Goal: Task Accomplishment & Management: Manage account settings

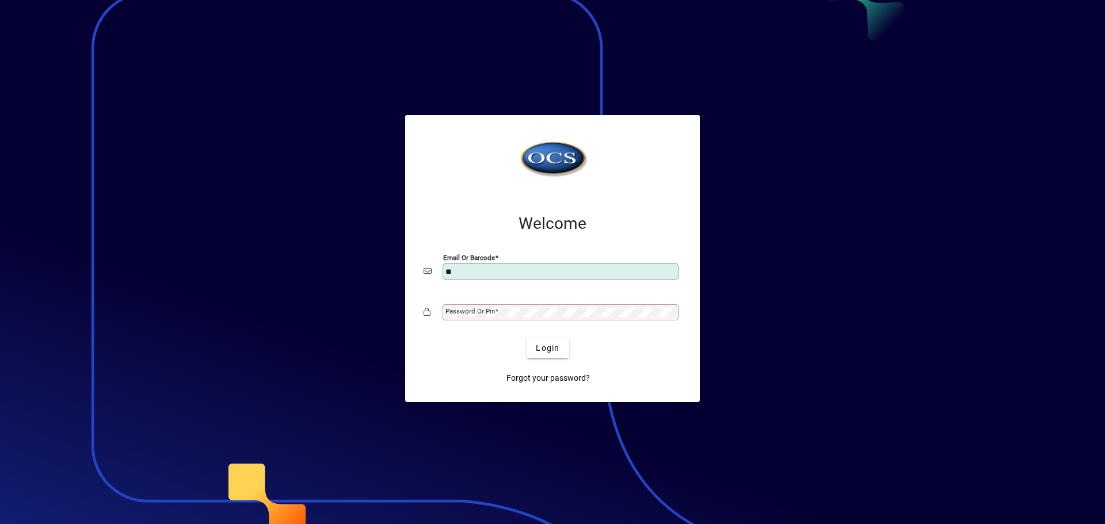
type input "**********"
click at [527, 338] on button "Login" at bounding box center [548, 348] width 42 height 21
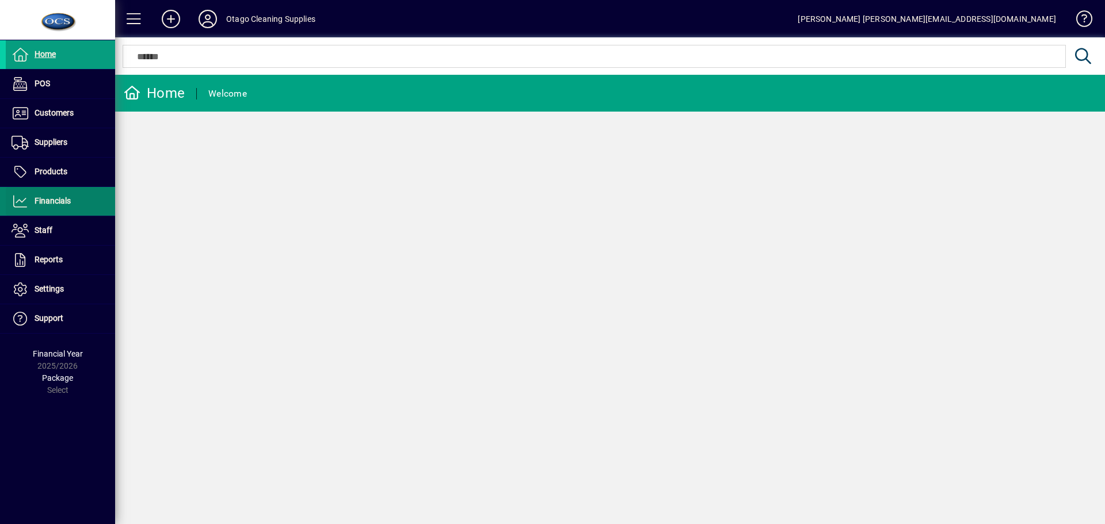
click at [58, 201] on span "Financials" at bounding box center [53, 200] width 36 height 9
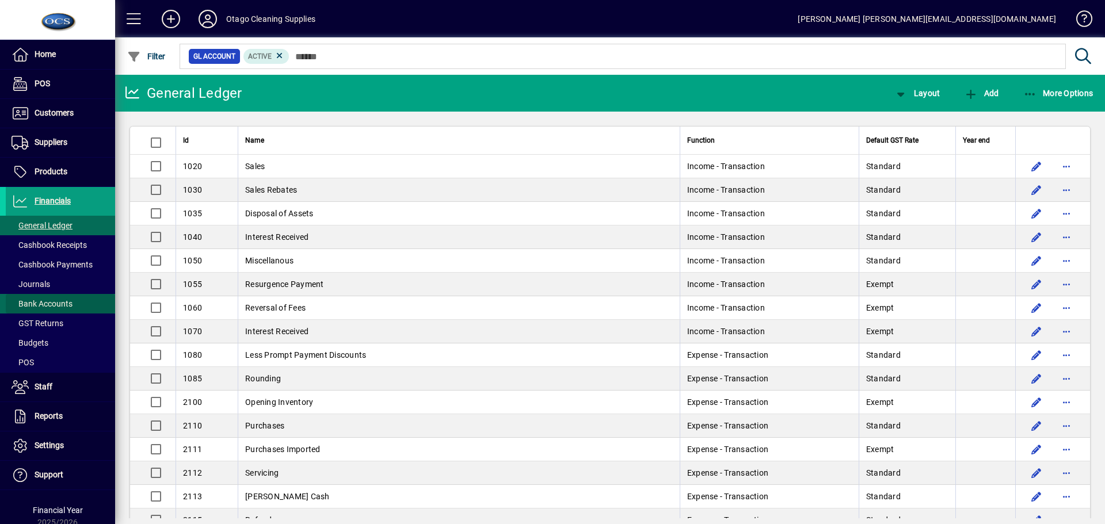
click at [62, 306] on span "Bank Accounts" at bounding box center [42, 303] width 61 height 9
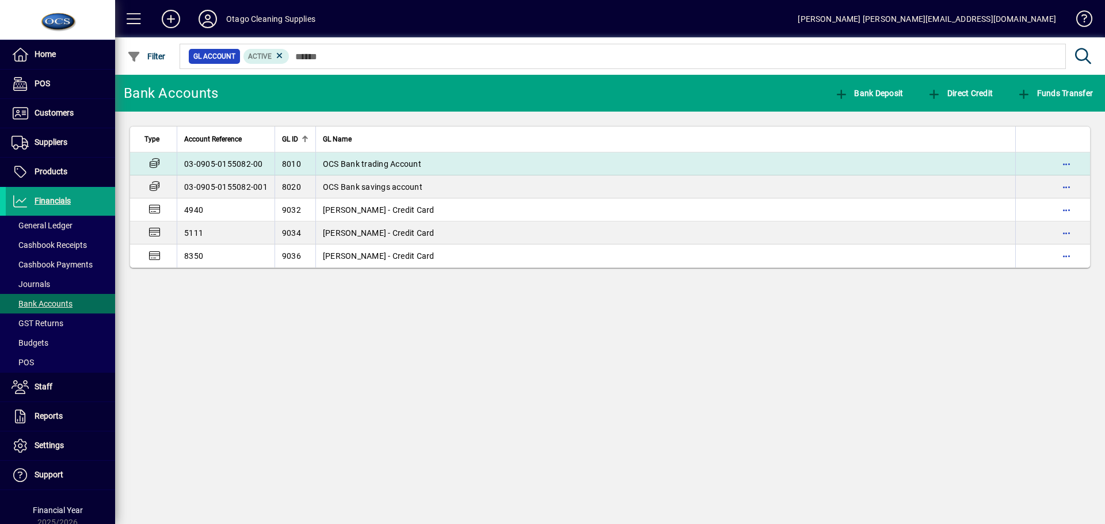
click at [342, 162] on span "OCS Bank trading Account" at bounding box center [372, 163] width 98 height 9
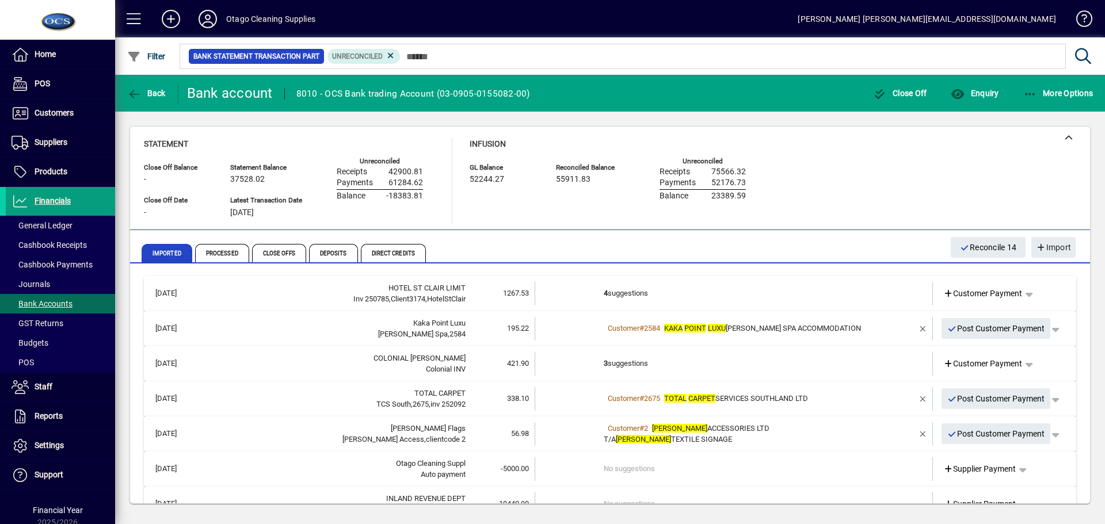
click at [653, 294] on td "4 suggestions" at bounding box center [735, 294] width 262 height 24
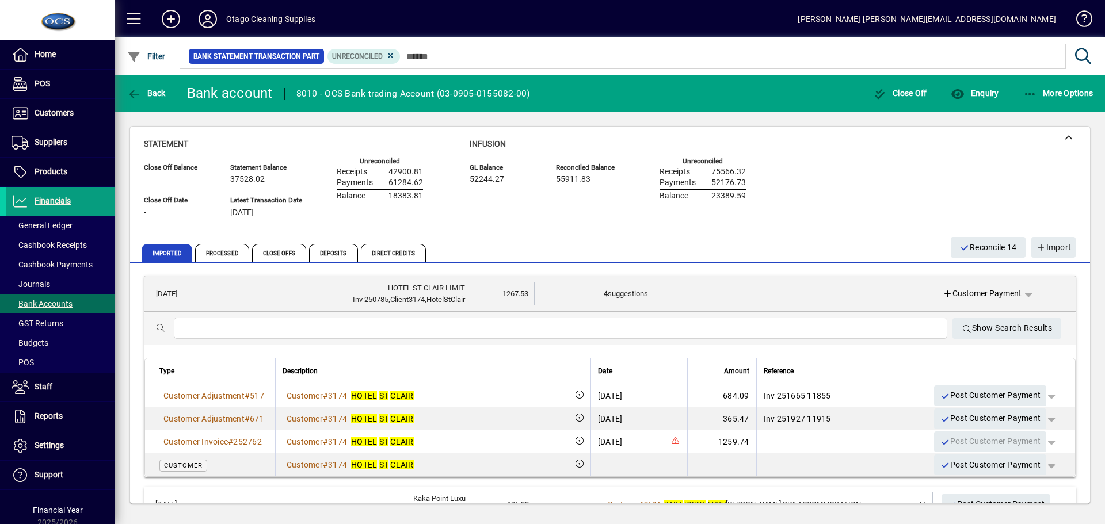
click at [634, 294] on td "4 suggestions" at bounding box center [734, 294] width 261 height 24
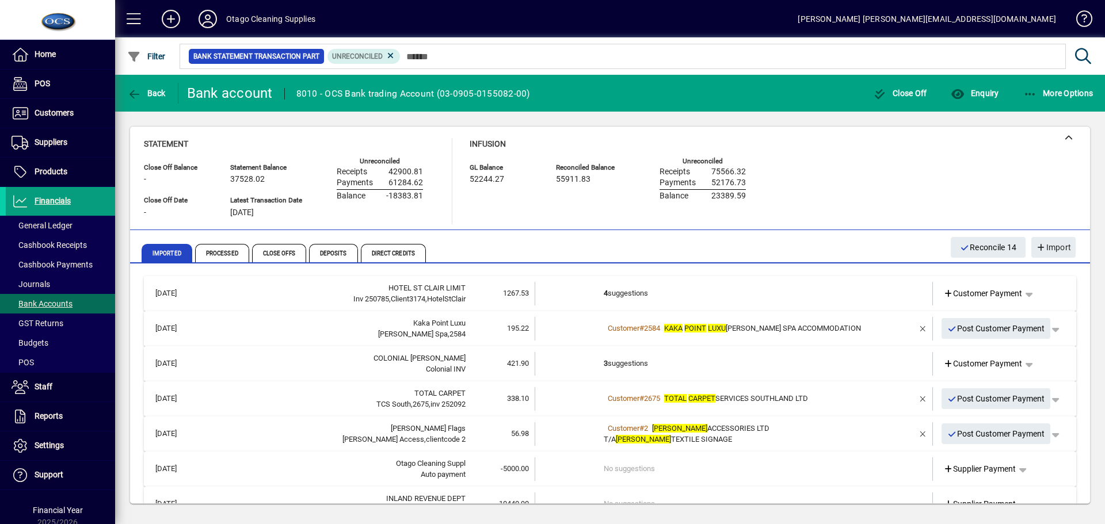
click at [756, 334] on div "Customer # 2584 KAKA POINT LUXU RYS SPA ACCOMMODATION" at bounding box center [735, 329] width 262 height 12
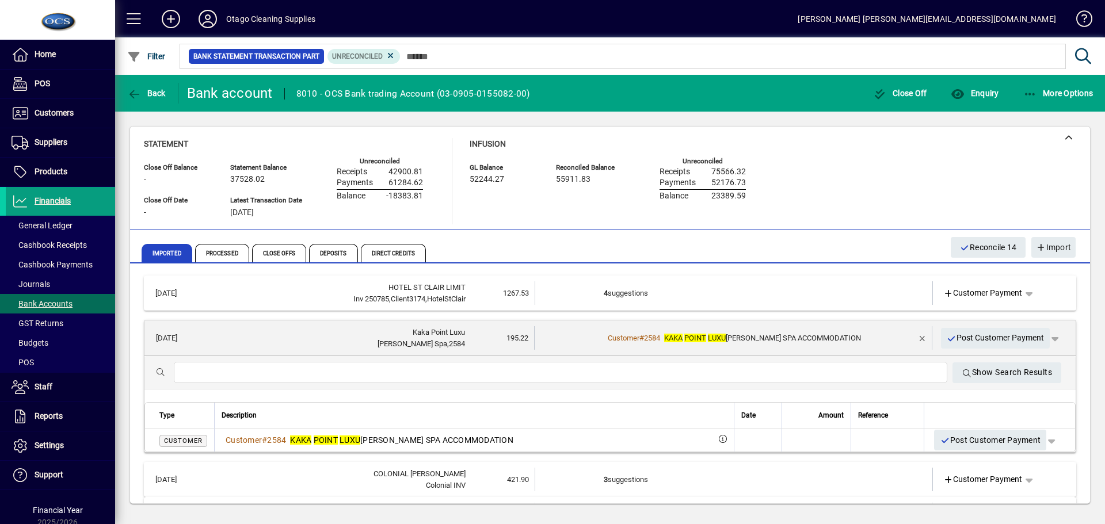
click at [570, 343] on td at bounding box center [569, 338] width 69 height 24
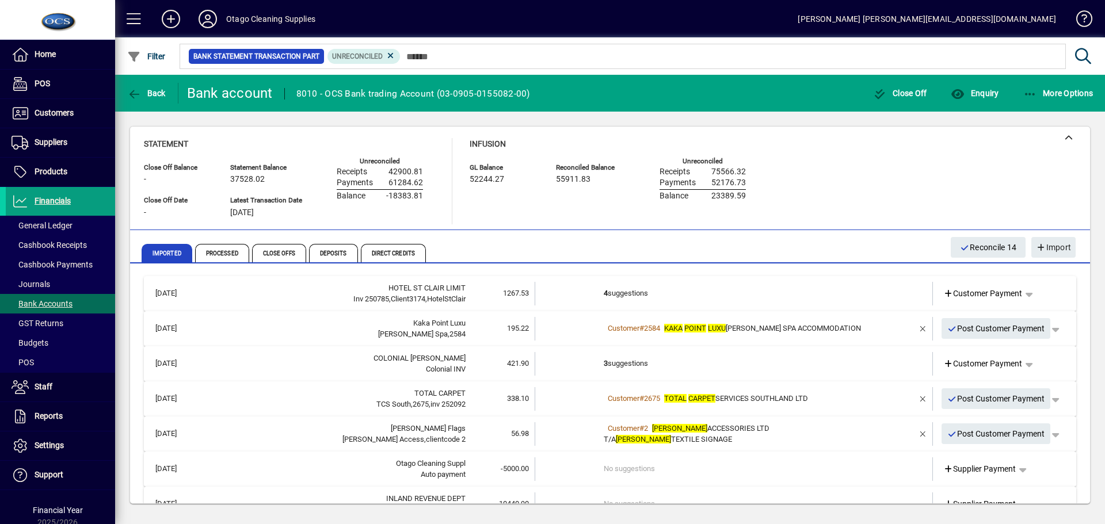
click at [685, 368] on td "3 suggestions" at bounding box center [735, 364] width 262 height 24
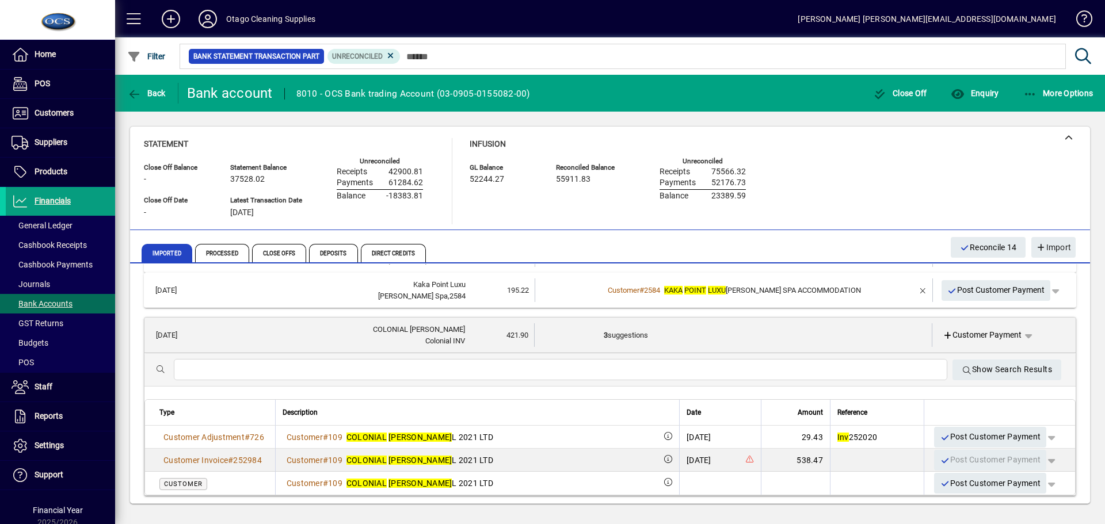
scroll to position [58, 0]
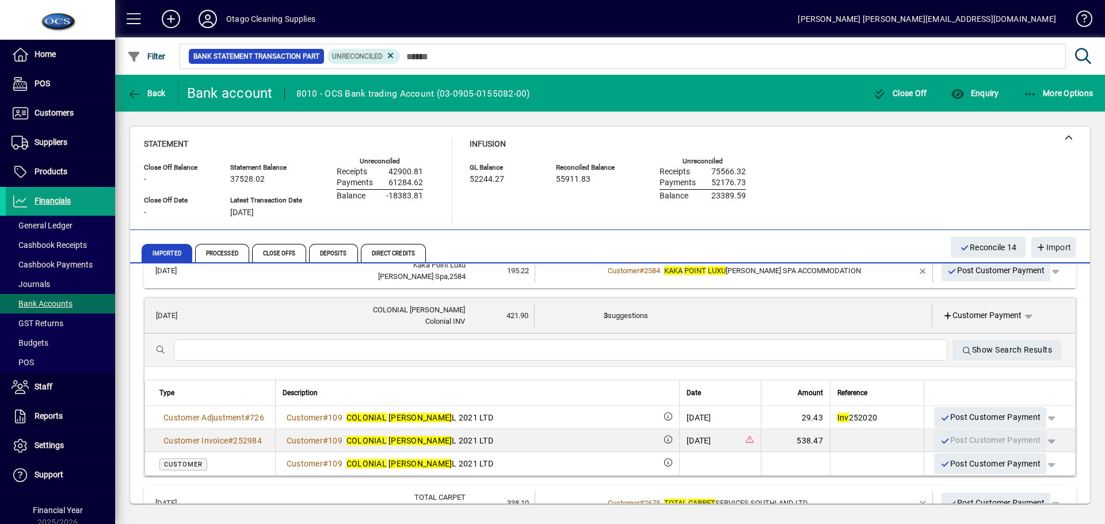
click at [801, 319] on td "3 suggestions" at bounding box center [734, 316] width 261 height 24
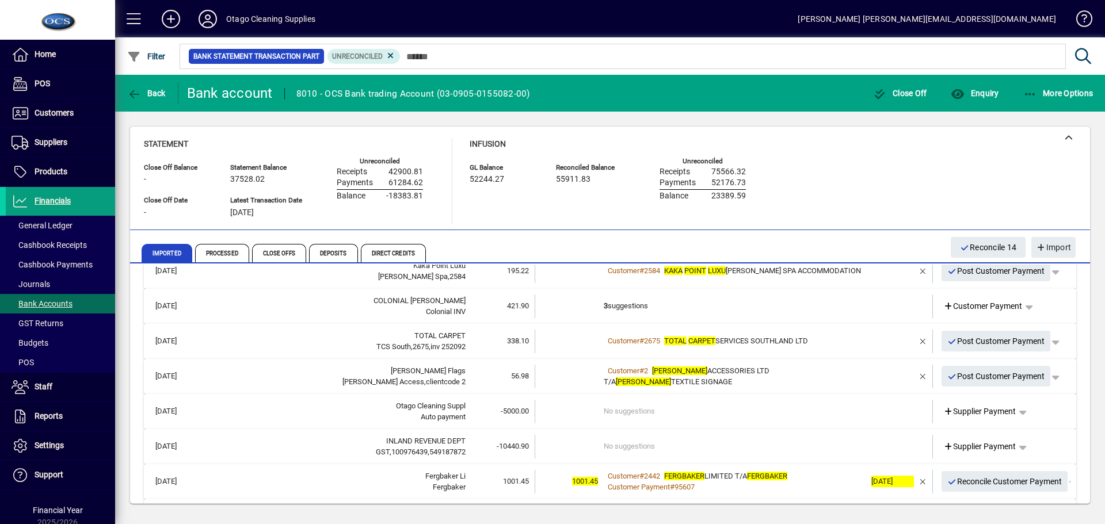
click at [818, 346] on div "Customer # 2675 TOTAL CARPET SERVICES SOUTHLAND LTD" at bounding box center [735, 342] width 262 height 12
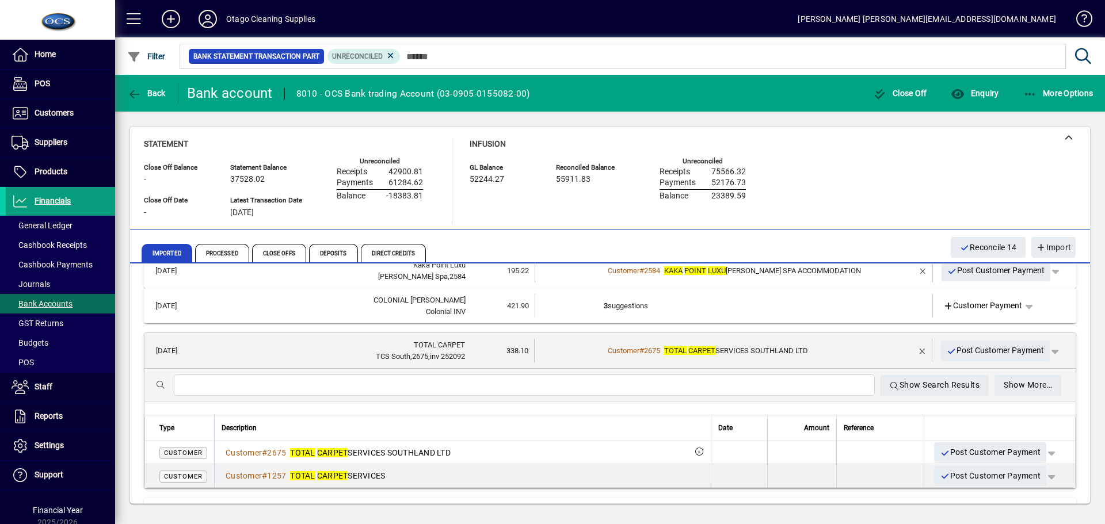
click at [865, 347] on td at bounding box center [889, 351] width 48 height 24
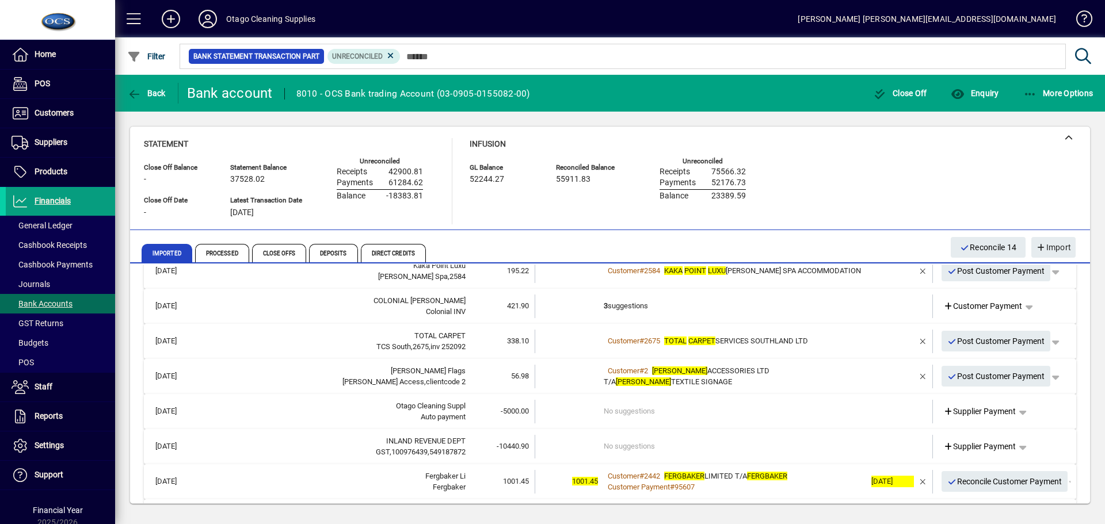
click at [866, 375] on td at bounding box center [890, 377] width 48 height 24
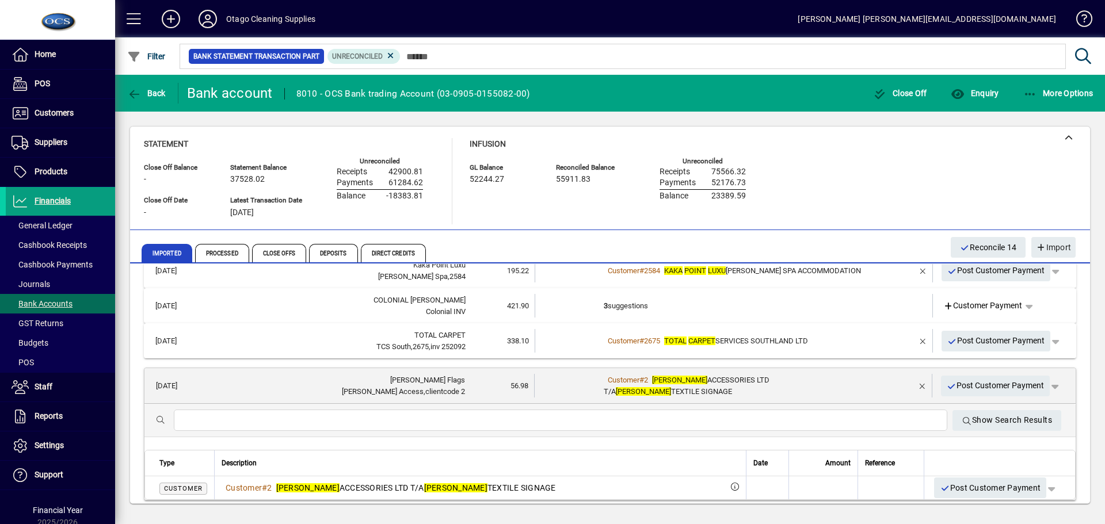
click at [882, 384] on td at bounding box center [889, 386] width 48 height 24
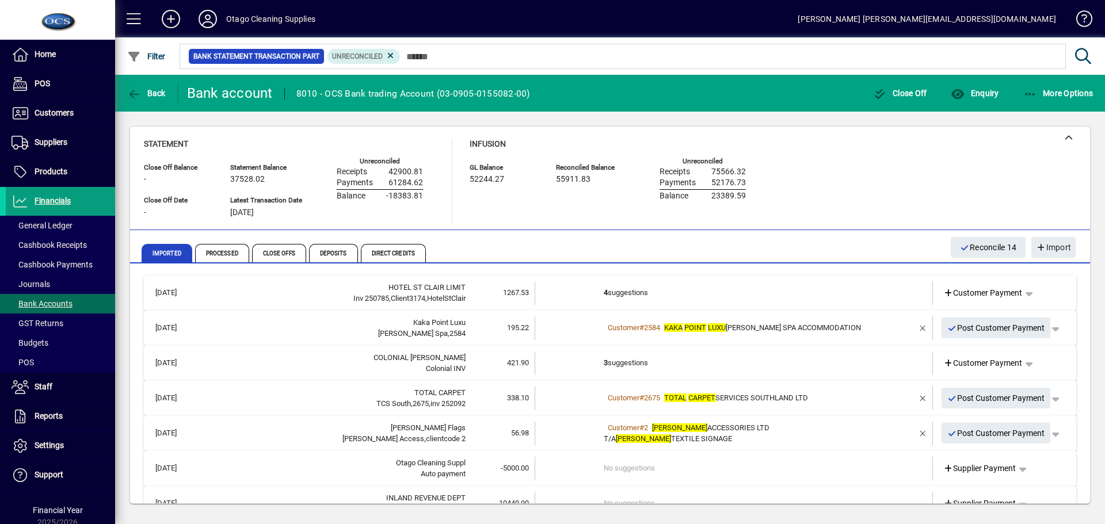
scroll to position [0, 0]
click at [222, 253] on span "Processed" at bounding box center [222, 253] width 54 height 18
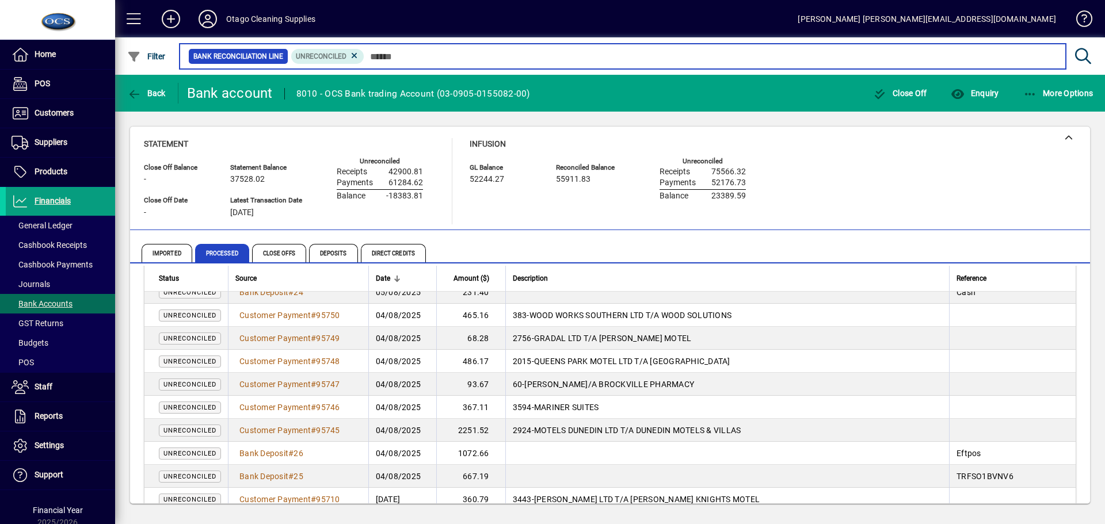
scroll to position [2144, 0]
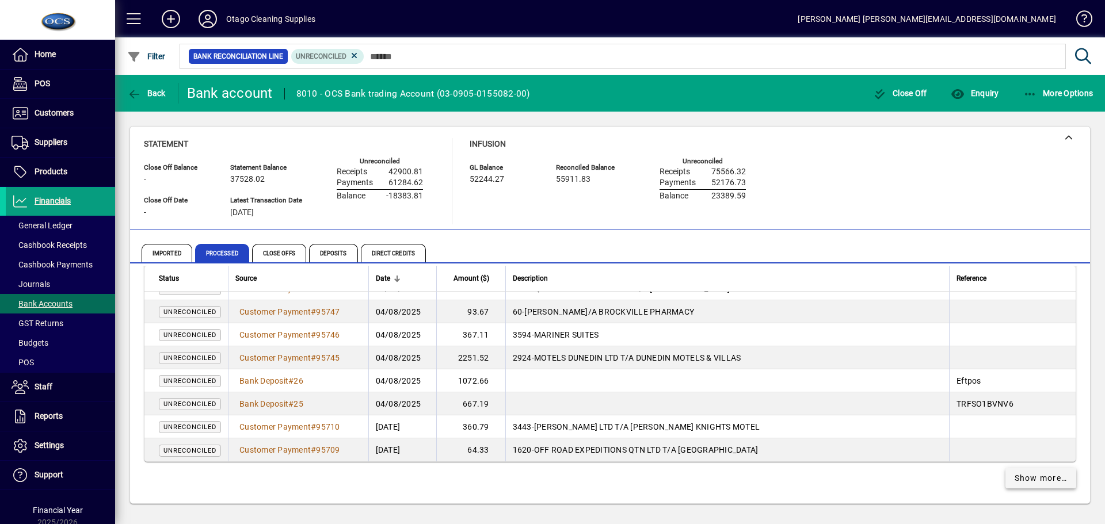
click at [1027, 477] on span "Show more…" at bounding box center [1041, 478] width 53 height 12
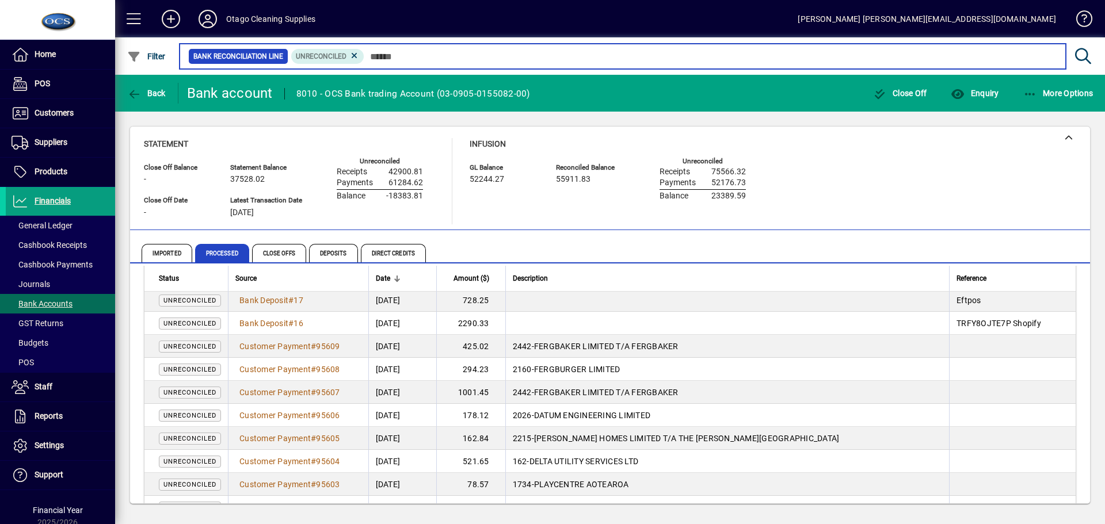
scroll to position [3525, 0]
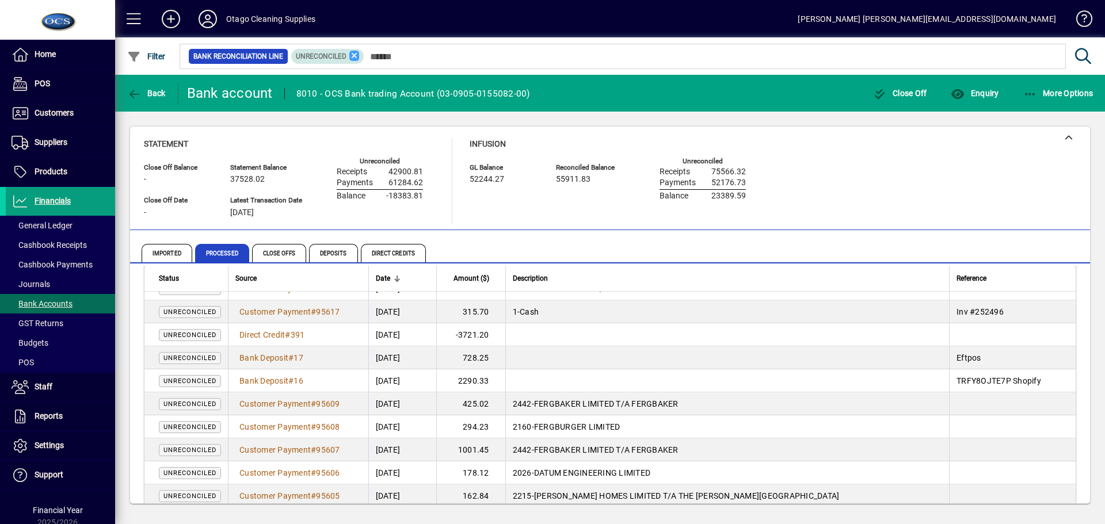
click at [355, 54] on icon at bounding box center [354, 56] width 10 height 10
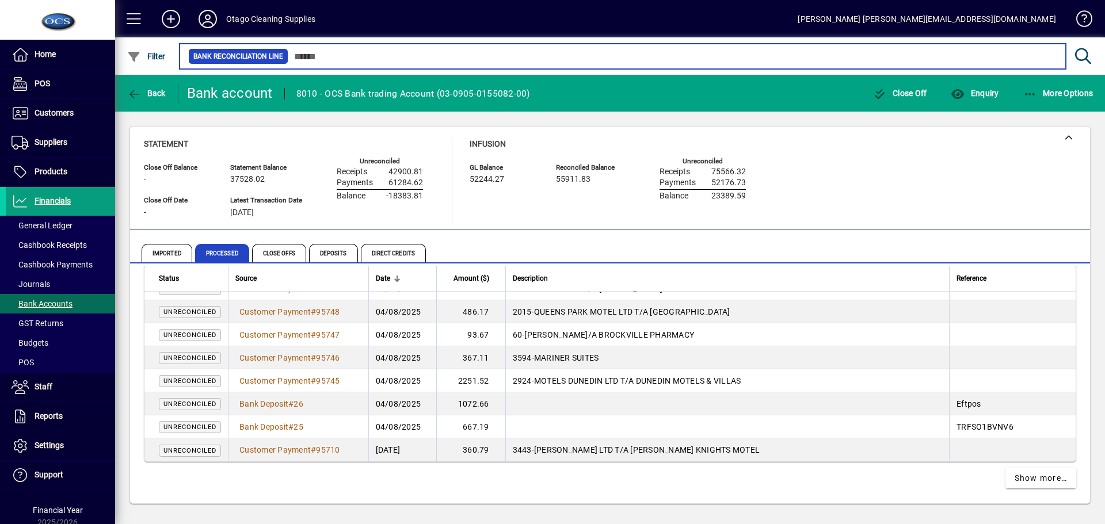
scroll to position [1972, 0]
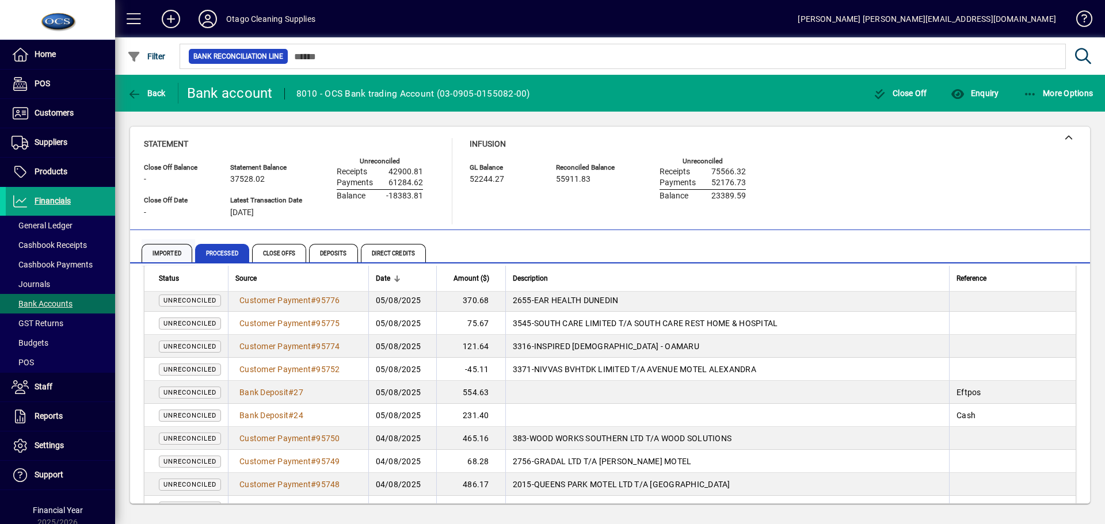
click at [169, 251] on span "Imported" at bounding box center [167, 253] width 51 height 18
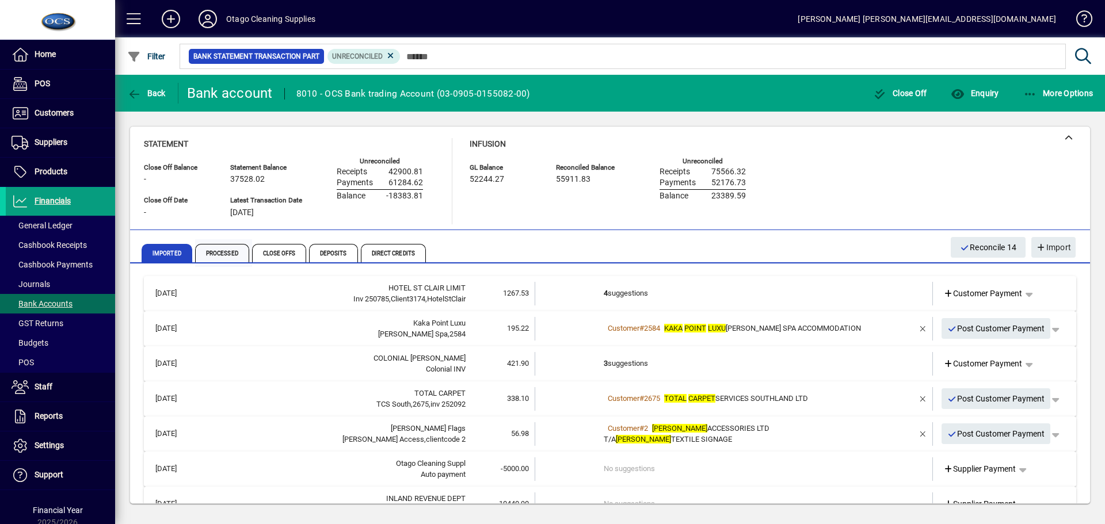
click at [220, 253] on span "Processed" at bounding box center [222, 253] width 54 height 18
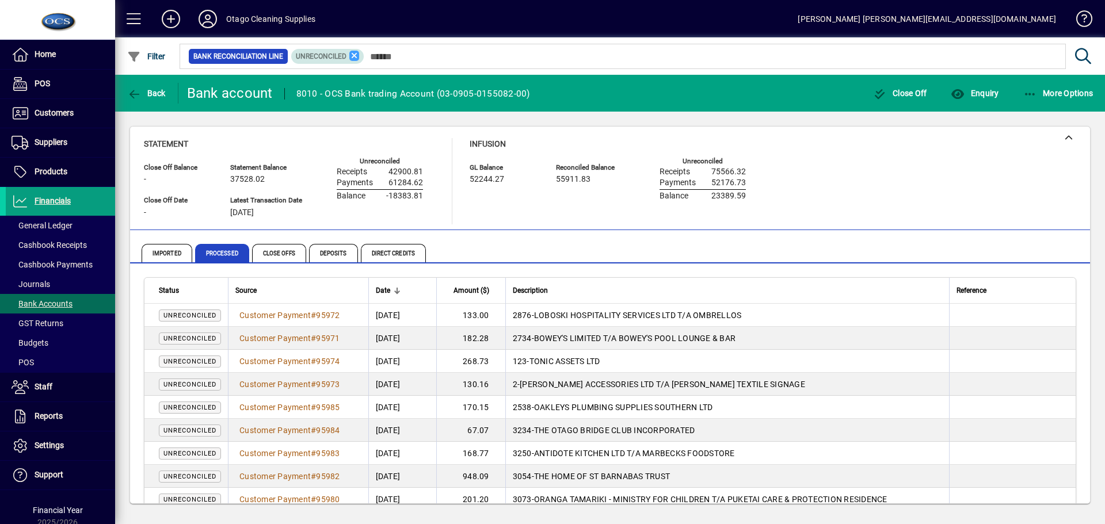
click at [352, 54] on icon at bounding box center [354, 56] width 10 height 10
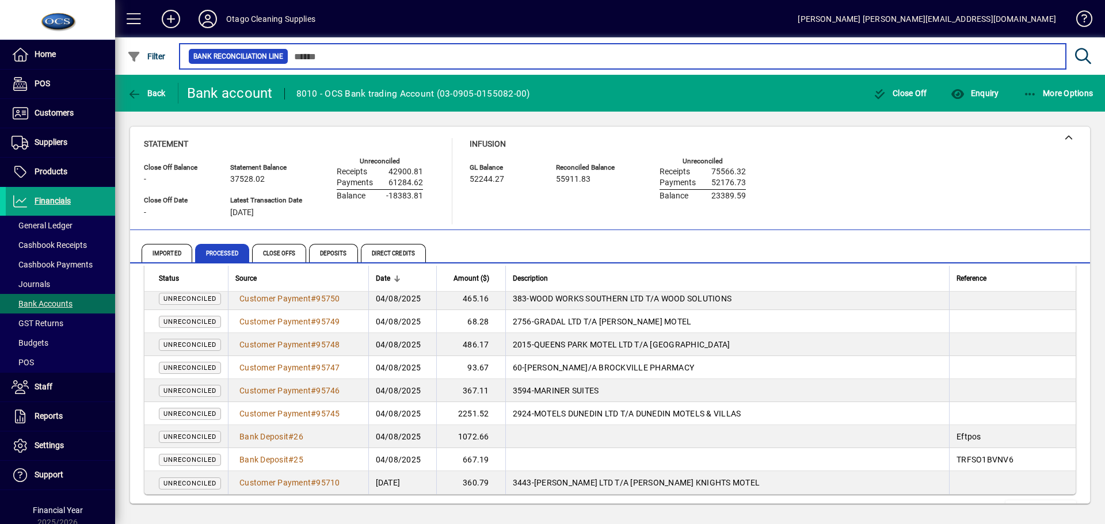
scroll to position [2144, 0]
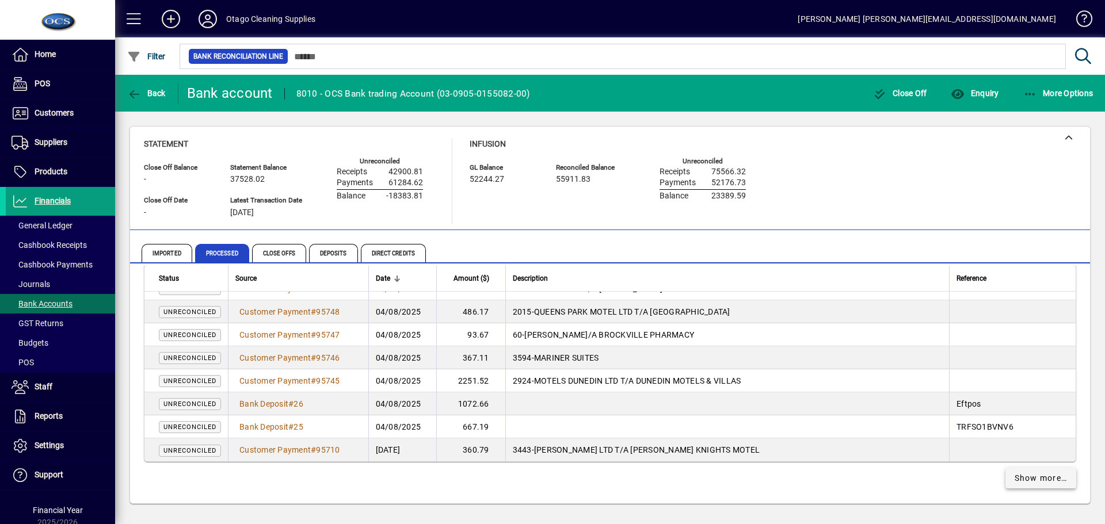
click at [1044, 475] on span "Show more…" at bounding box center [1041, 478] width 53 height 12
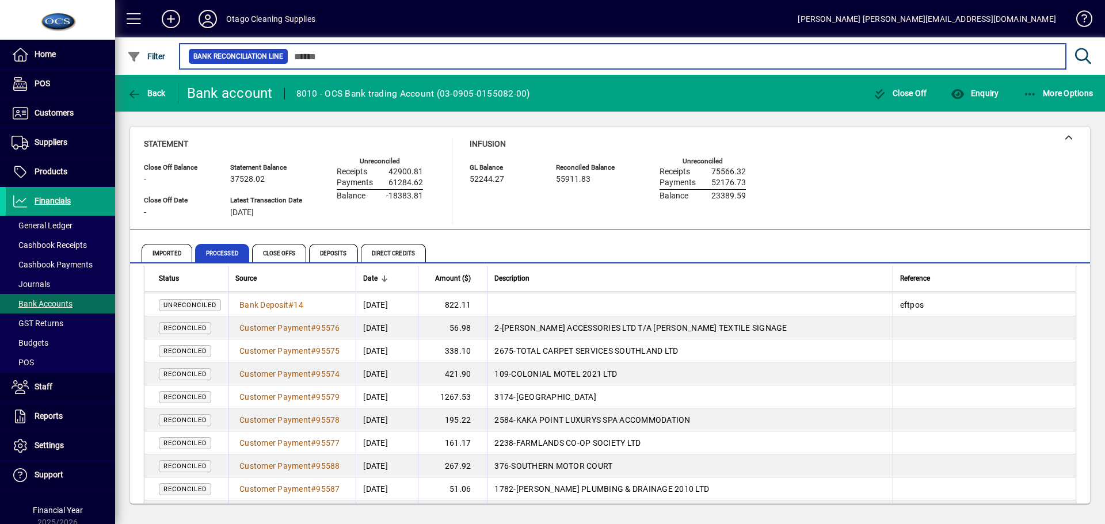
scroll to position [3871, 0]
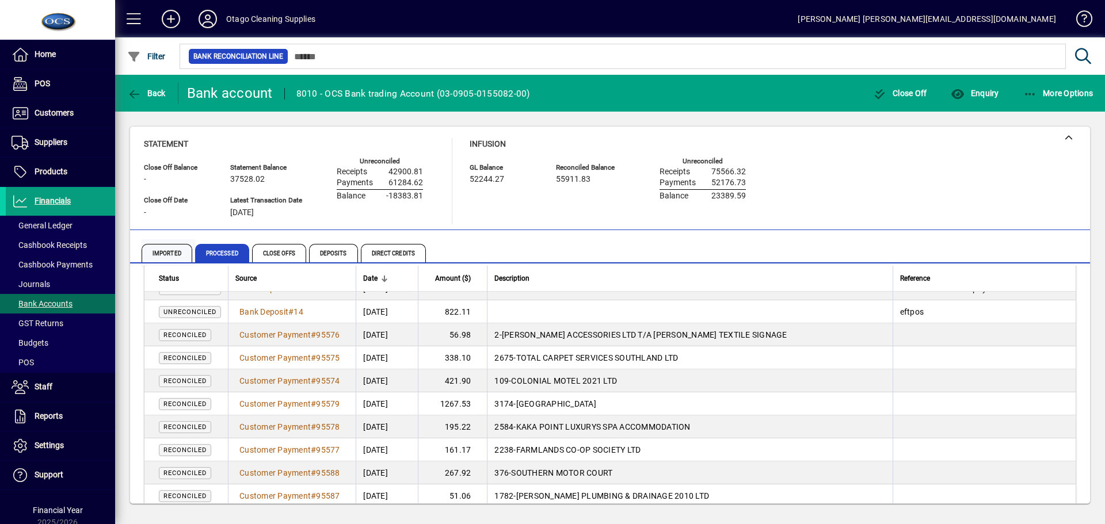
click at [173, 254] on span "Imported" at bounding box center [167, 253] width 51 height 18
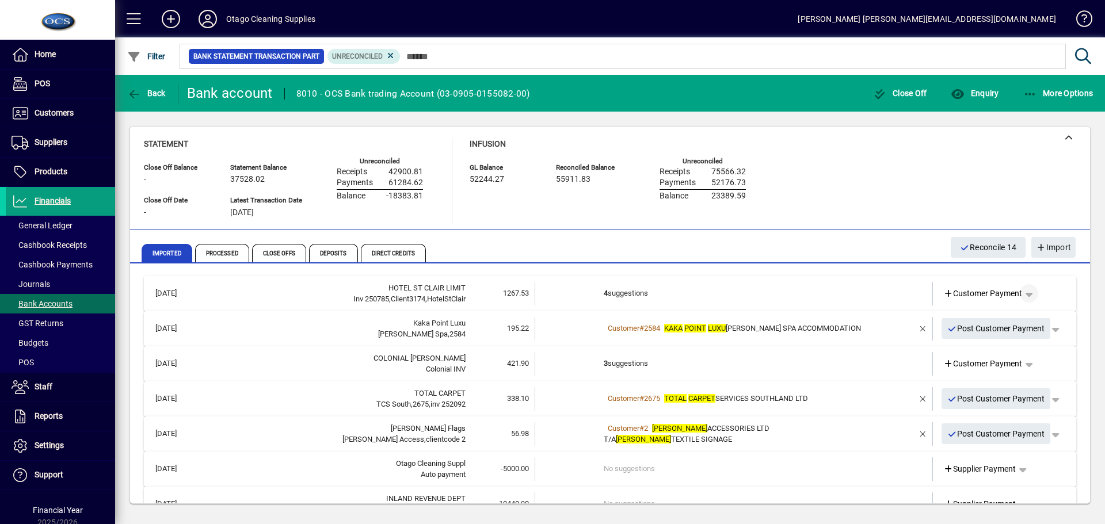
click at [1022, 294] on span "button" at bounding box center [1029, 294] width 28 height 28
click at [1022, 292] on div at bounding box center [552, 262] width 1105 height 524
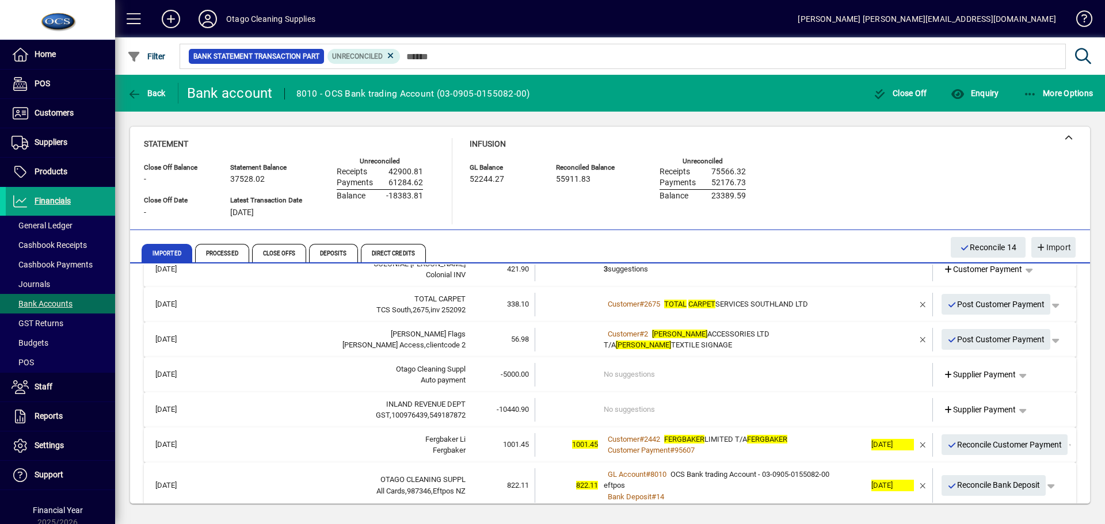
scroll to position [115, 0]
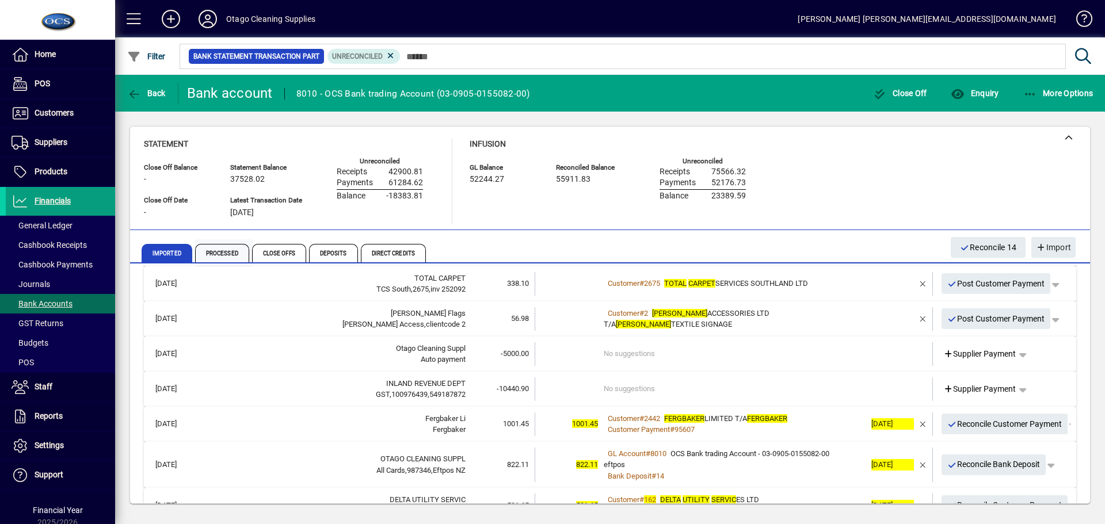
click at [228, 250] on span "Processed" at bounding box center [222, 253] width 54 height 18
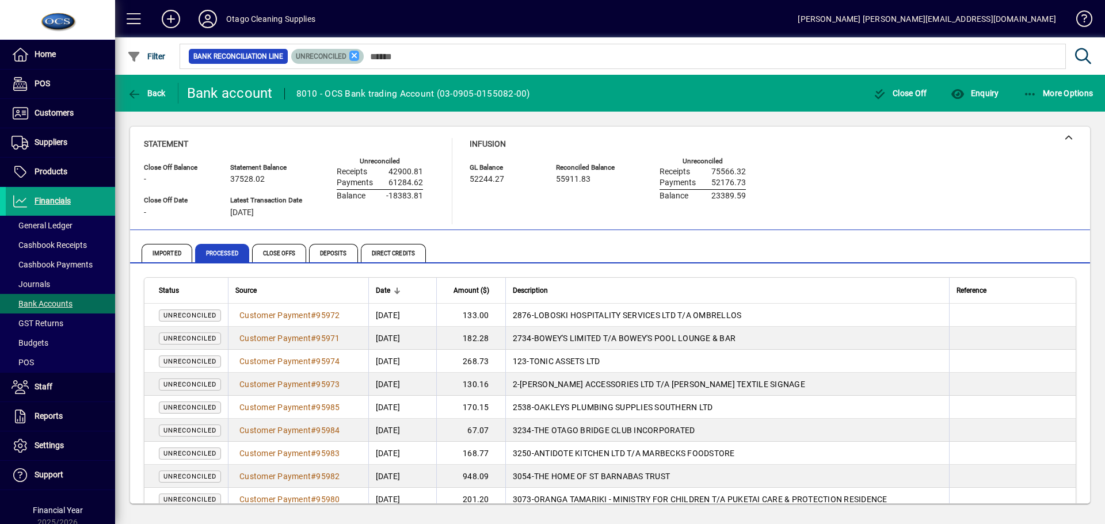
click at [357, 52] on icon at bounding box center [354, 56] width 10 height 10
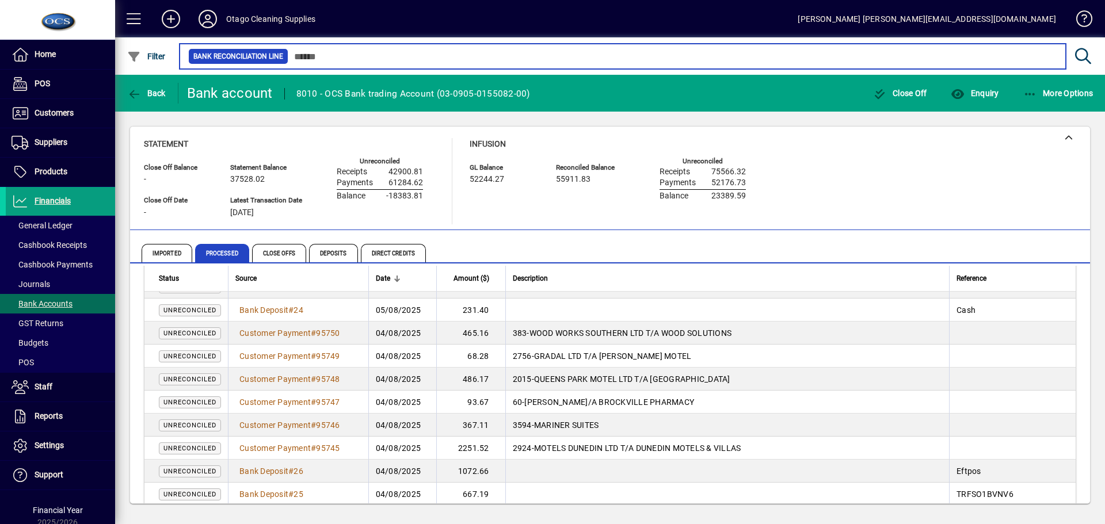
scroll to position [2144, 0]
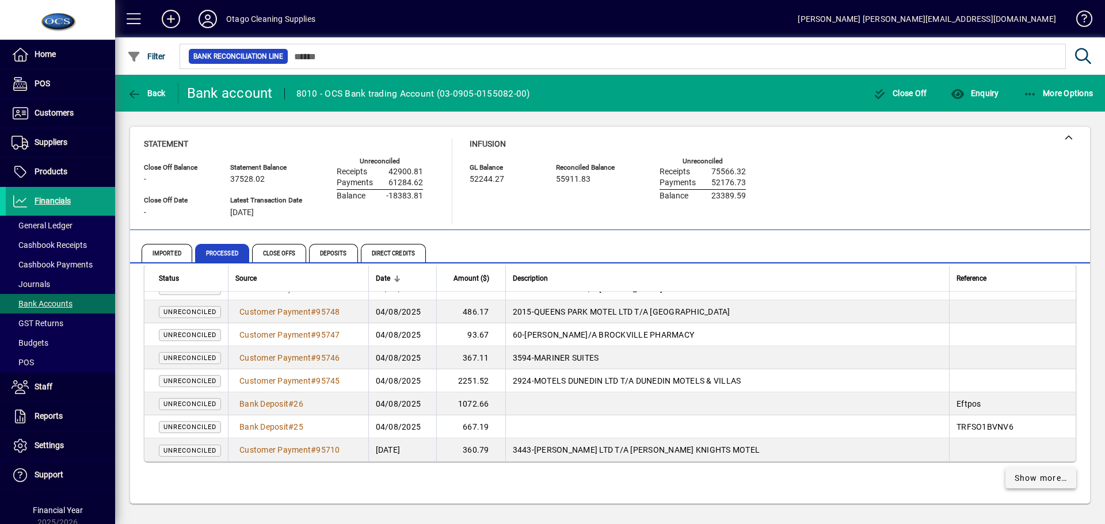
click at [1030, 481] on span "Show more…" at bounding box center [1041, 478] width 53 height 12
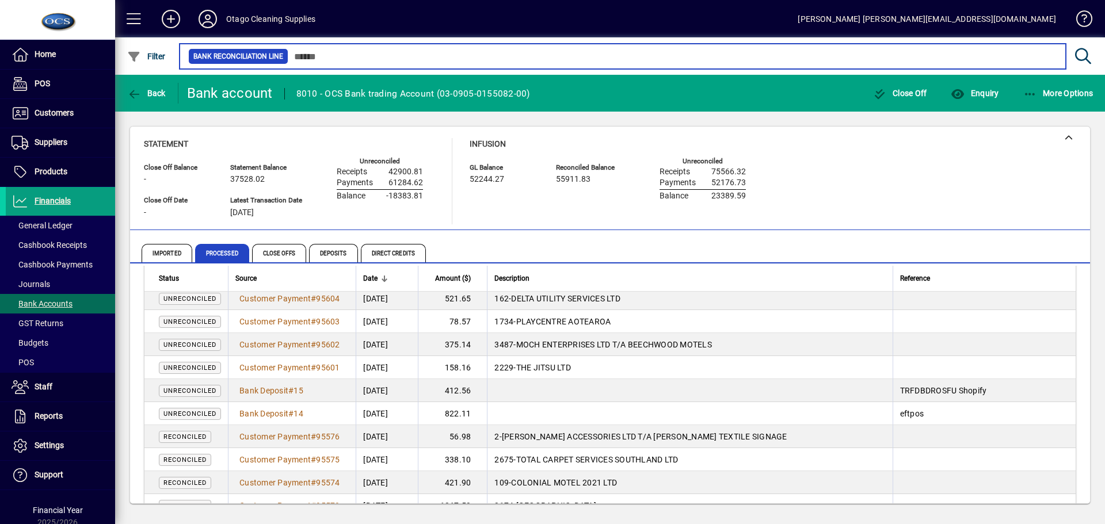
scroll to position [3756, 0]
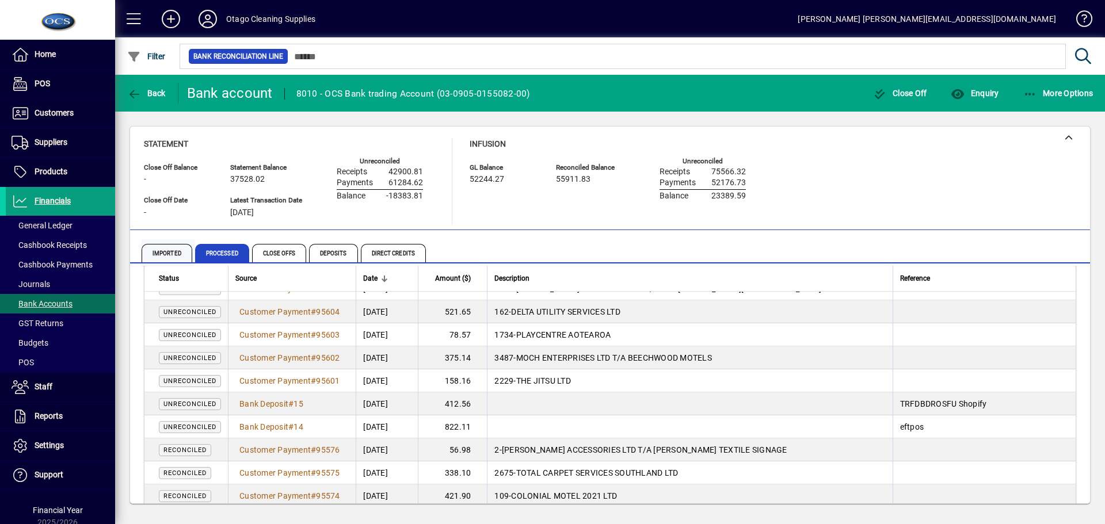
click at [177, 254] on span "Imported" at bounding box center [167, 253] width 51 height 18
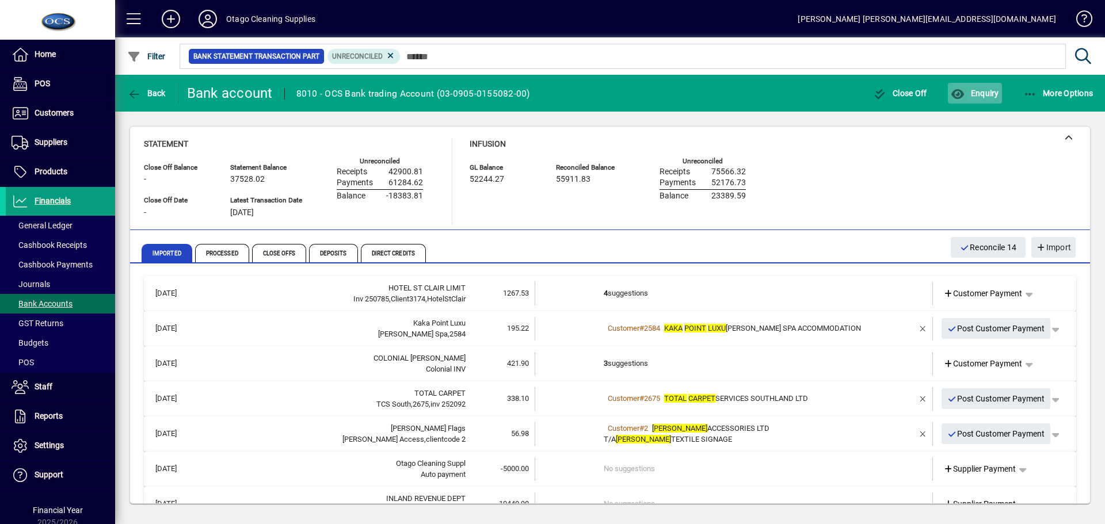
click at [978, 92] on span "Enquiry" at bounding box center [975, 93] width 48 height 9
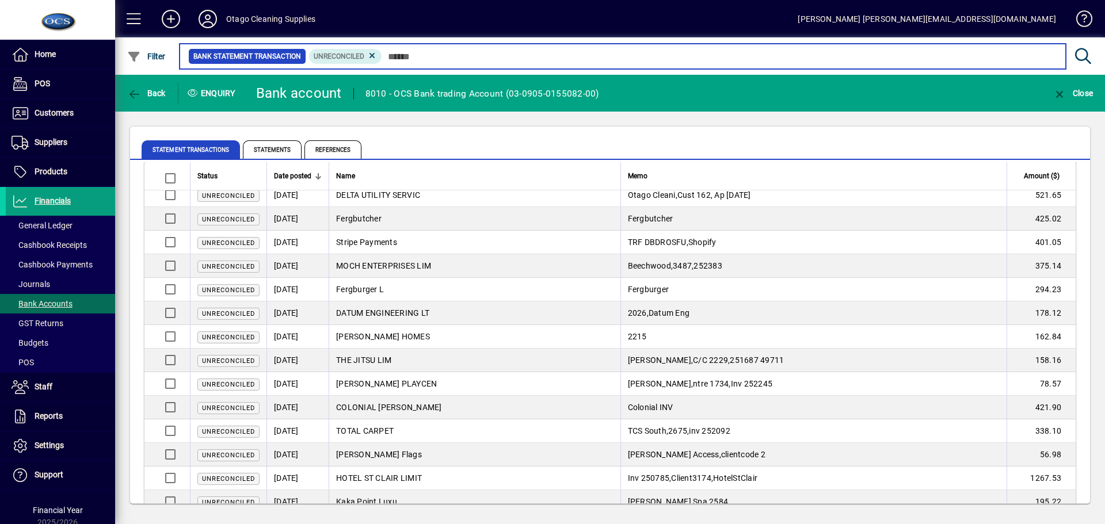
scroll to position [1077, 0]
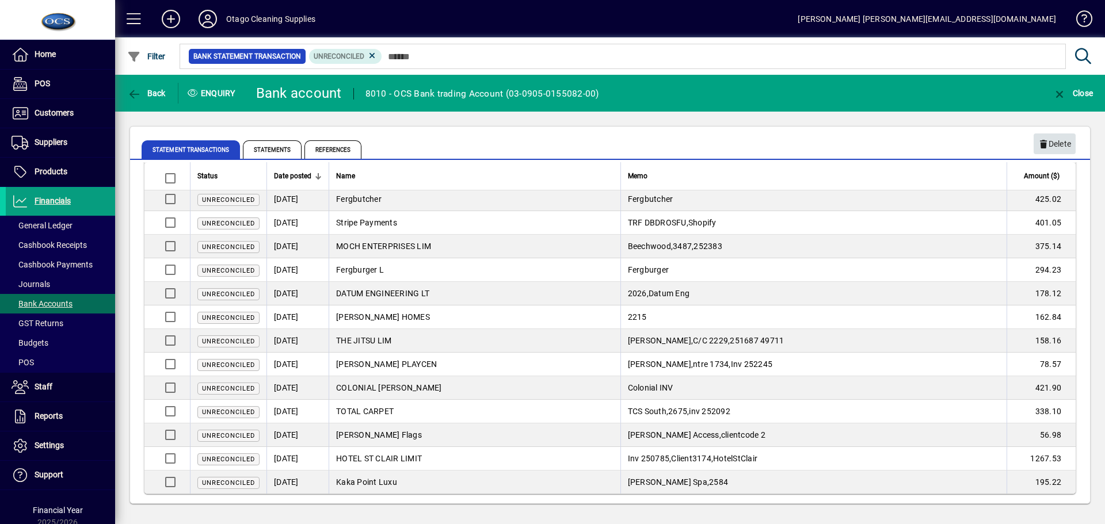
click at [1057, 144] on span "Delete" at bounding box center [1054, 144] width 33 height 19
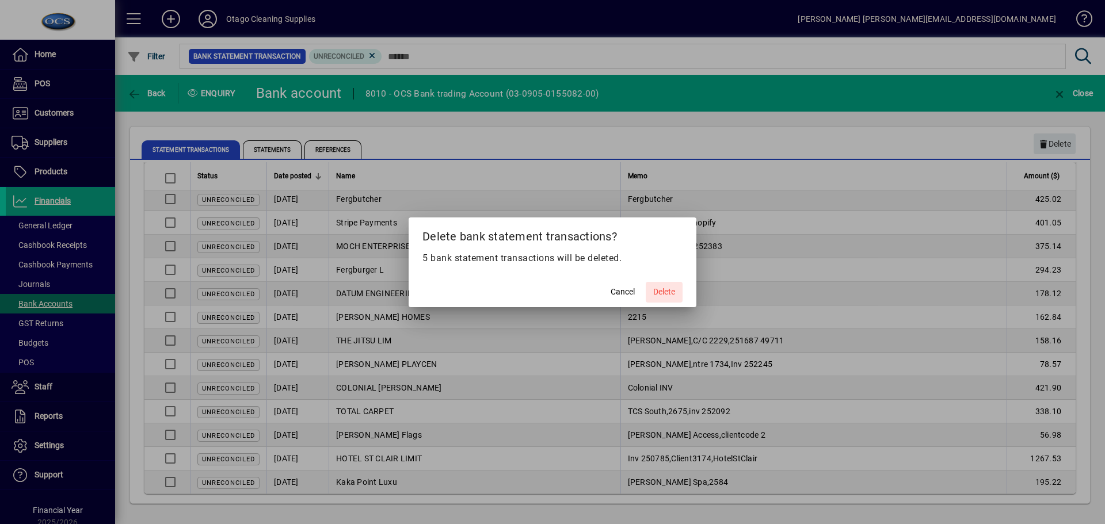
click at [669, 294] on span "Delete" at bounding box center [664, 292] width 22 height 12
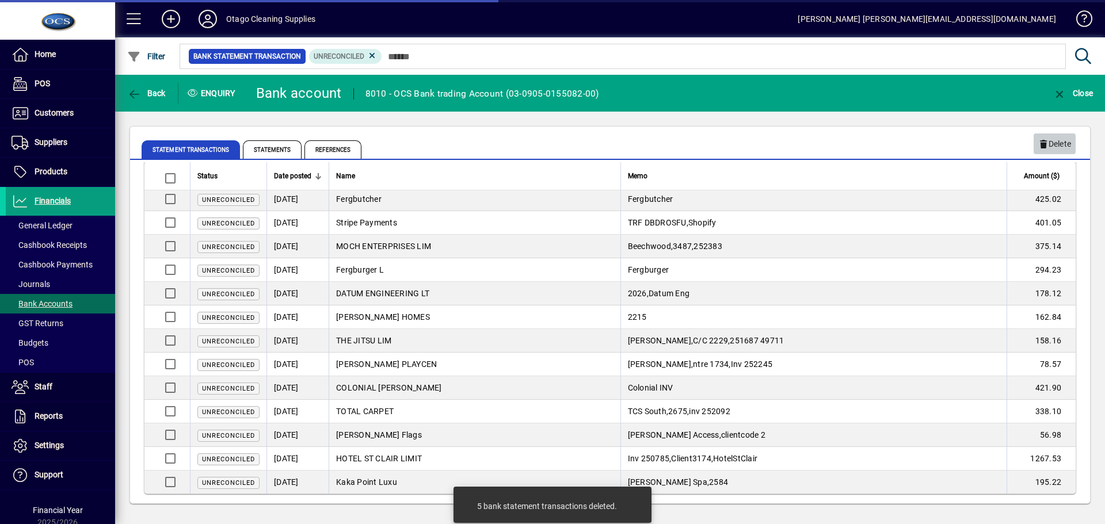
scroll to position [959, 0]
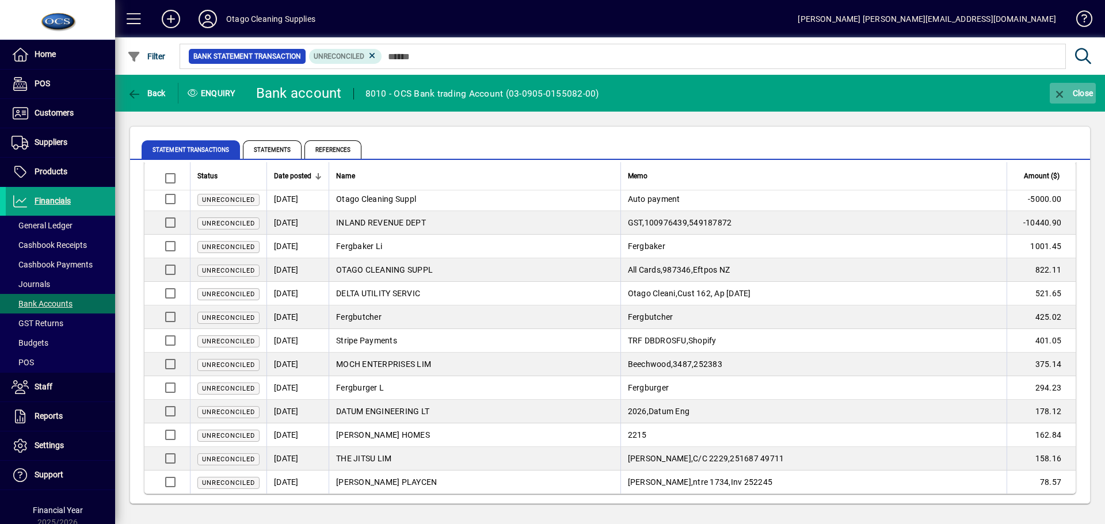
click at [1074, 92] on span "Close" at bounding box center [1073, 93] width 40 height 9
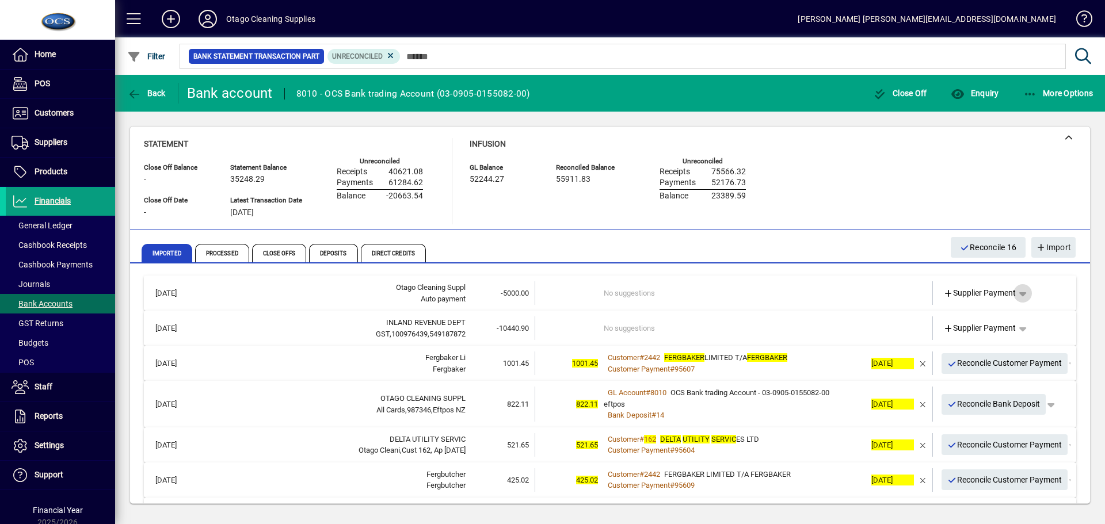
click at [1017, 292] on span "button" at bounding box center [1023, 294] width 28 height 28
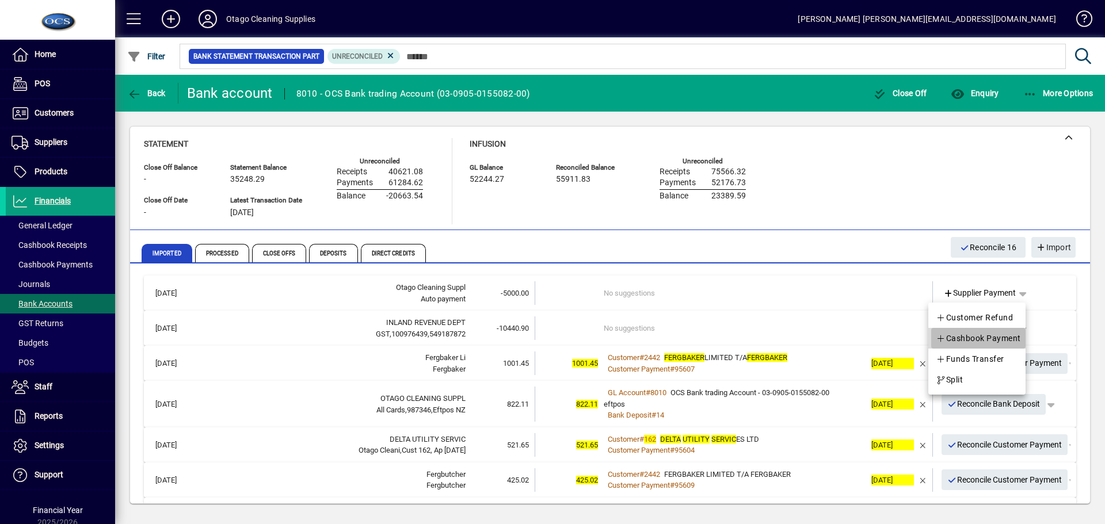
click at [985, 336] on span "Cashbook Payment" at bounding box center [978, 338] width 85 height 14
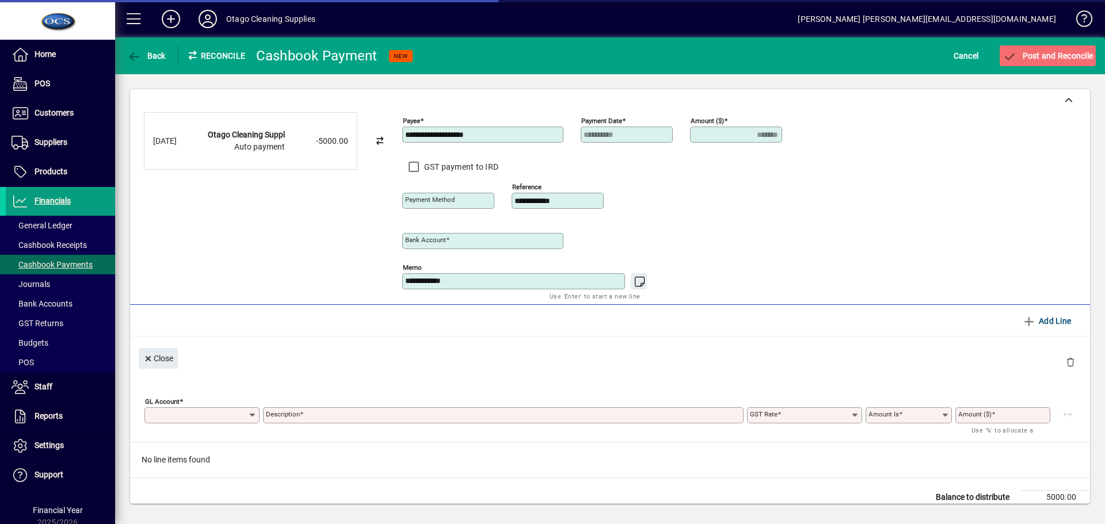
type input "**********"
type input "*******"
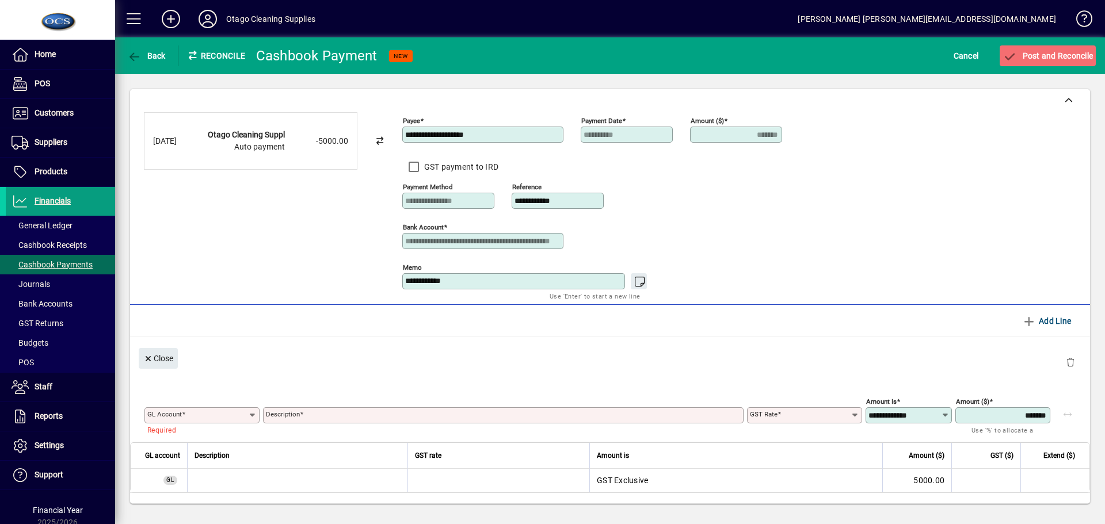
click at [255, 414] on icon at bounding box center [252, 415] width 9 height 9
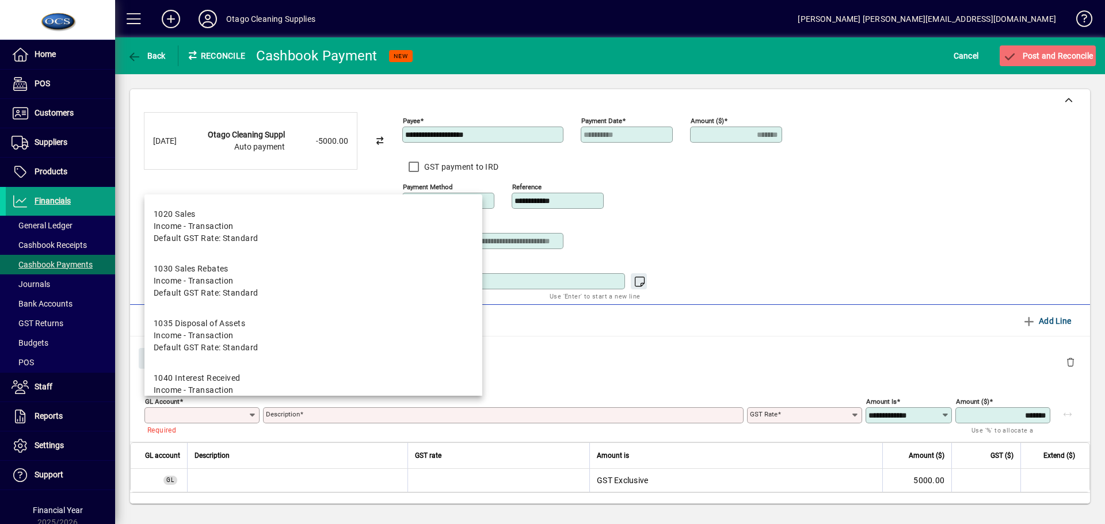
click at [280, 183] on app-bank-statement-transaction-reconciliation "28/07/2025 Otago Cleaning Suppl Auto payment -5000.00" at bounding box center [273, 149] width 258 height 75
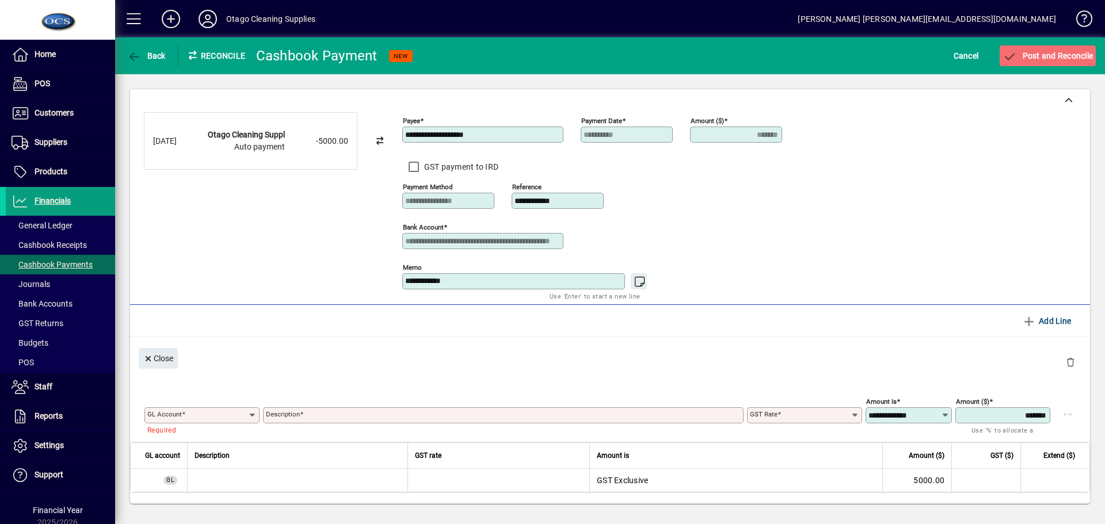
click at [207, 416] on input "GL Account" at bounding box center [197, 415] width 101 height 9
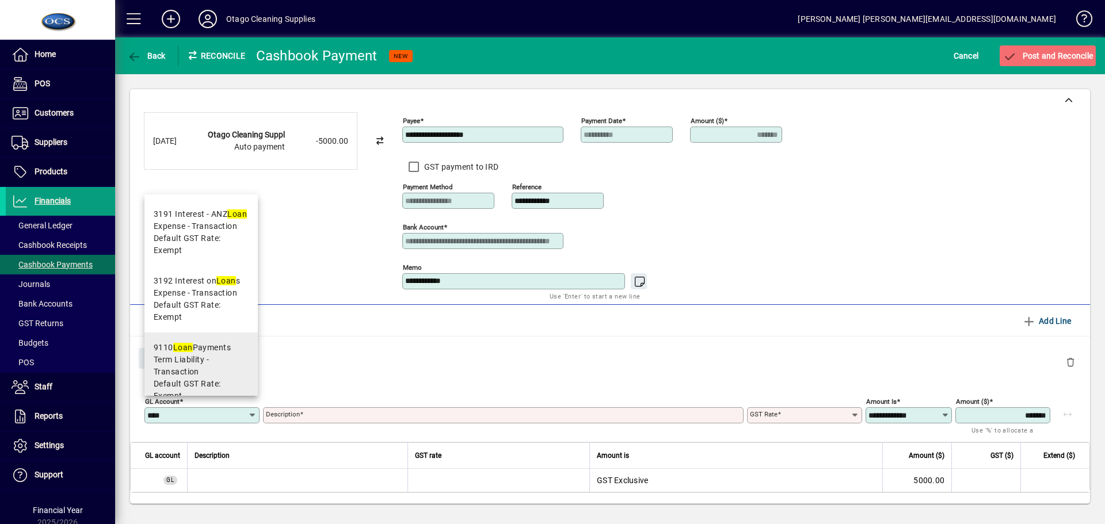
click at [185, 354] on span "Term Liability - Transaction" at bounding box center [201, 366] width 95 height 24
type input "****"
type input "**********"
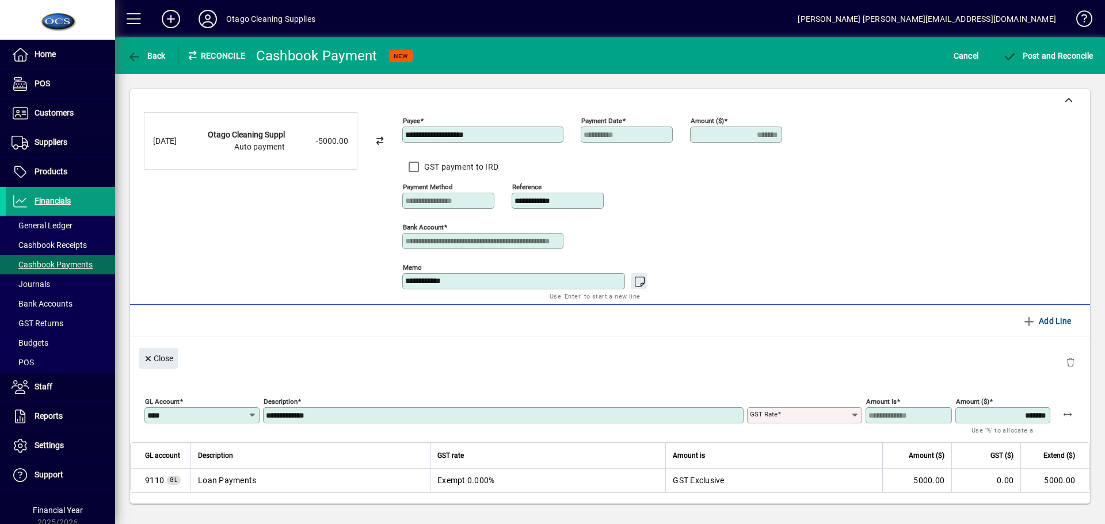
type input "******"
click at [1056, 51] on span "Post and Reconcile" at bounding box center [1048, 55] width 90 height 9
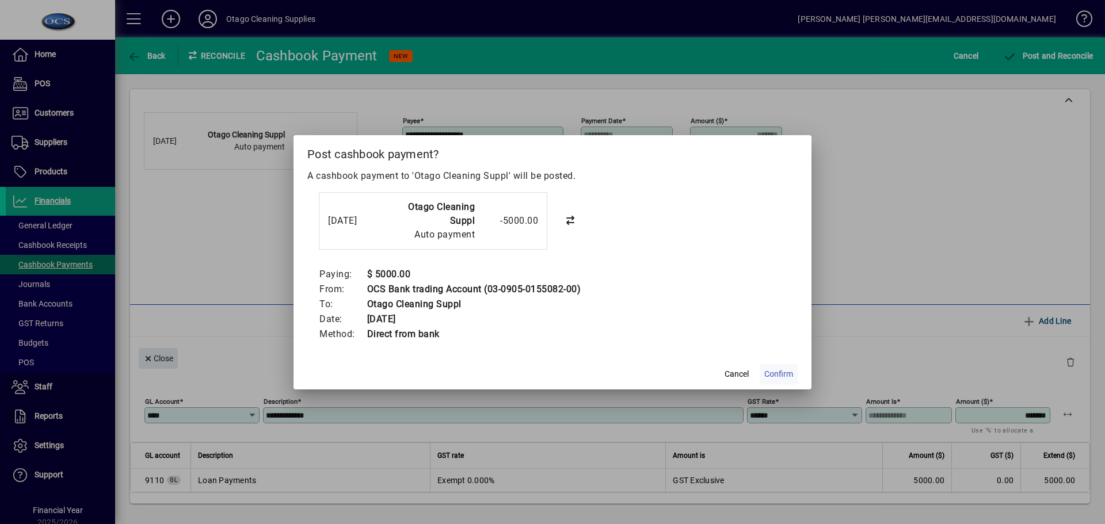
click at [773, 370] on span "Confirm" at bounding box center [778, 374] width 29 height 12
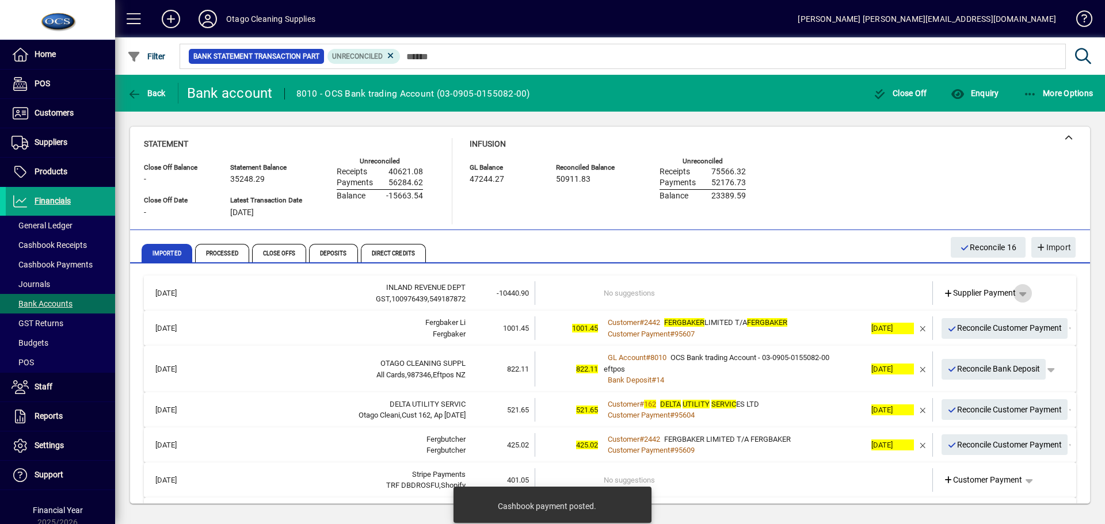
click at [1016, 295] on span "button" at bounding box center [1023, 294] width 28 height 28
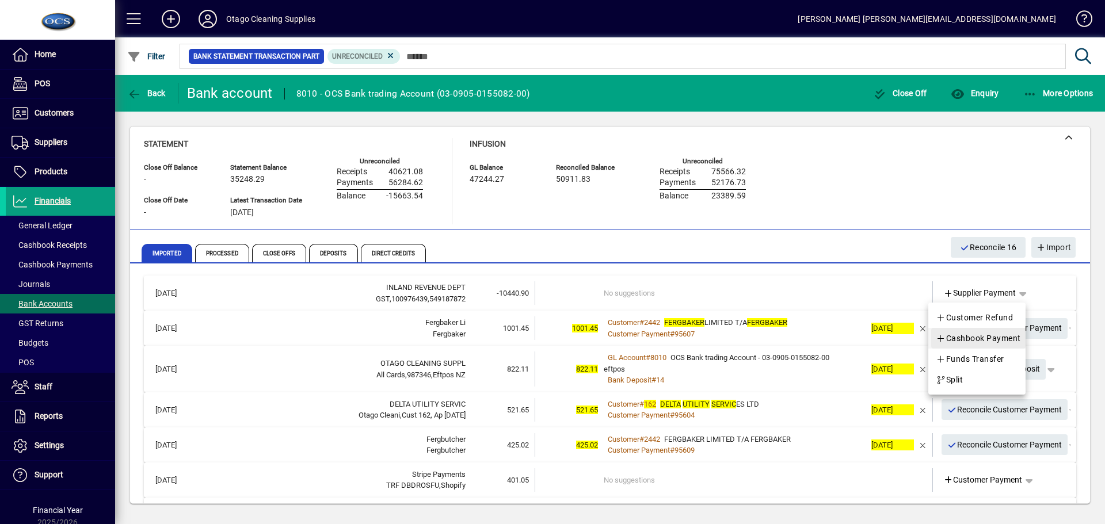
click at [979, 338] on span "Cashbook Payment" at bounding box center [978, 338] width 85 height 14
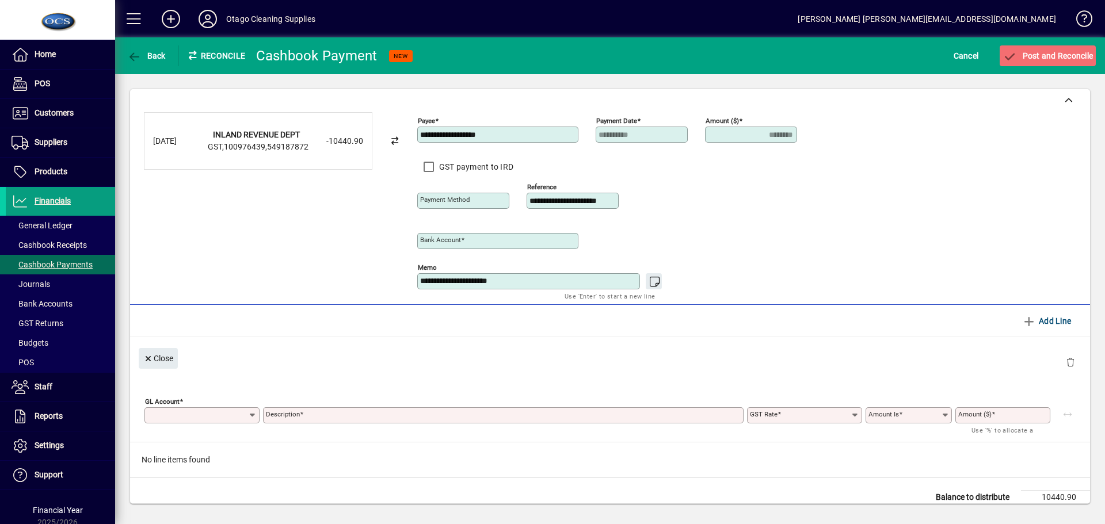
type input "**********"
type input "********"
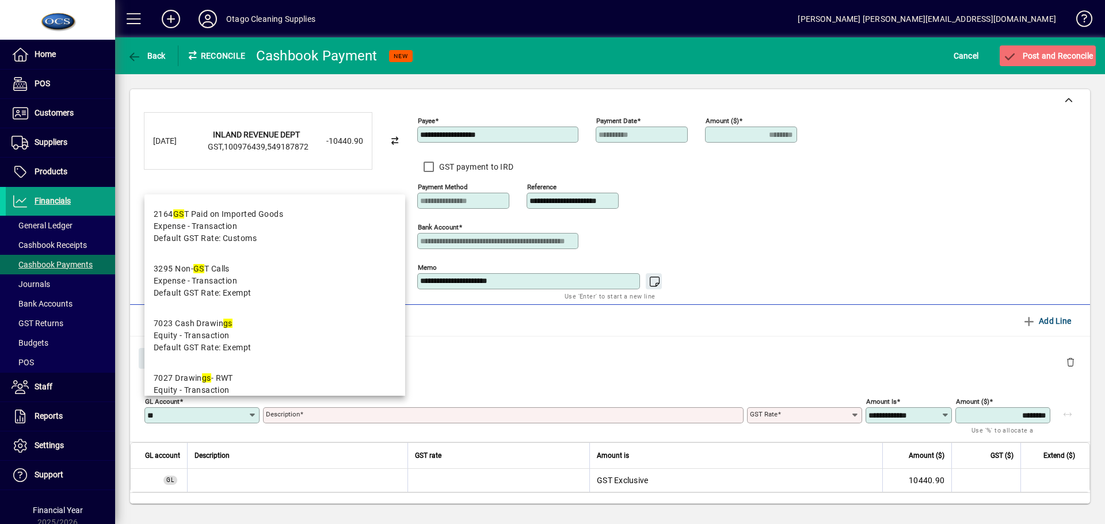
type input "***"
type input "*"
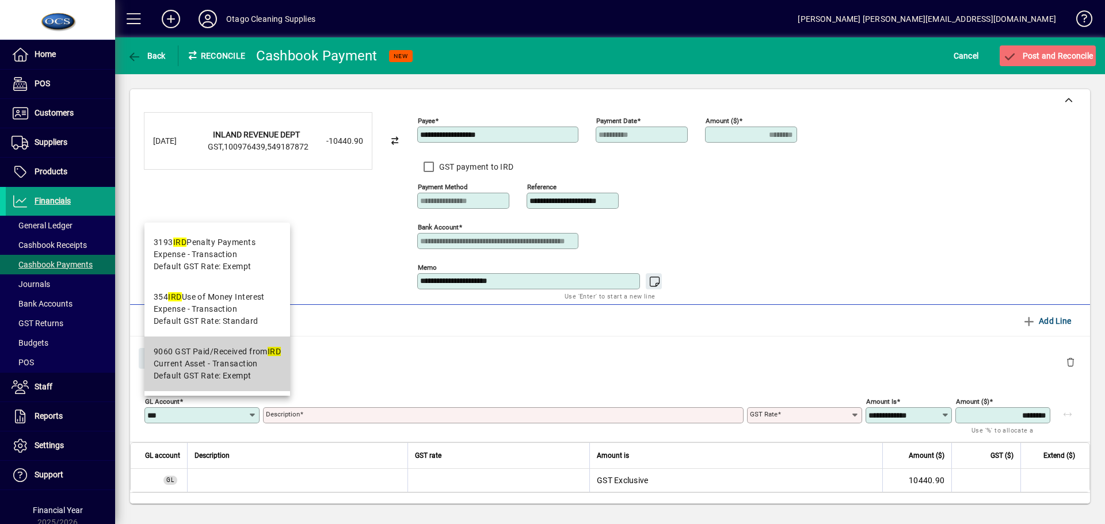
click at [245, 365] on span "Current Asset - Transaction" at bounding box center [206, 364] width 104 height 12
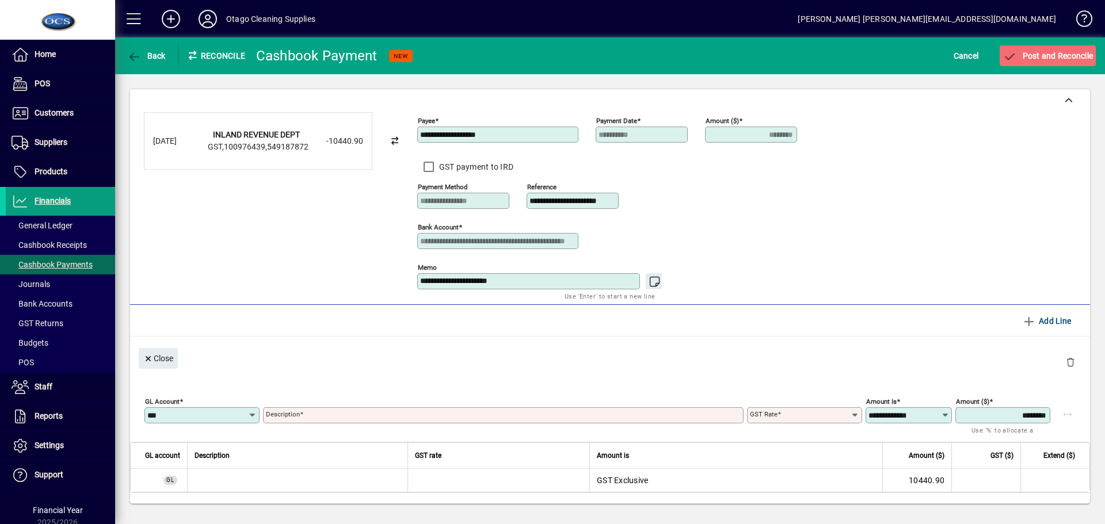
type input "****"
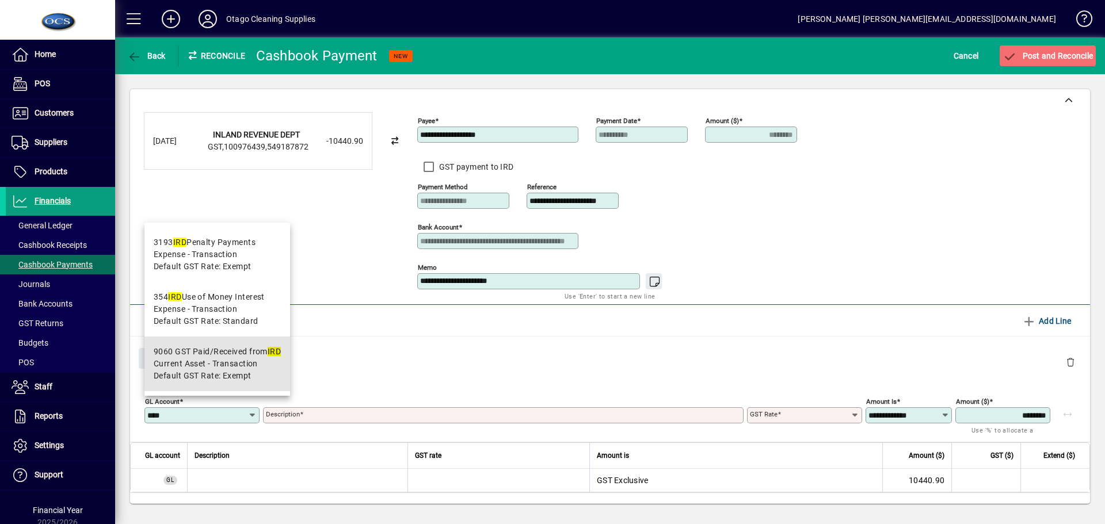
type input "**********"
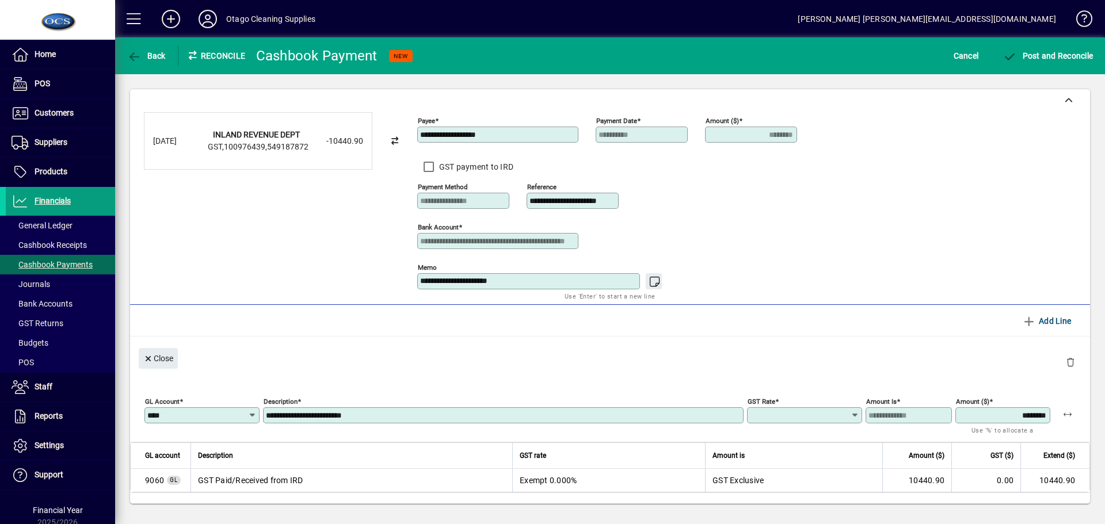
type input "******"
click at [1063, 58] on span "Post and Reconcile" at bounding box center [1048, 55] width 90 height 9
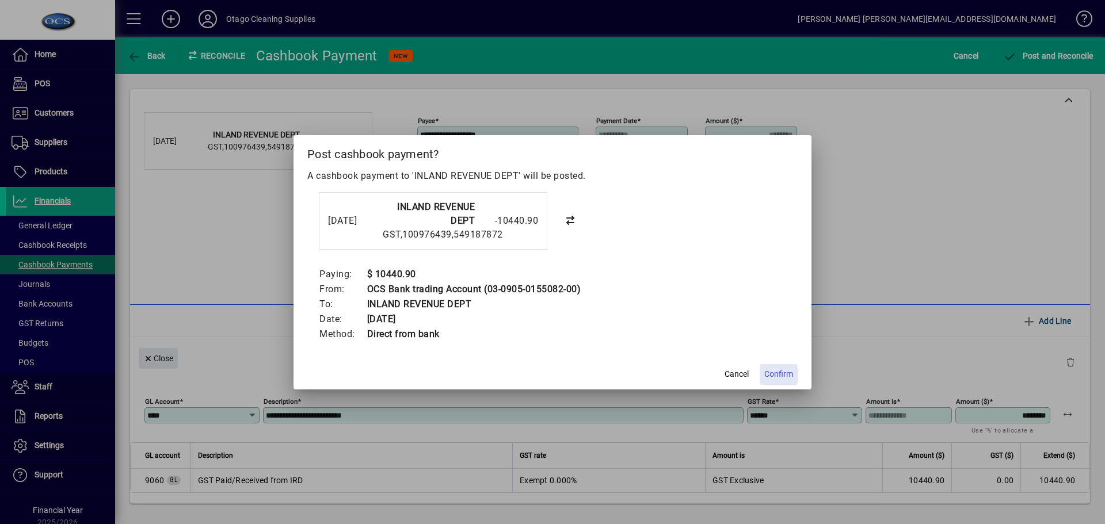
click at [778, 372] on span "Confirm" at bounding box center [778, 374] width 29 height 12
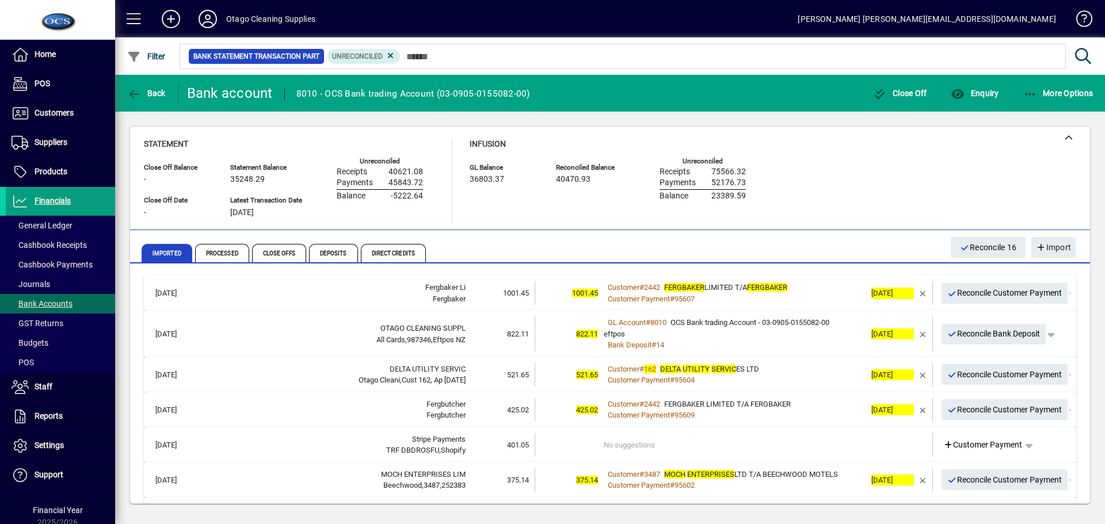
click at [801, 292] on div "Customer # 2442 FERGBAKER LIMITED T/A FERGBAKER" at bounding box center [735, 288] width 262 height 12
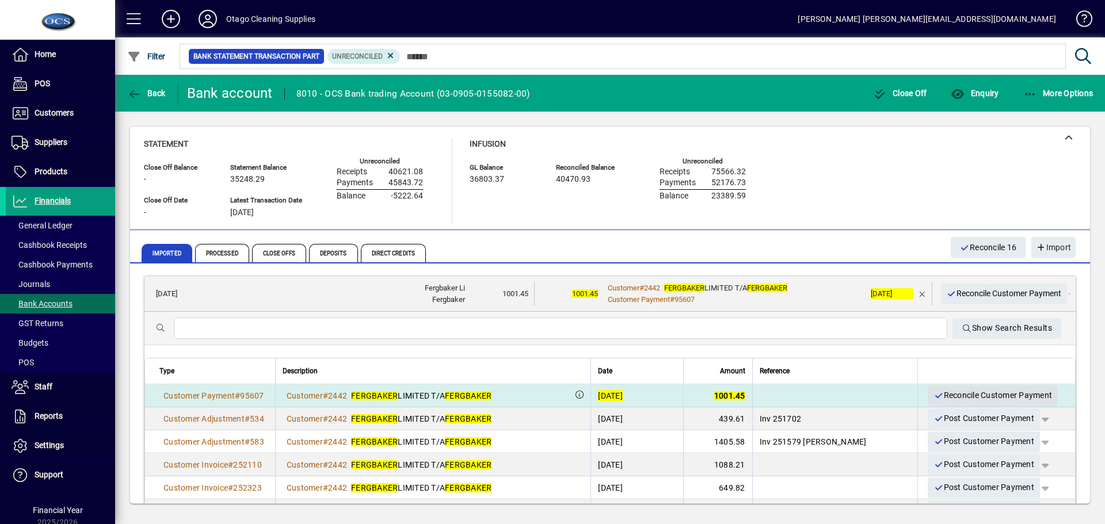
click at [955, 391] on span "Reconcile Customer Payment" at bounding box center [992, 395] width 119 height 19
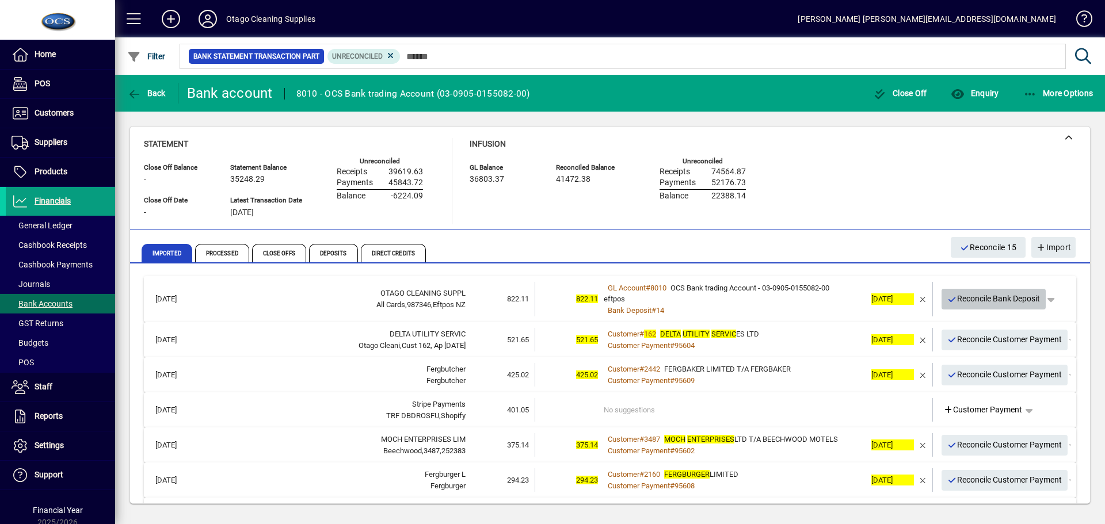
click at [965, 299] on span "Reconcile Bank Deposit" at bounding box center [993, 298] width 93 height 19
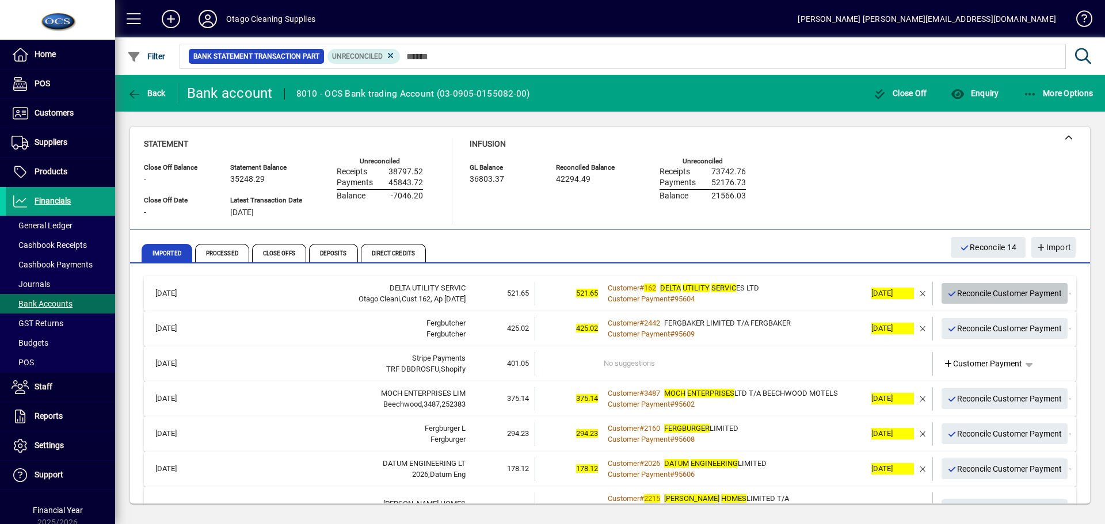
click at [965, 296] on span "Reconcile Customer Payment" at bounding box center [1004, 293] width 115 height 19
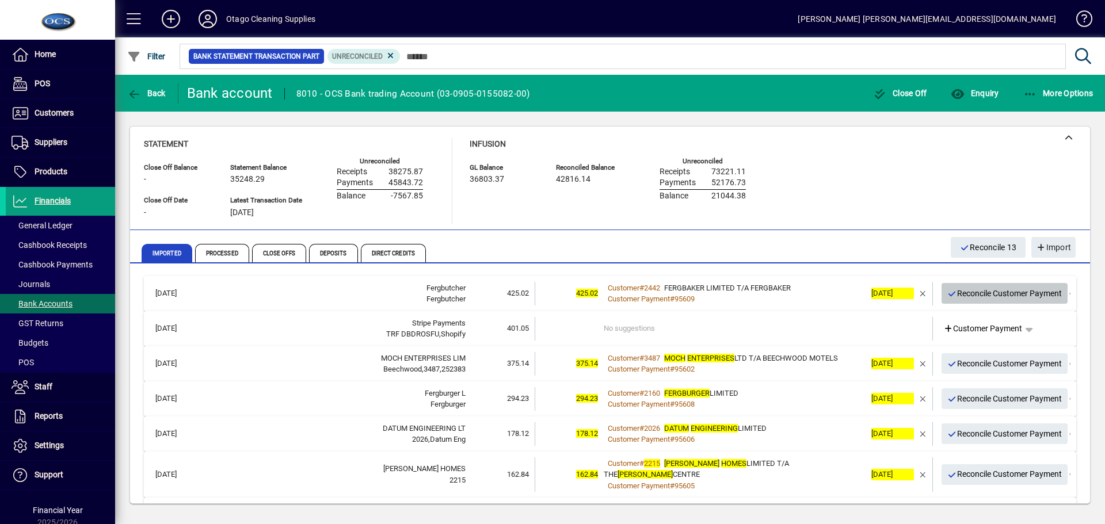
click at [965, 294] on span "Reconcile Customer Payment" at bounding box center [1004, 293] width 115 height 19
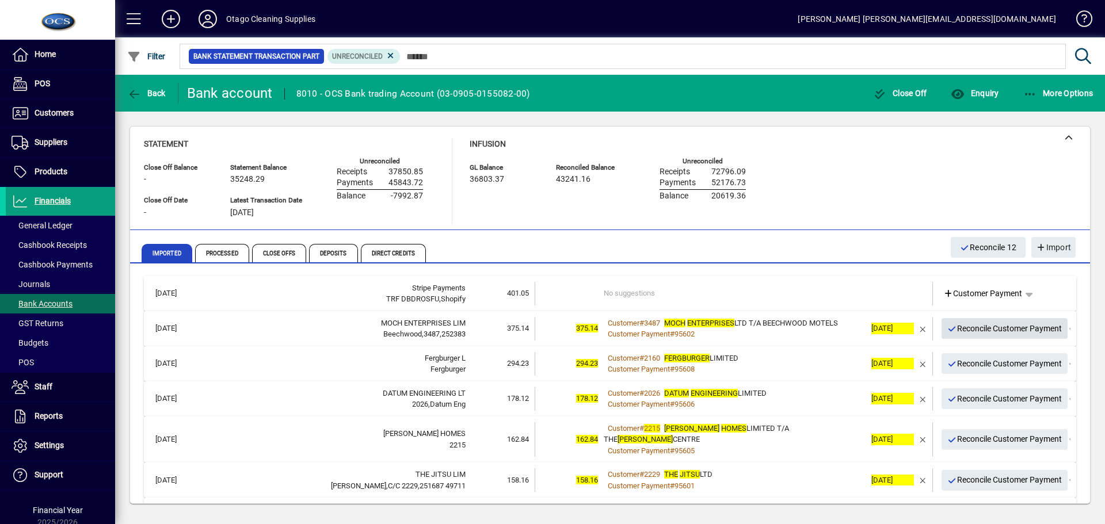
click at [958, 331] on span "Reconcile Customer Payment" at bounding box center [1004, 328] width 115 height 19
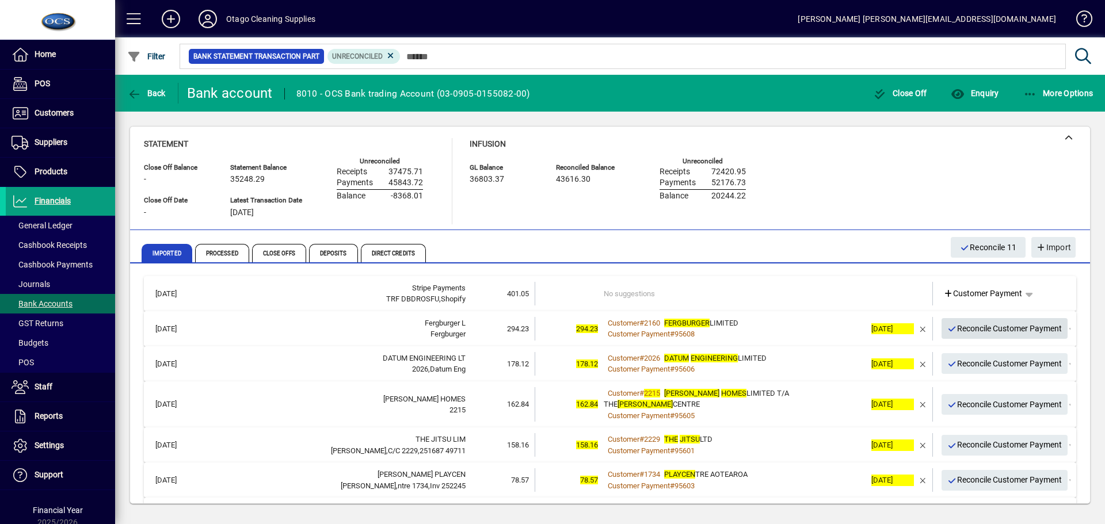
click at [958, 331] on span "Reconcile Customer Payment" at bounding box center [1004, 328] width 115 height 19
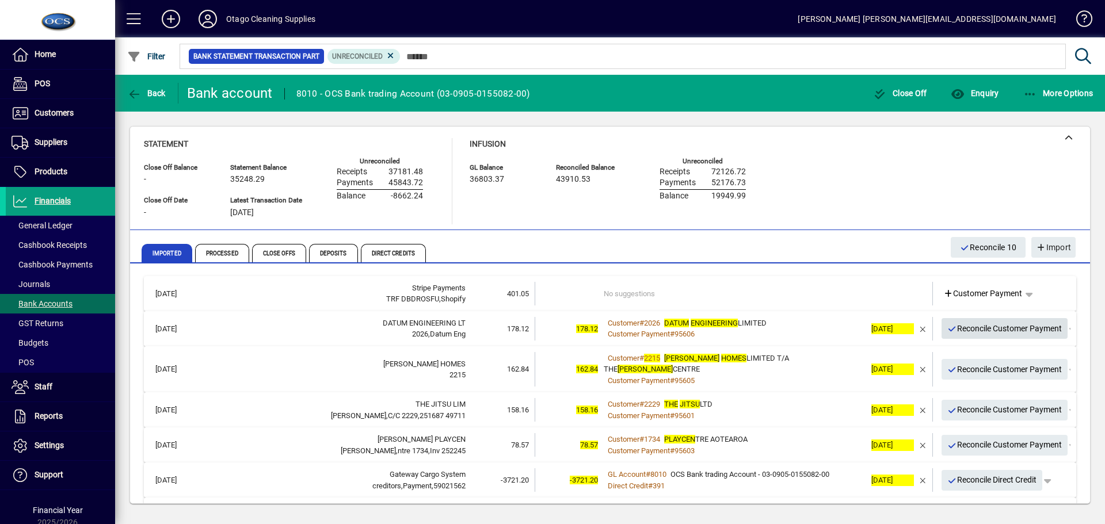
click at [958, 331] on span "Reconcile Customer Payment" at bounding box center [1004, 328] width 115 height 19
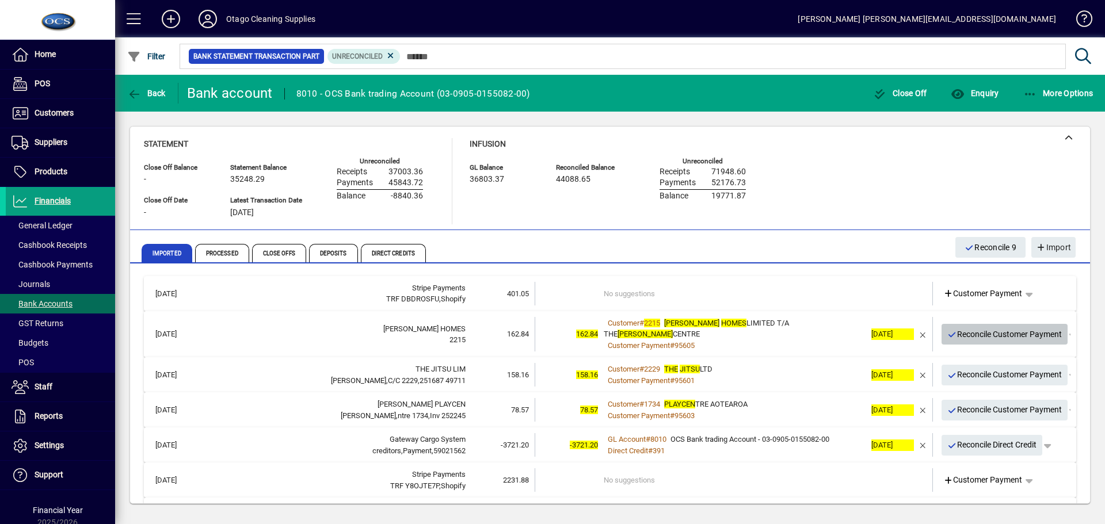
click at [958, 331] on span "Reconcile Customer Payment" at bounding box center [1004, 334] width 115 height 19
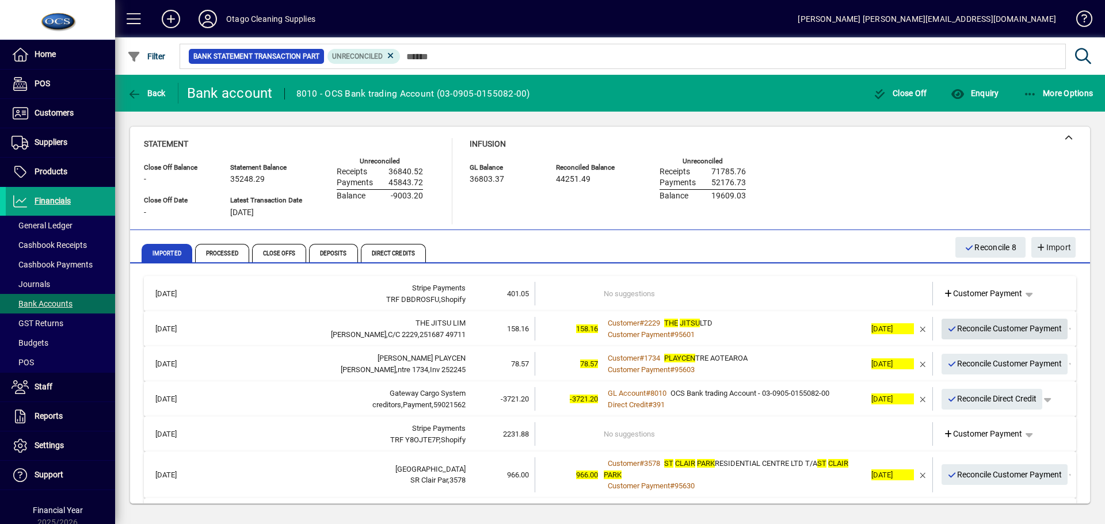
click at [958, 331] on span "Reconcile Customer Payment" at bounding box center [1004, 328] width 115 height 19
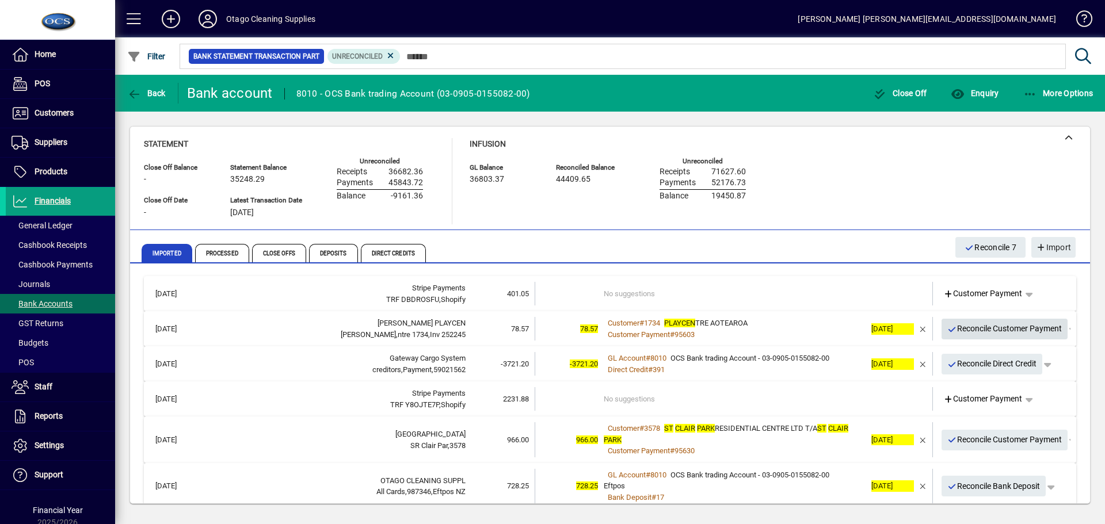
click at [958, 331] on span "Reconcile Customer Payment" at bounding box center [1004, 328] width 115 height 19
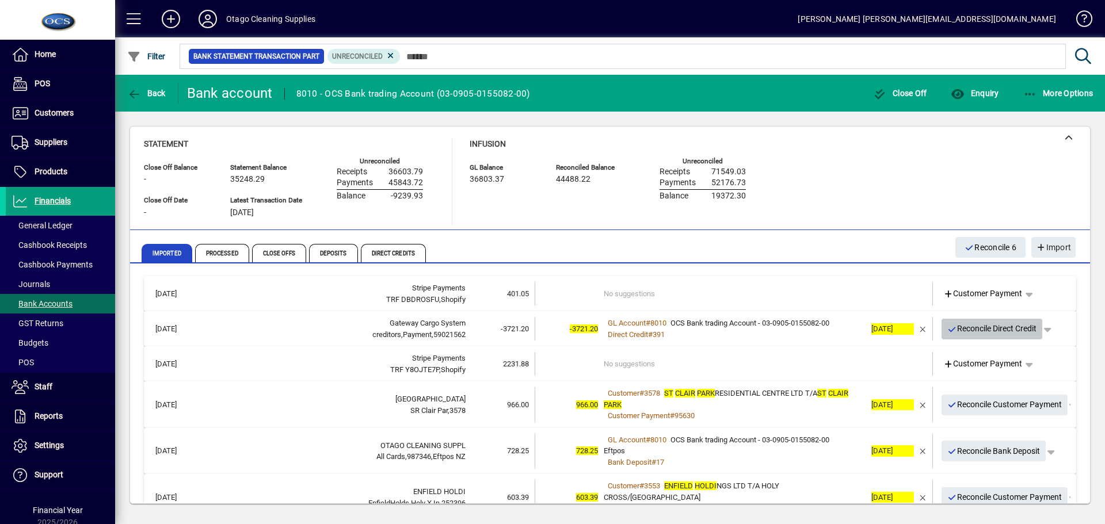
click at [958, 331] on span "Reconcile Direct Credit" at bounding box center [992, 328] width 90 height 19
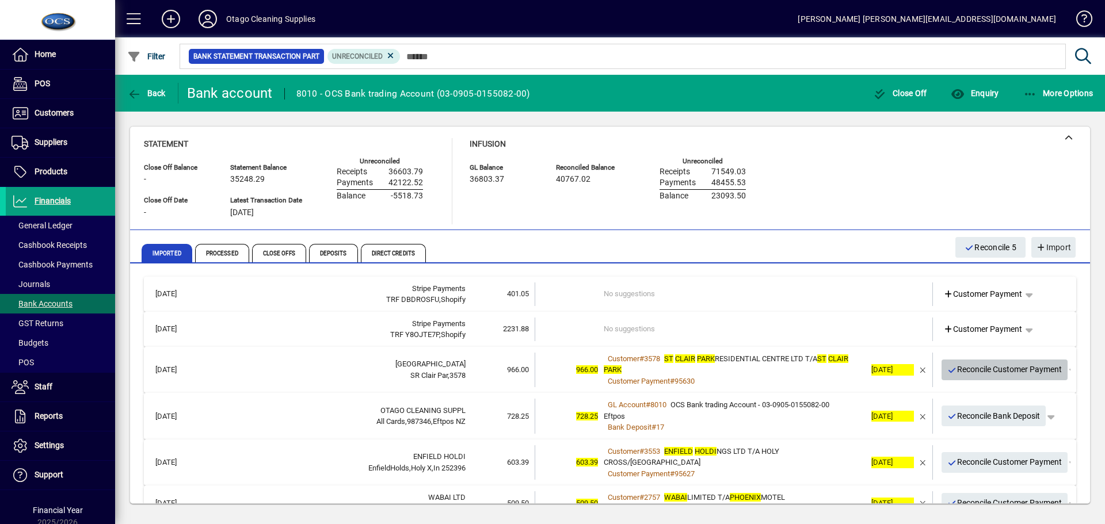
click at [978, 375] on span "Reconcile Customer Payment" at bounding box center [1004, 369] width 115 height 19
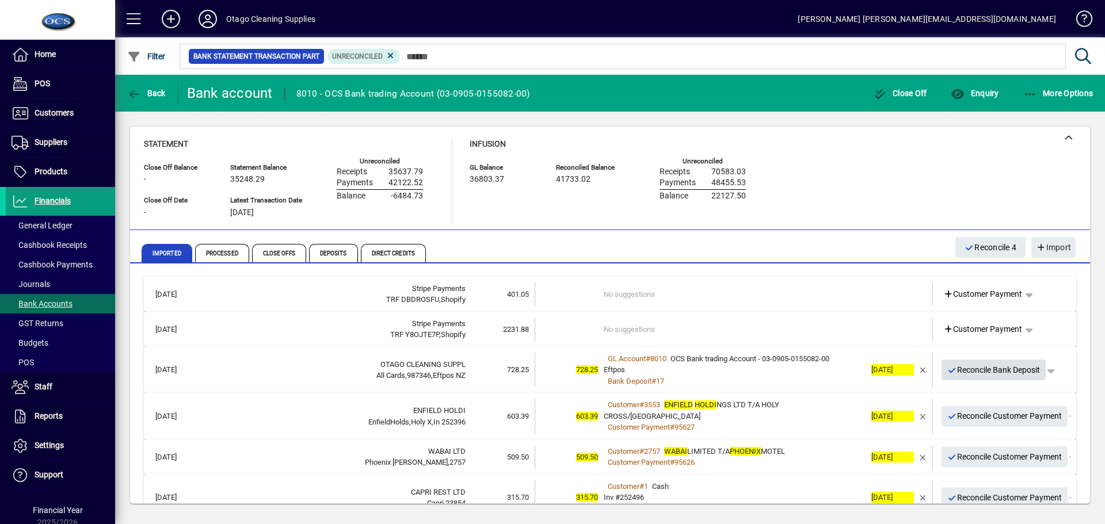
click at [978, 375] on span "Reconcile Bank Deposit" at bounding box center [993, 370] width 93 height 19
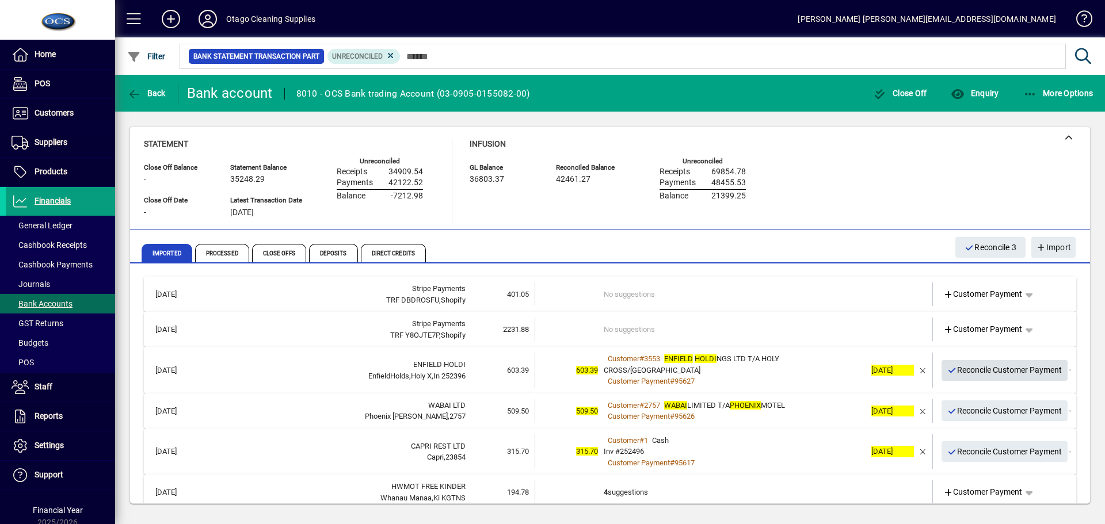
click at [978, 373] on span "Reconcile Customer Payment" at bounding box center [1004, 370] width 115 height 19
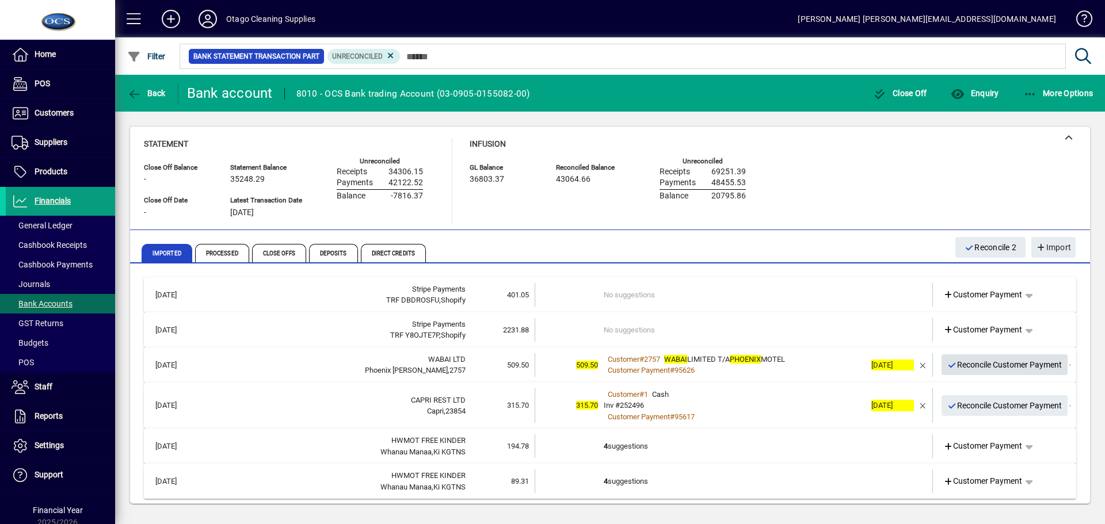
click at [978, 373] on span "Reconcile Customer Payment" at bounding box center [1004, 365] width 115 height 19
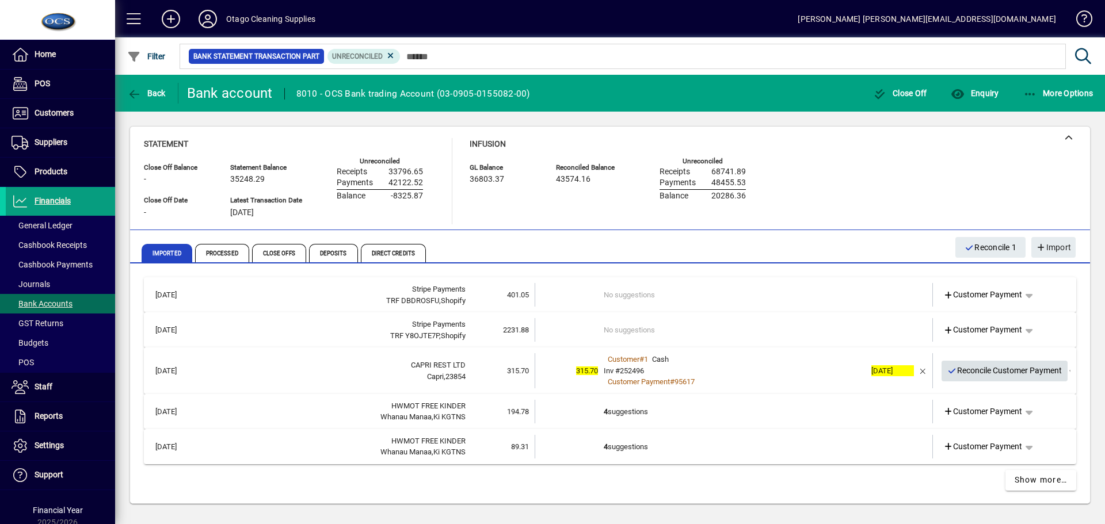
click at [978, 373] on span "Reconcile Customer Payment" at bounding box center [1004, 370] width 115 height 19
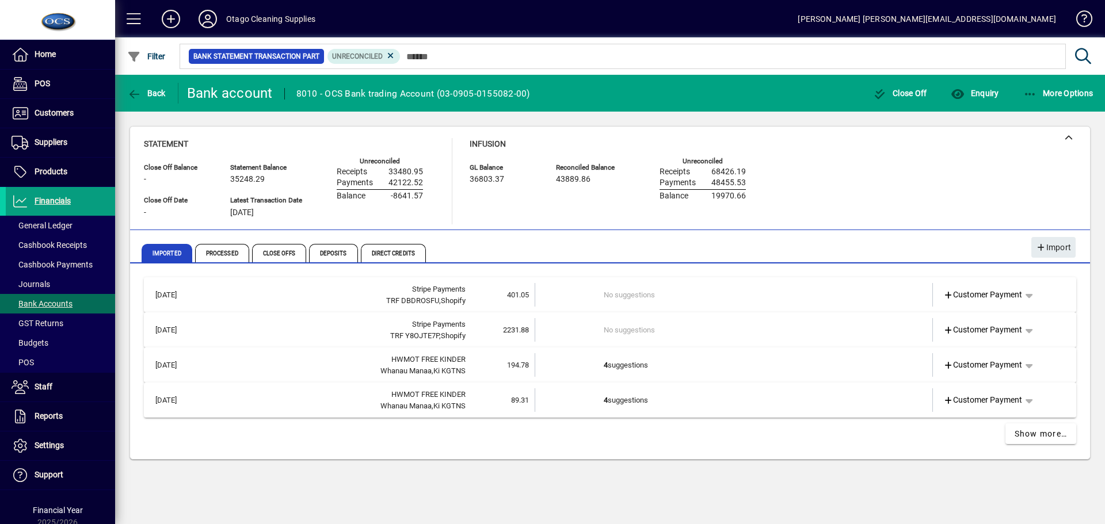
click at [807, 367] on td "4 suggestions" at bounding box center [735, 365] width 262 height 24
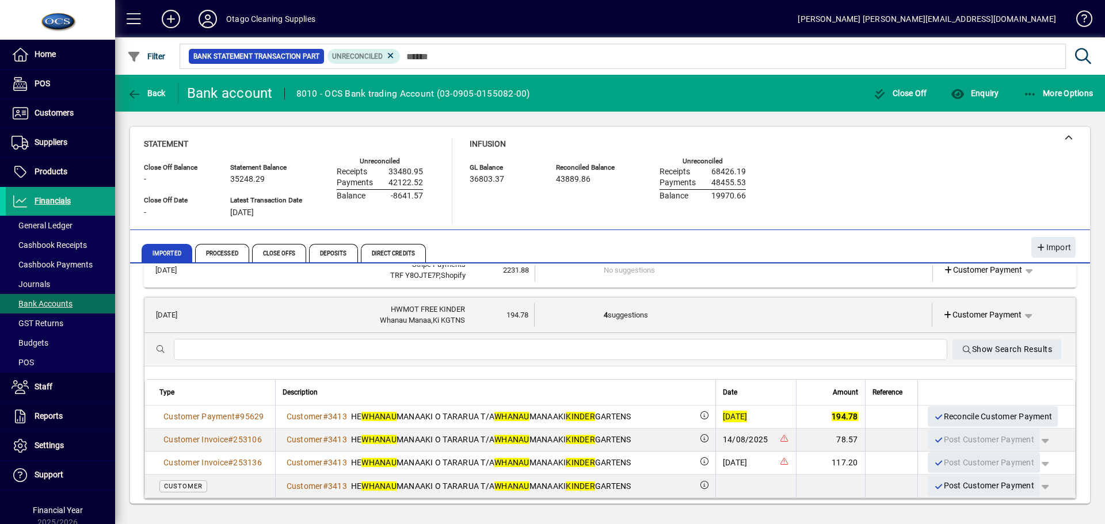
scroll to position [115, 0]
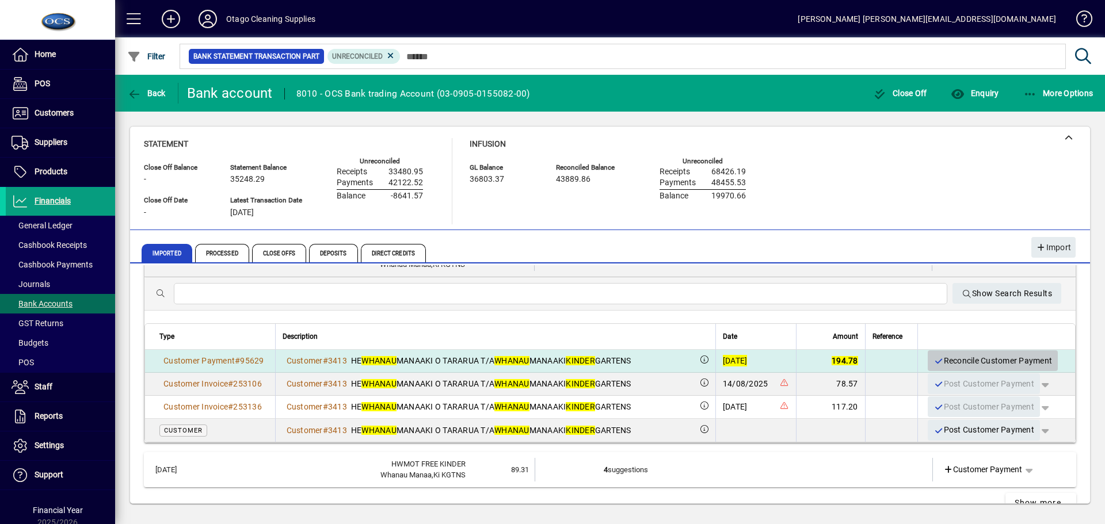
click at [947, 361] on span "Reconcile Customer Payment" at bounding box center [992, 361] width 119 height 19
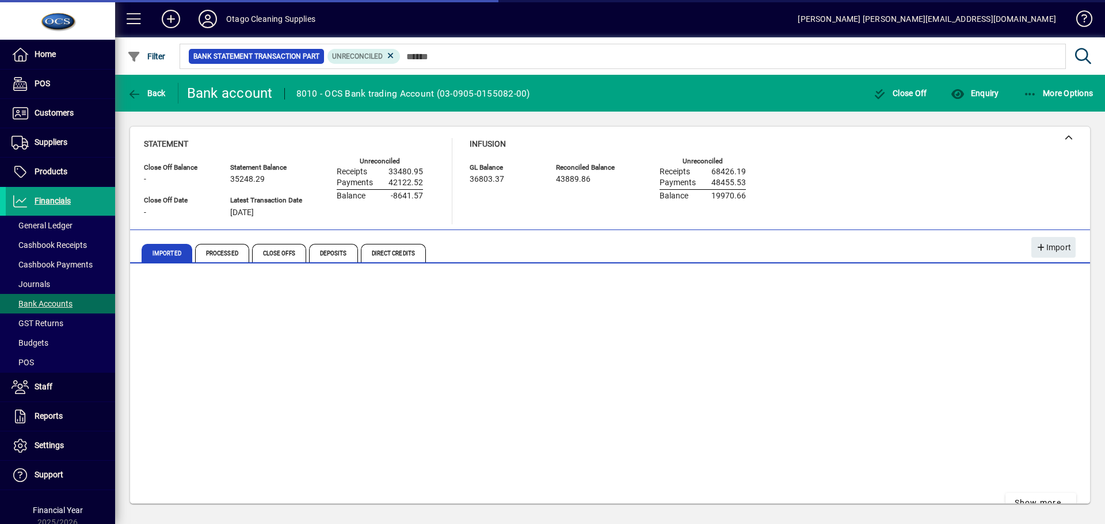
scroll to position [0, 0]
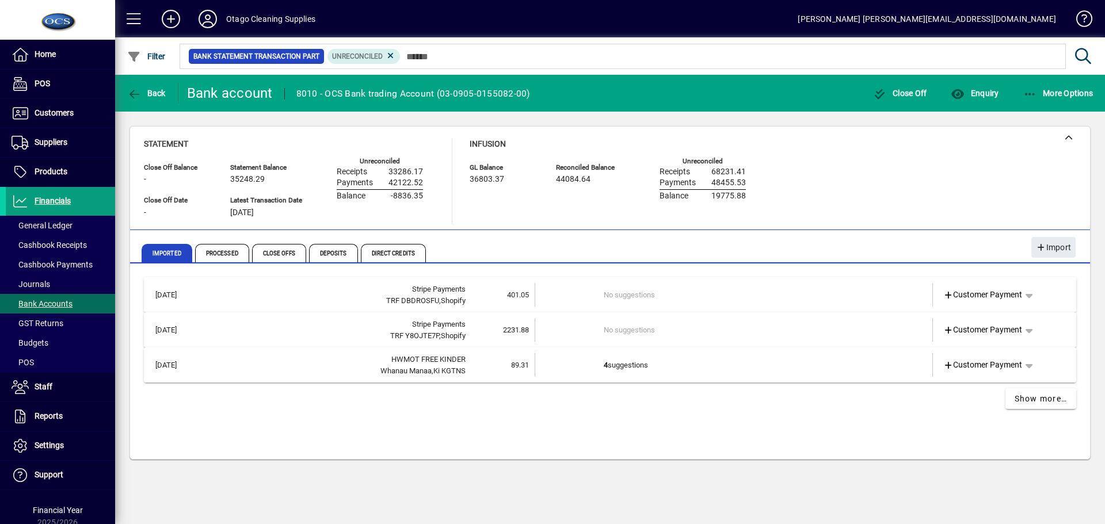
click at [835, 367] on td "4 suggestions" at bounding box center [735, 365] width 262 height 24
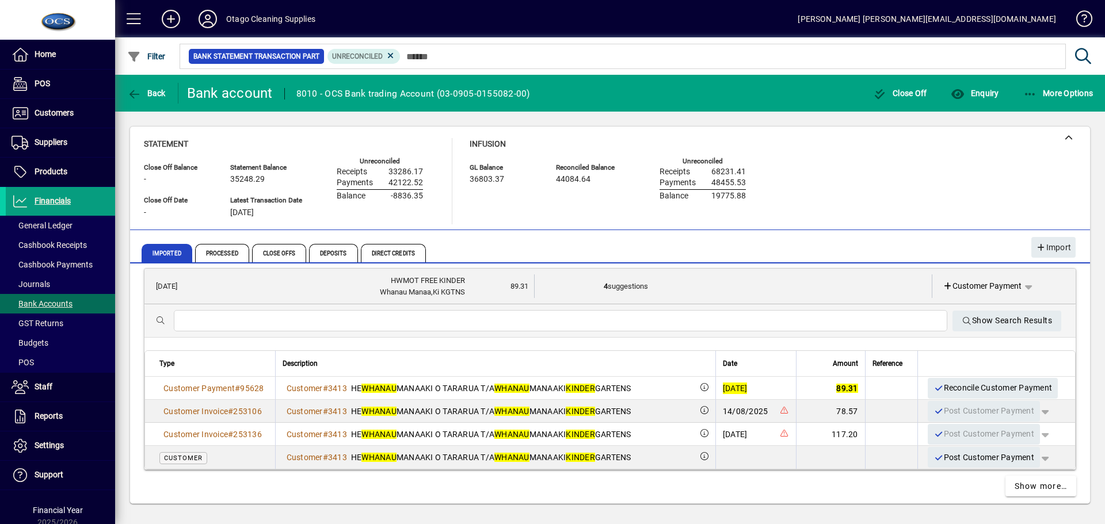
scroll to position [96, 0]
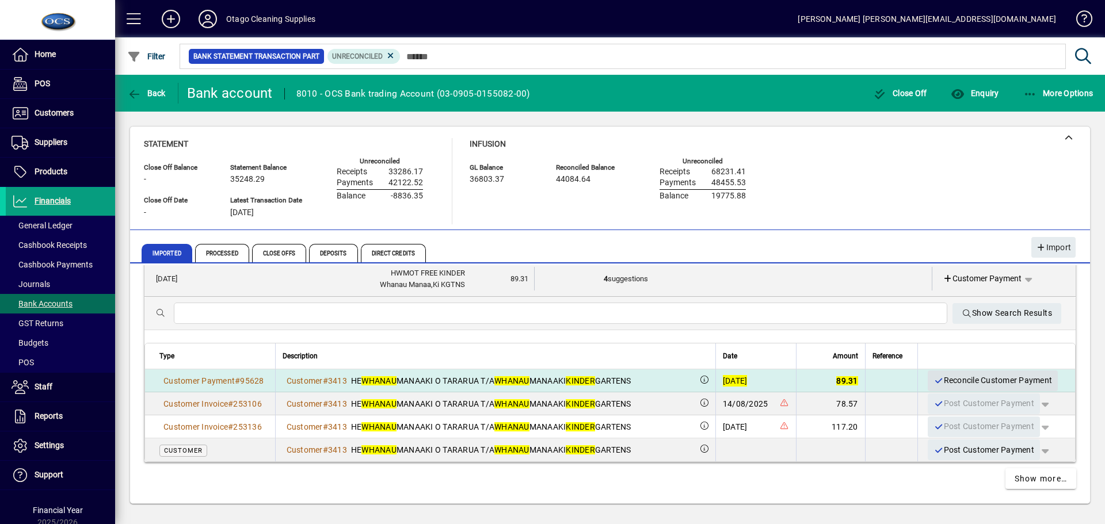
click at [954, 379] on span "Reconcile Customer Payment" at bounding box center [992, 380] width 119 height 19
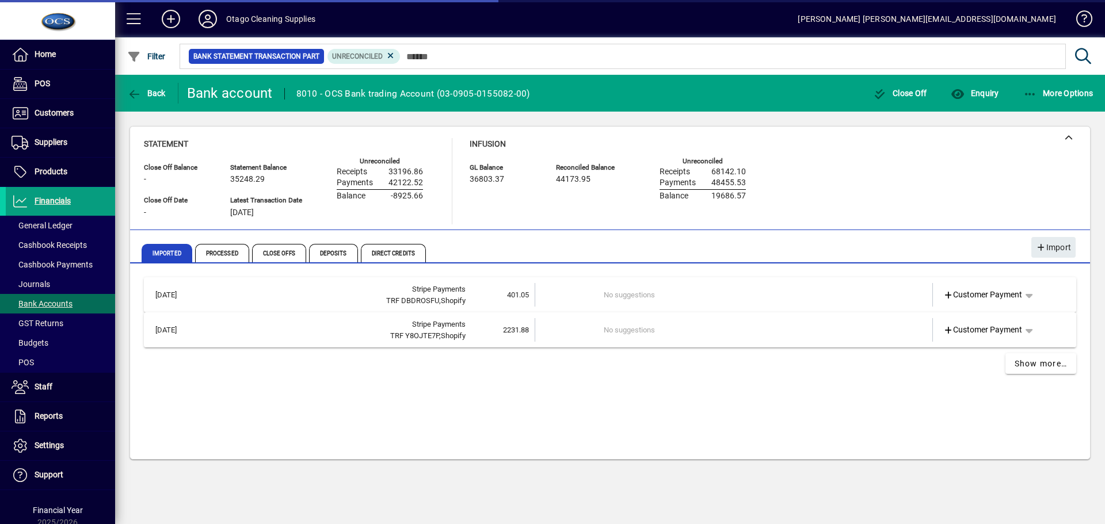
scroll to position [0, 0]
click at [1034, 365] on span "Show more…" at bounding box center [1041, 364] width 53 height 12
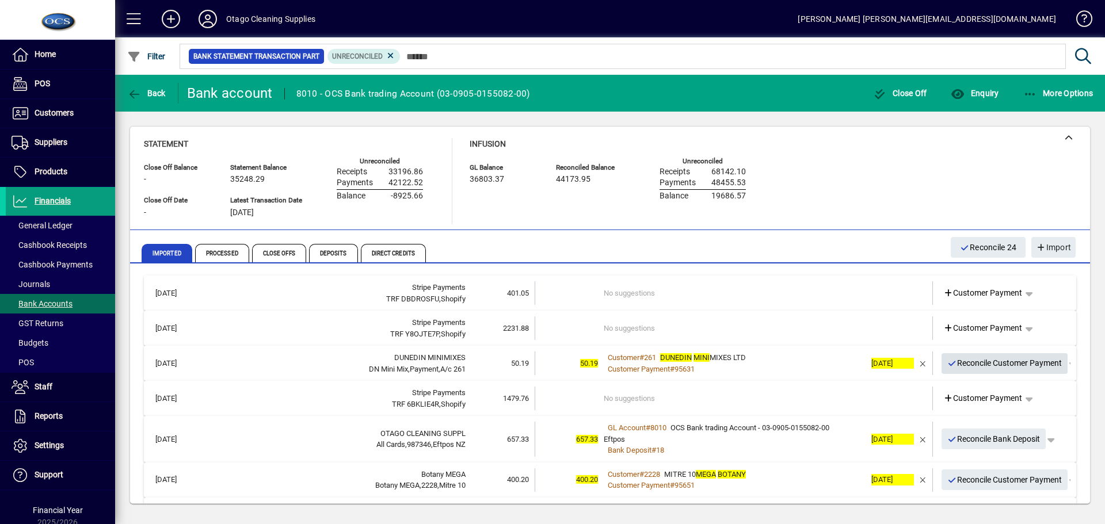
click at [954, 364] on span "Reconcile Customer Payment" at bounding box center [1004, 363] width 115 height 19
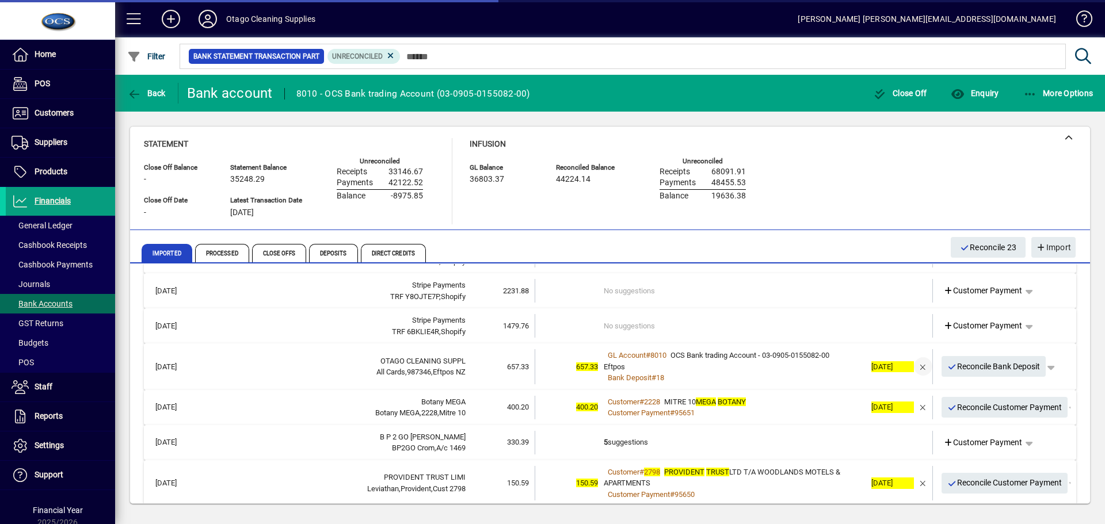
scroll to position [58, 0]
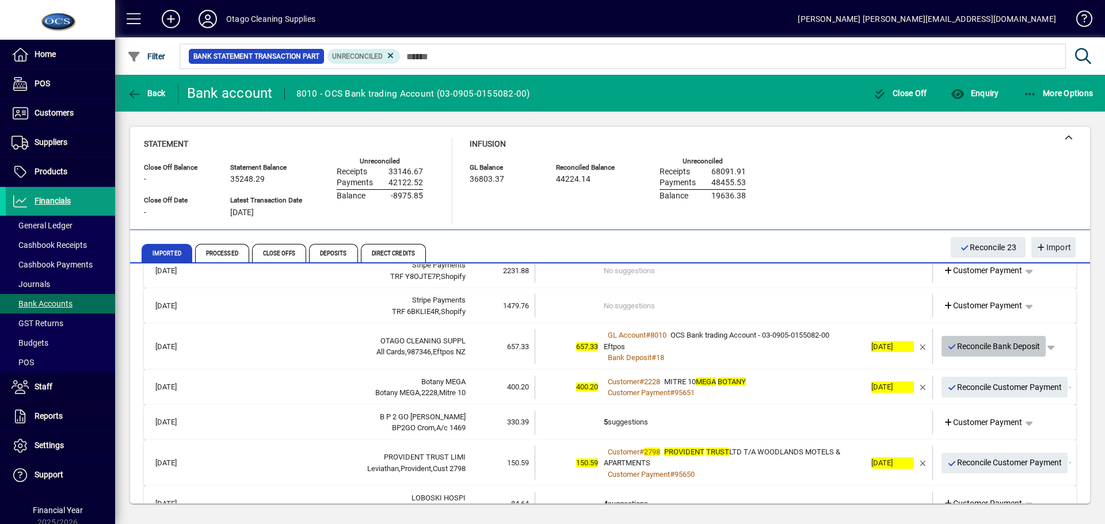
click at [962, 352] on span "Reconcile Bank Deposit" at bounding box center [993, 346] width 93 height 19
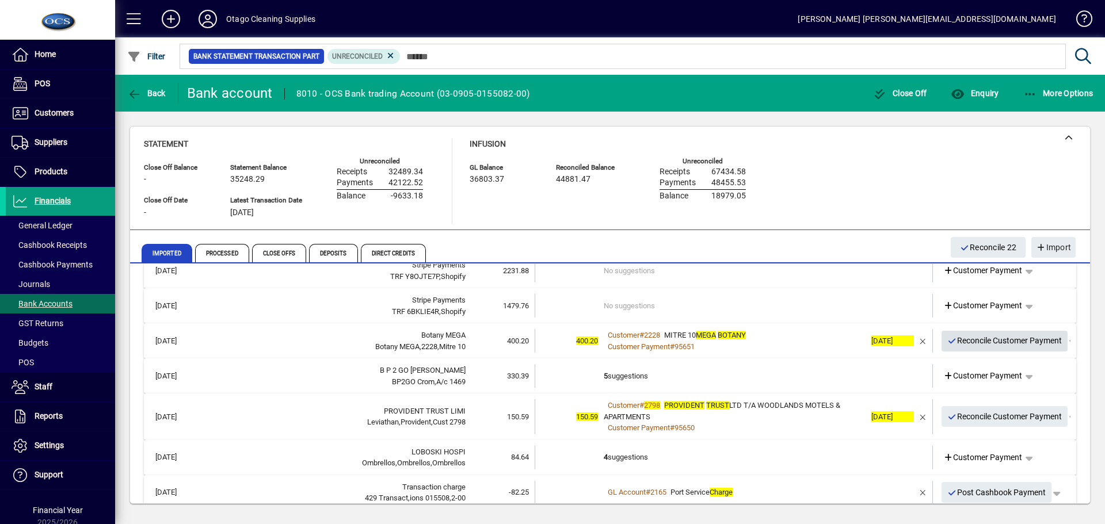
click at [964, 347] on span "Reconcile Customer Payment" at bounding box center [1004, 340] width 115 height 19
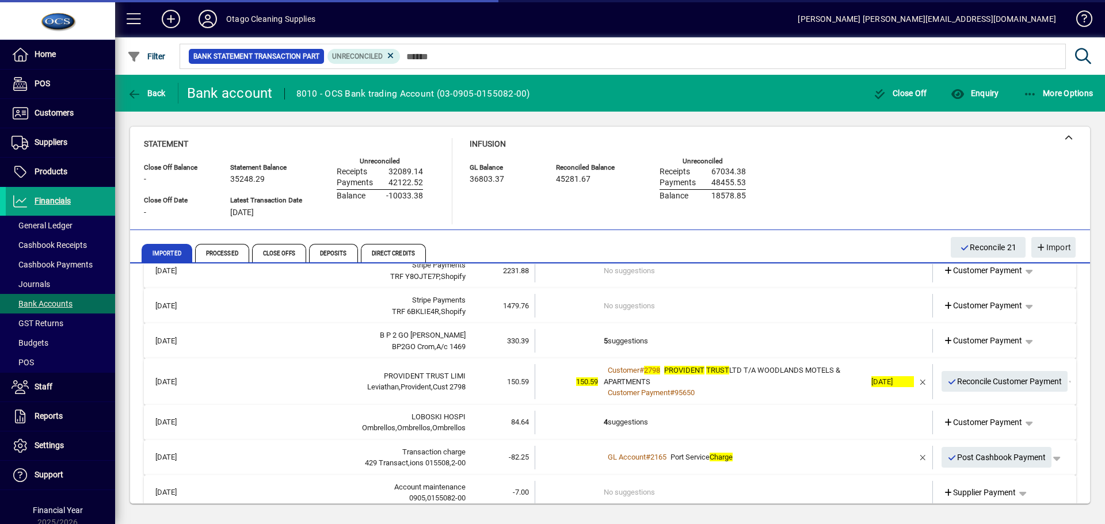
click at [874, 334] on td at bounding box center [890, 341] width 48 height 24
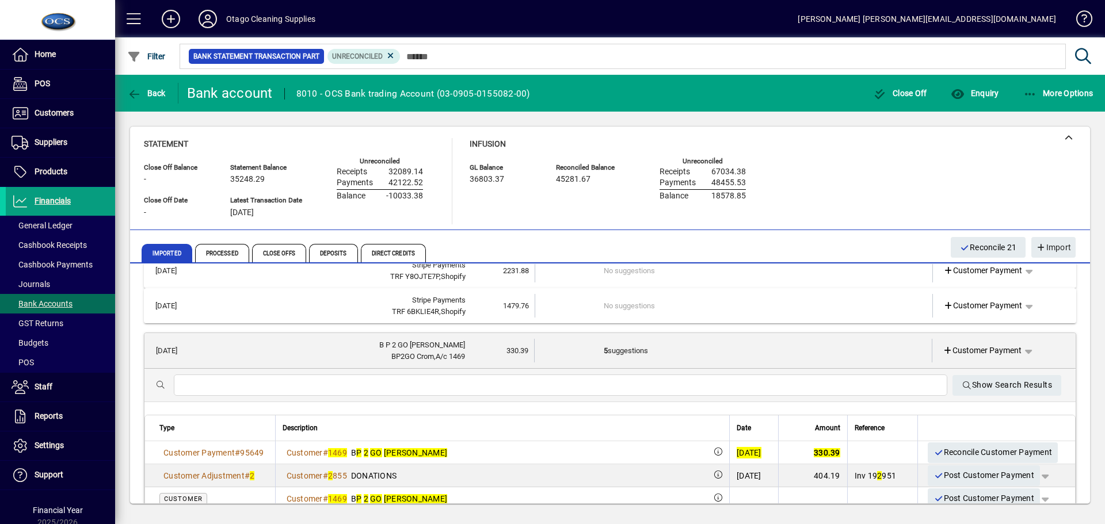
scroll to position [115, 0]
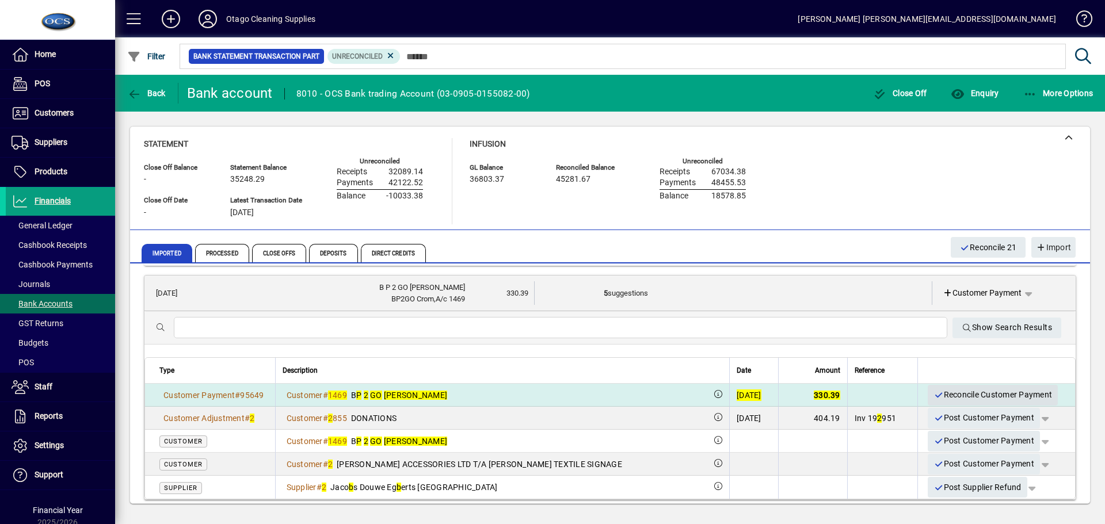
click at [948, 394] on span "Reconcile Customer Payment" at bounding box center [992, 395] width 119 height 19
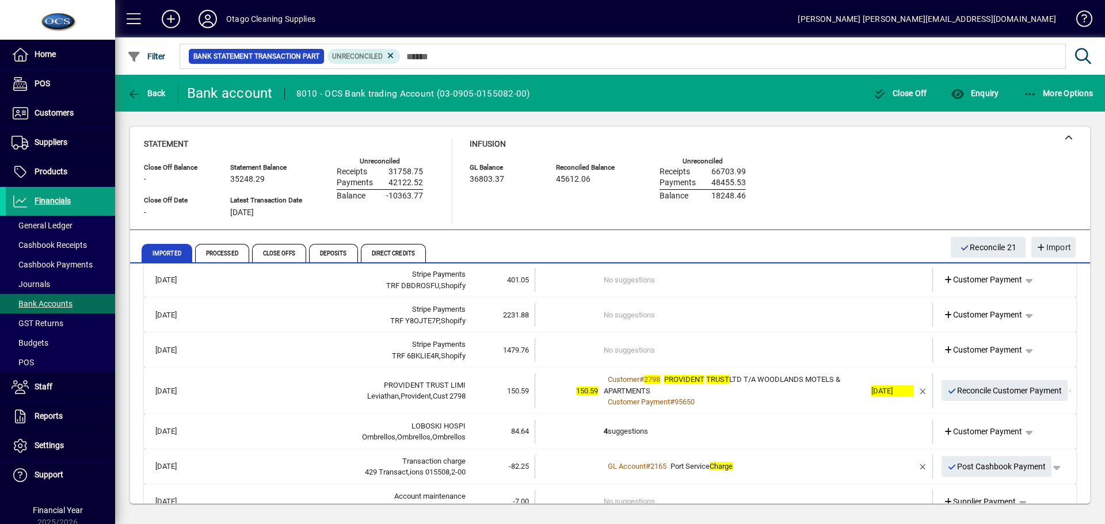
scroll to position [0, 0]
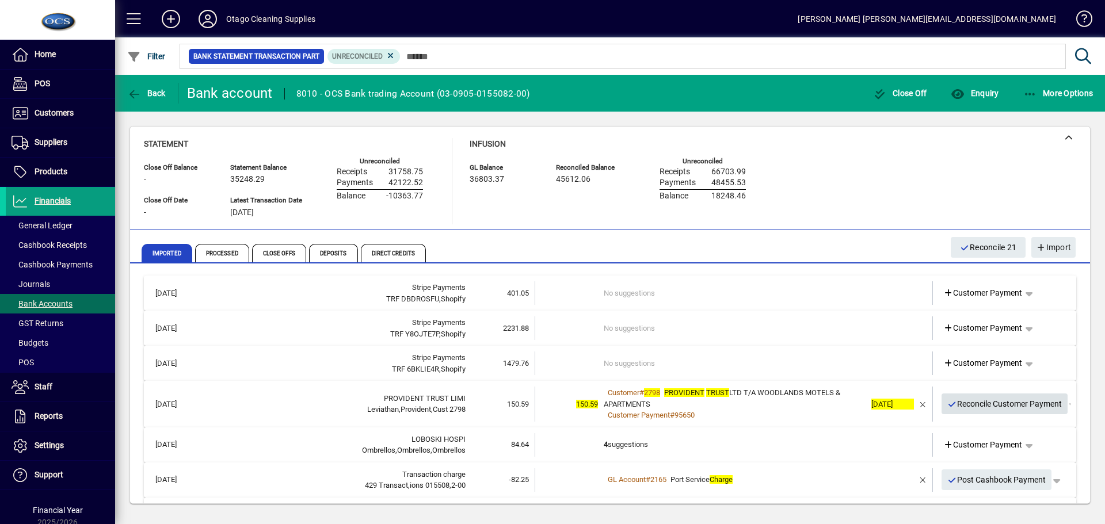
click at [963, 403] on span "Reconcile Customer Payment" at bounding box center [1004, 404] width 115 height 19
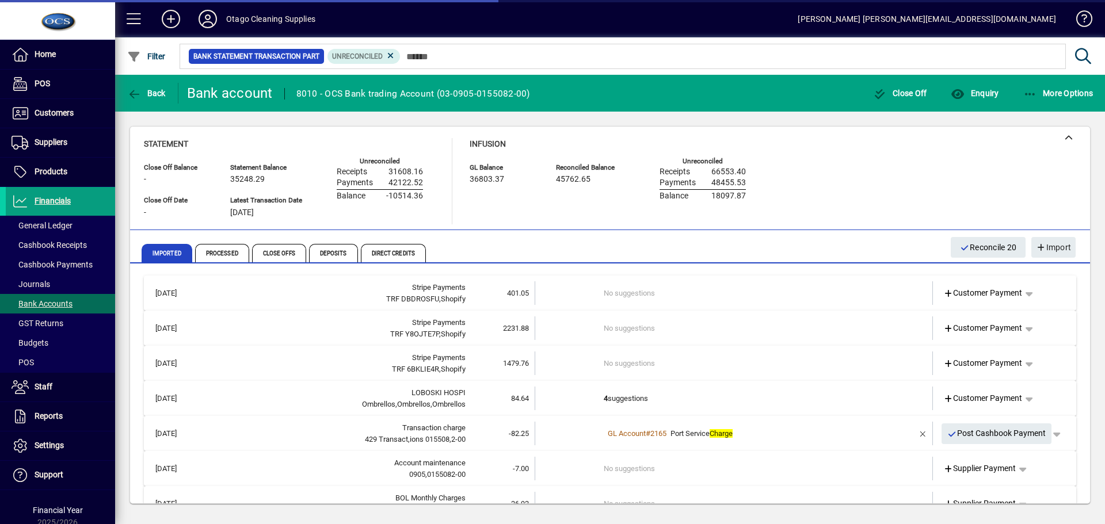
click at [803, 398] on td "4 suggestions" at bounding box center [735, 399] width 262 height 24
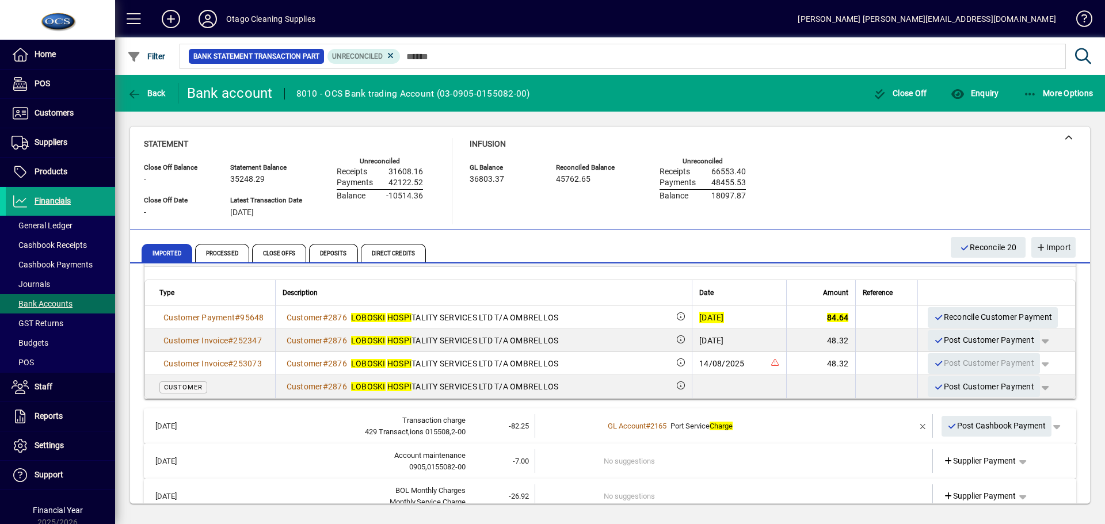
scroll to position [173, 0]
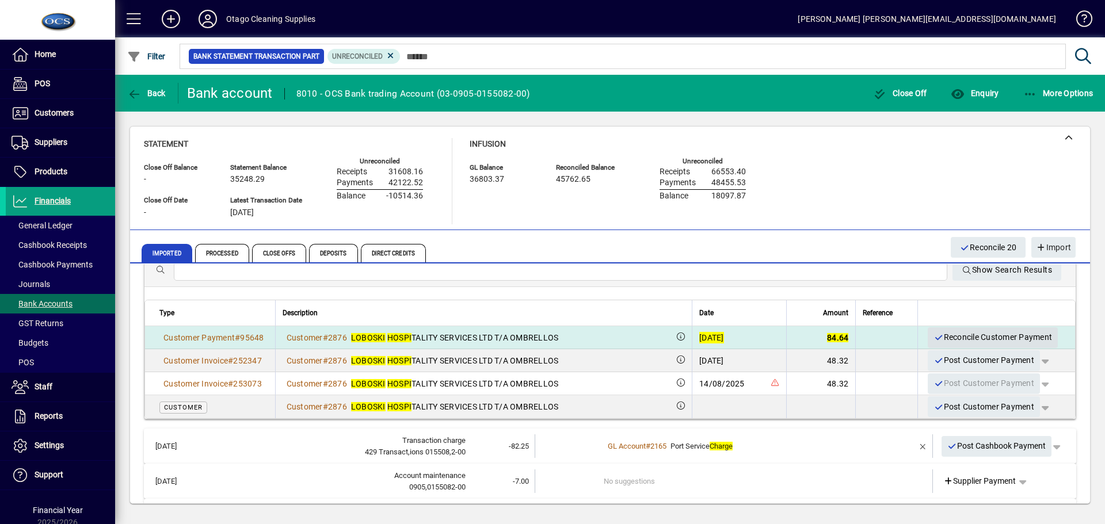
click at [944, 339] on span "Reconcile Customer Payment" at bounding box center [992, 337] width 119 height 19
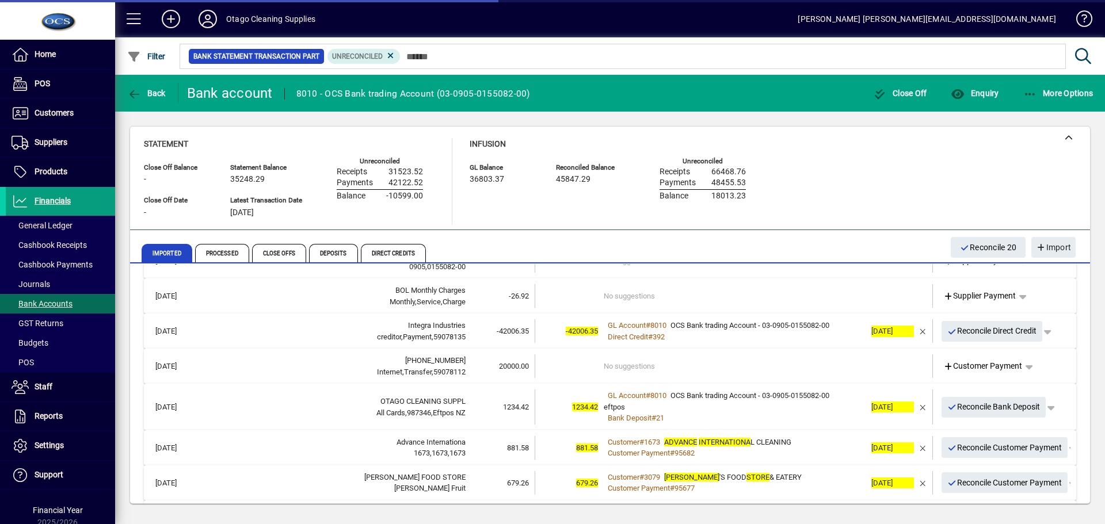
scroll to position [0, 0]
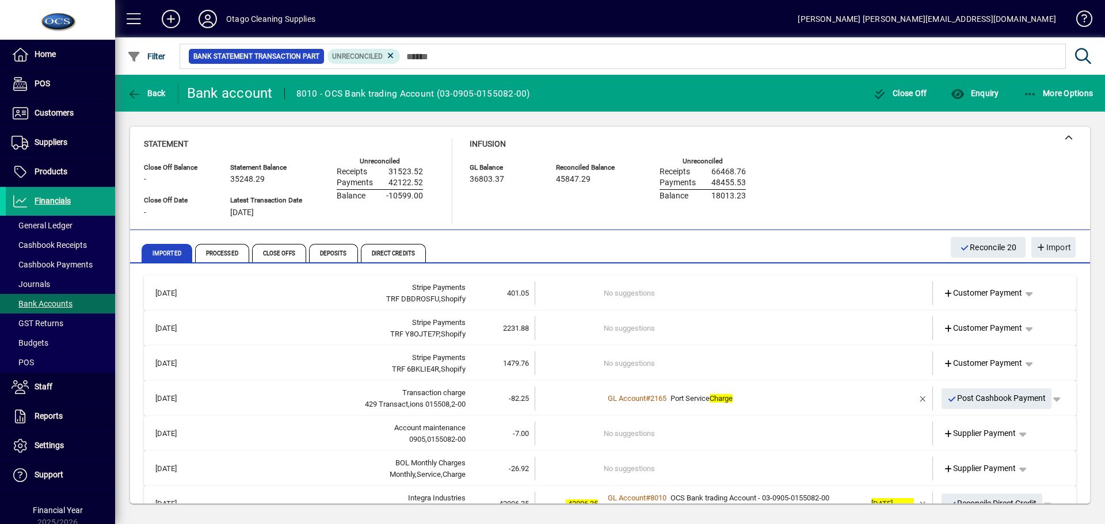
click at [847, 399] on div "GL Account # 2165 Port Service Charge" at bounding box center [735, 399] width 262 height 12
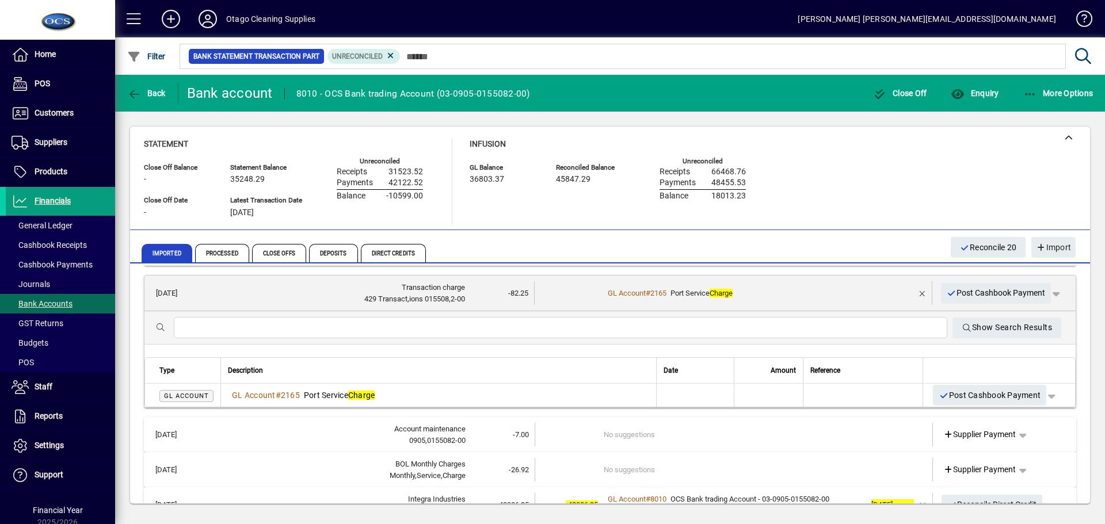
scroll to position [58, 0]
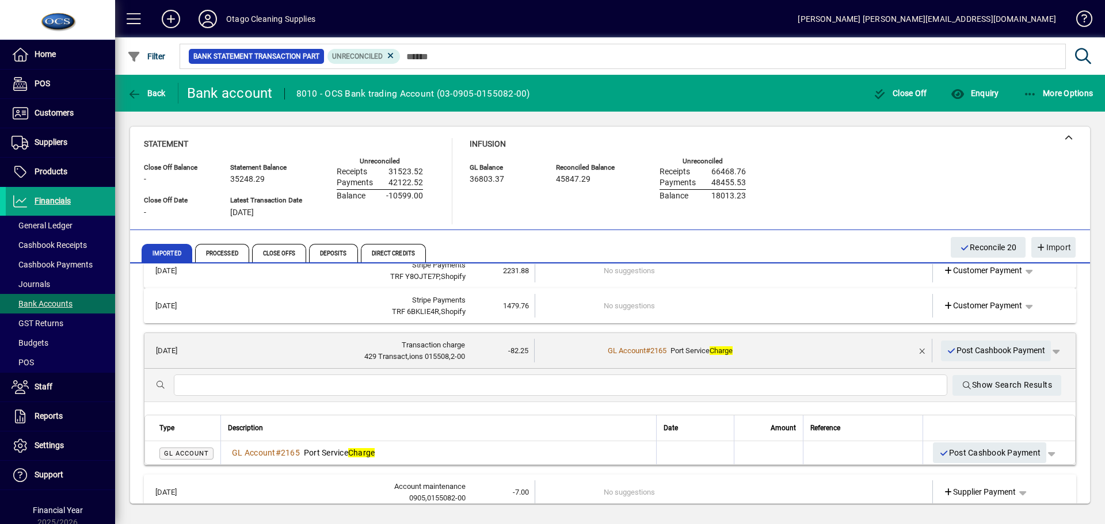
click at [811, 347] on div "GL Account # 2165 Port Service Charge" at bounding box center [734, 351] width 261 height 12
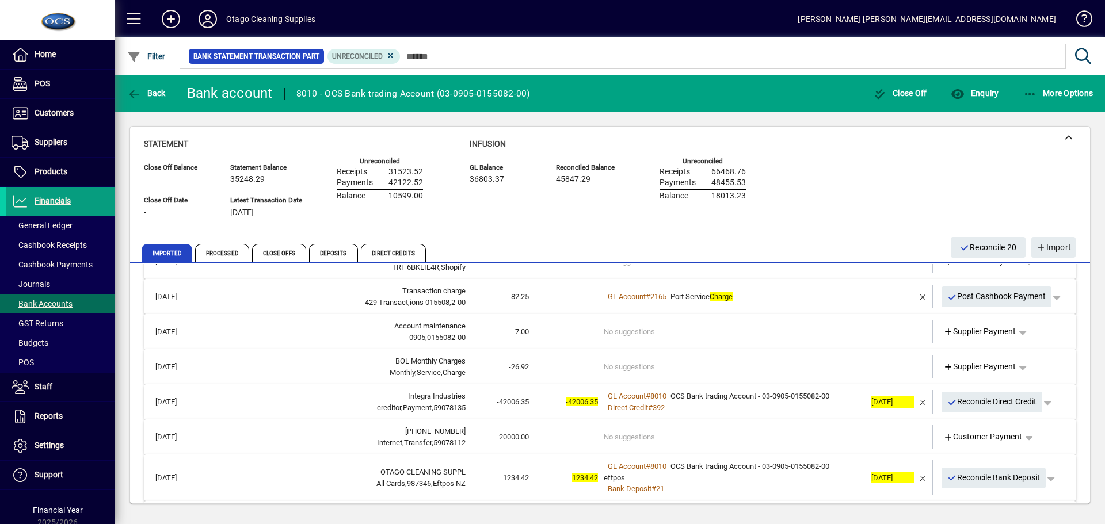
scroll to position [115, 0]
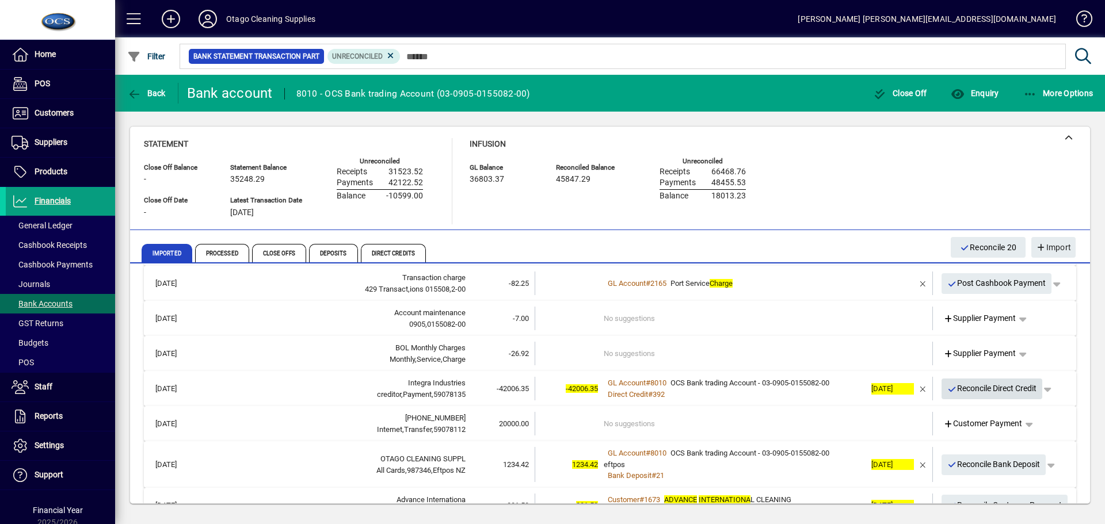
click at [950, 388] on span "Reconcile Direct Credit" at bounding box center [992, 388] width 90 height 19
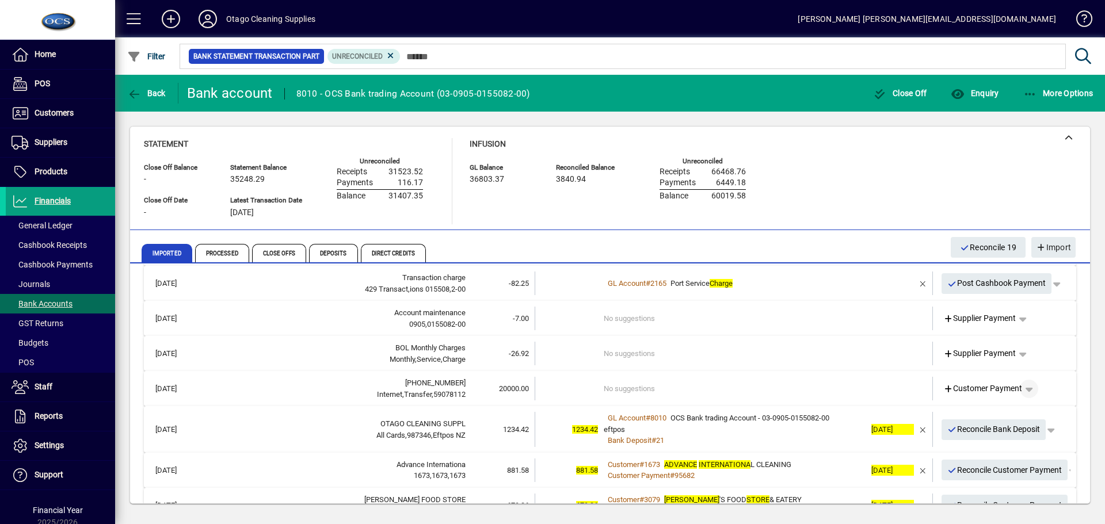
click at [1022, 386] on span "button" at bounding box center [1029, 389] width 28 height 28
click at [992, 452] on span "Funds Transfer" at bounding box center [981, 455] width 68 height 14
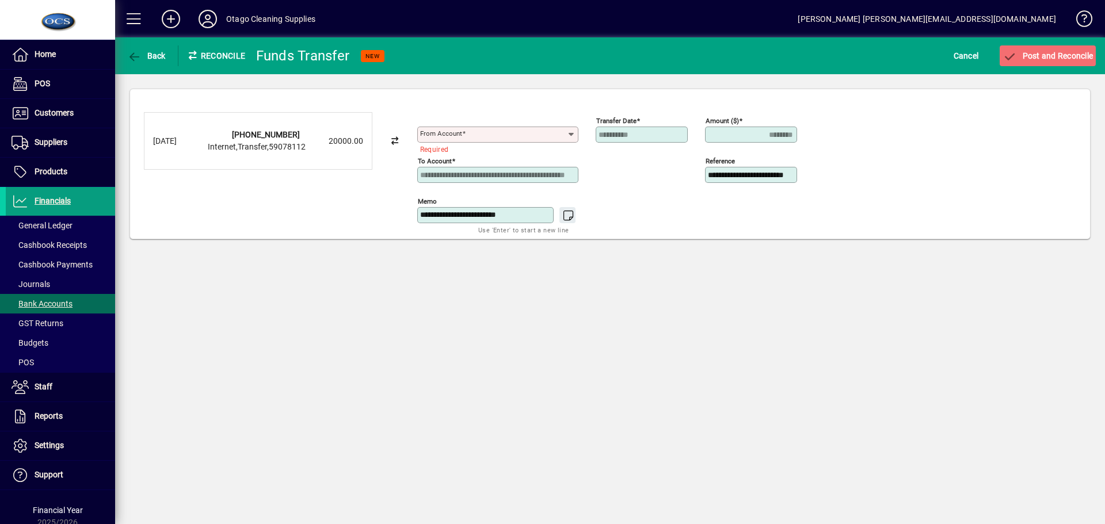
click at [570, 131] on icon at bounding box center [570, 134] width 9 height 9
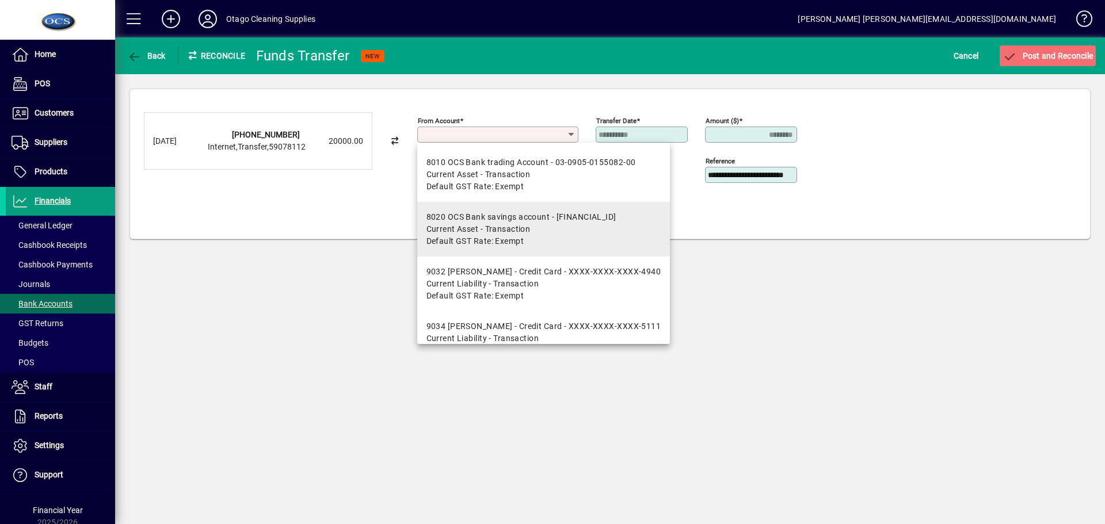
click at [509, 220] on div "8020 OCS Bank savings account - 03-0905-0155082-001" at bounding box center [521, 217] width 190 height 12
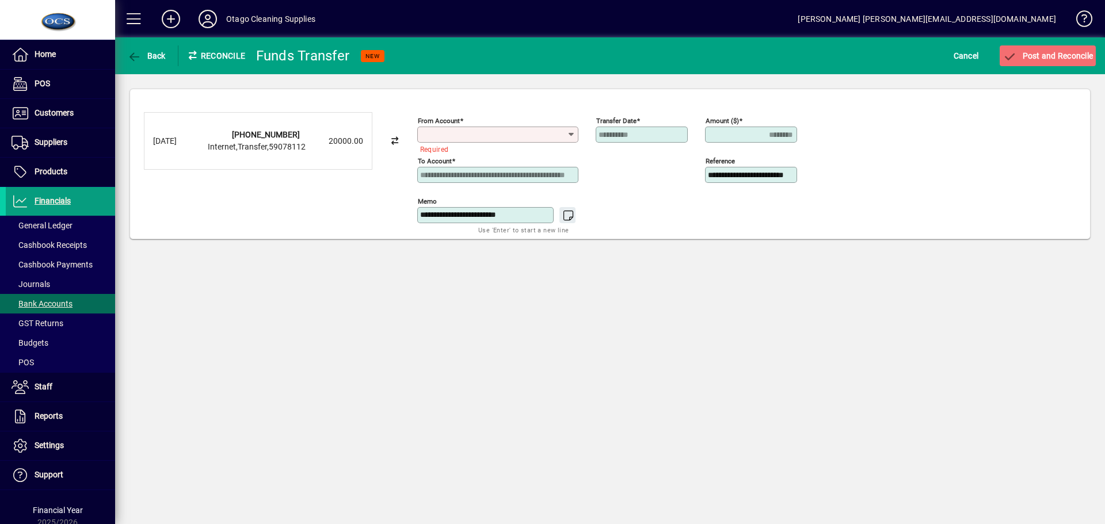
type input "**********"
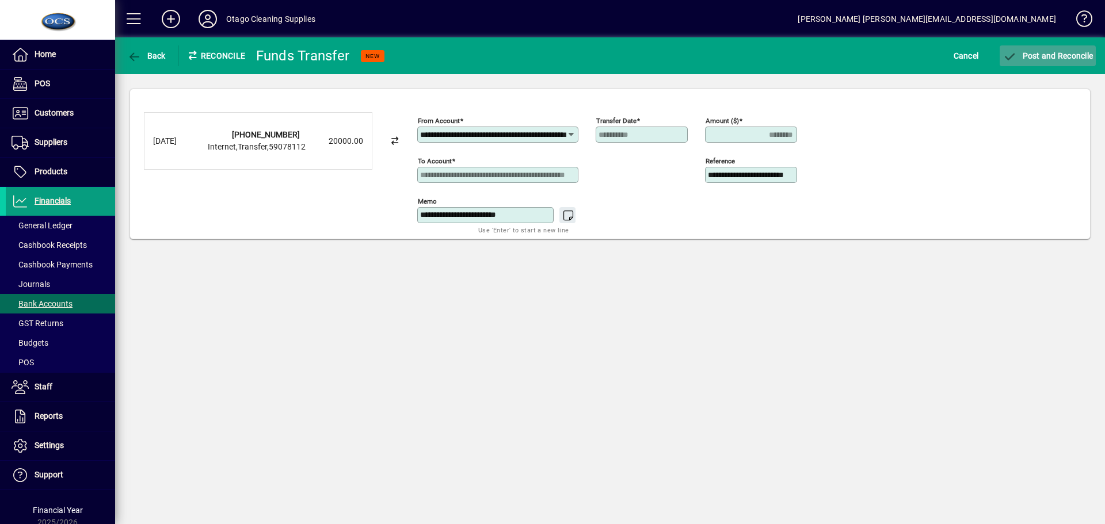
click at [1042, 52] on span "Post and Reconcile" at bounding box center [1048, 55] width 90 height 9
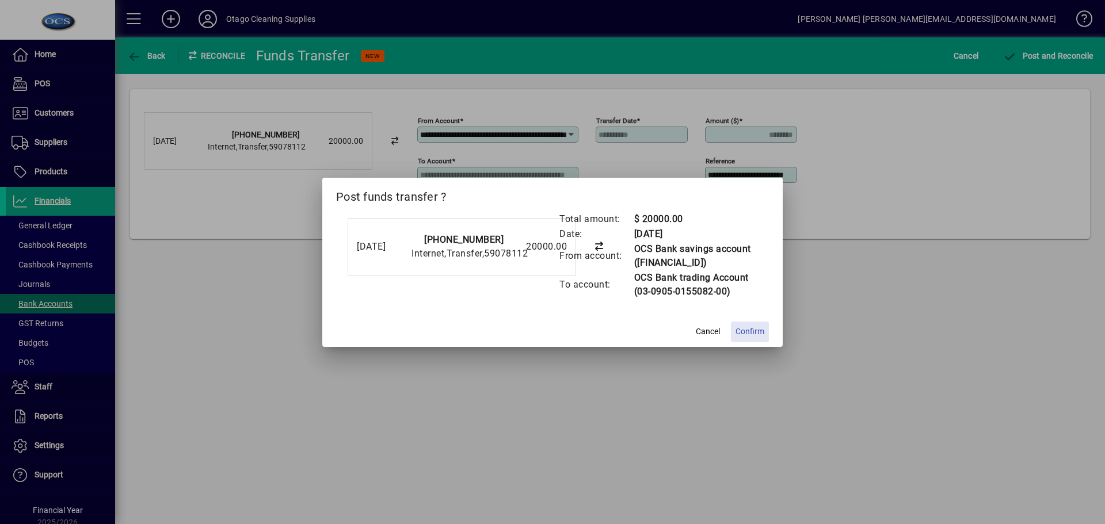
click at [750, 324] on span at bounding box center [750, 332] width 38 height 28
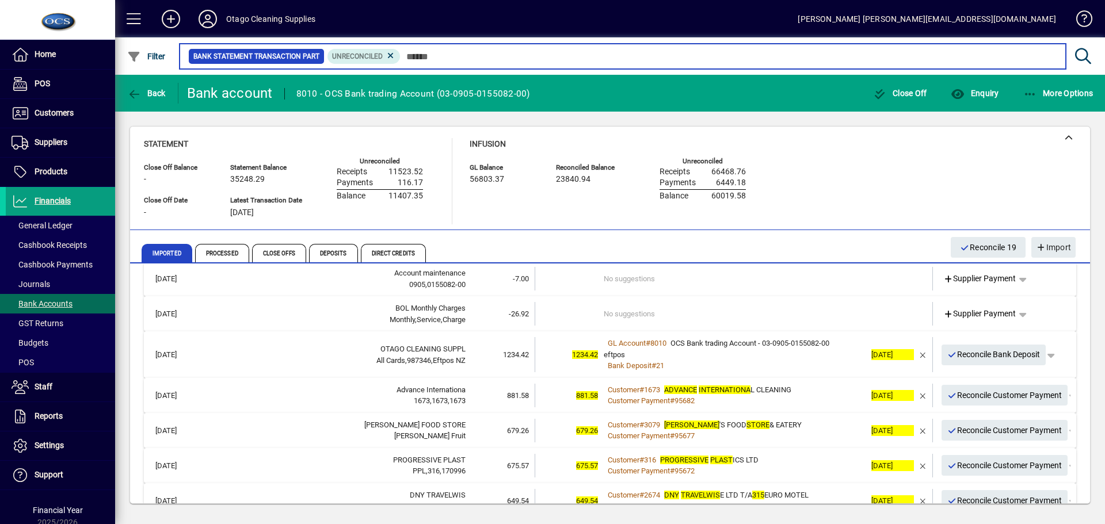
scroll to position [173, 0]
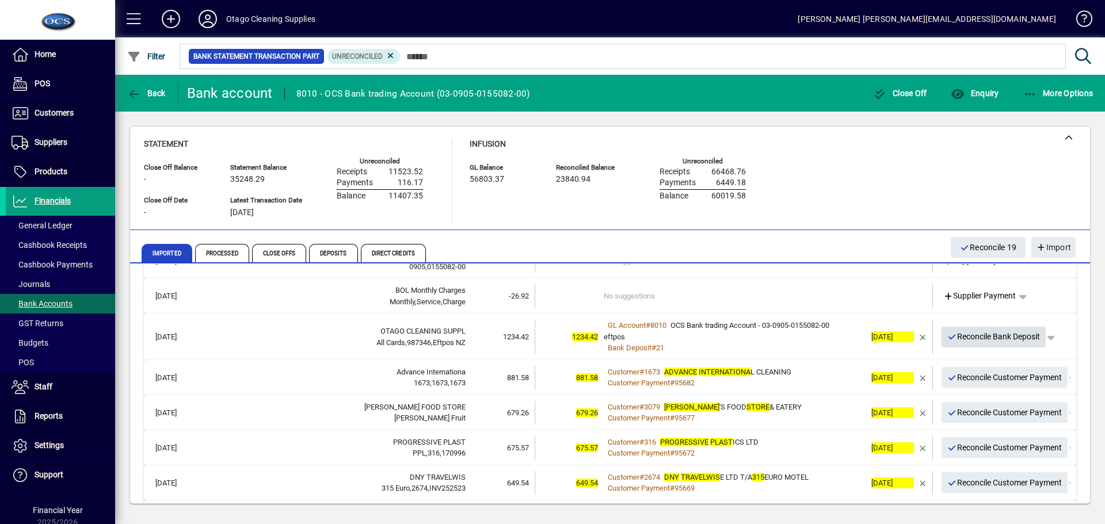
click at [972, 337] on span "Reconcile Bank Deposit" at bounding box center [993, 336] width 93 height 19
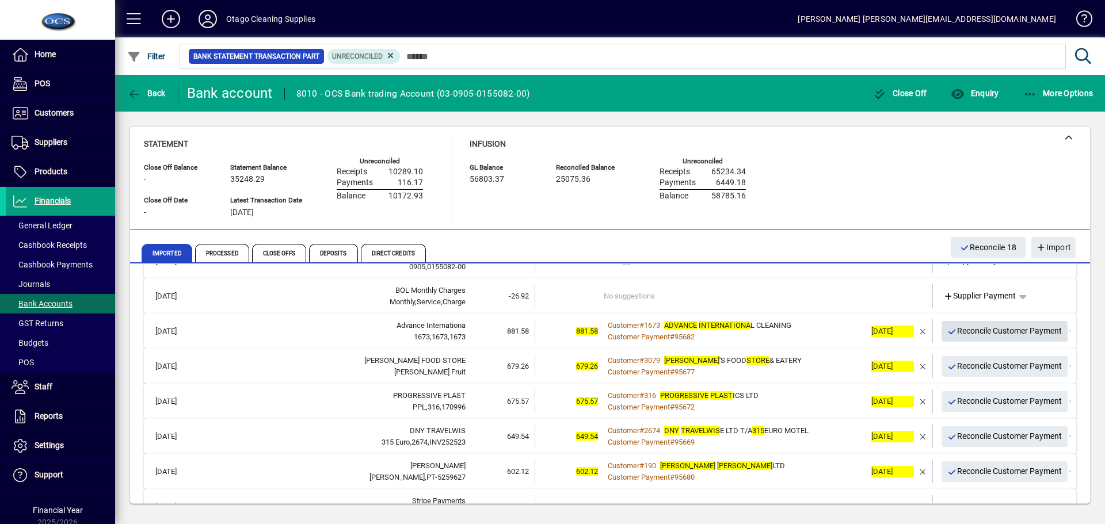
click at [967, 334] on span "Reconcile Customer Payment" at bounding box center [1004, 331] width 115 height 19
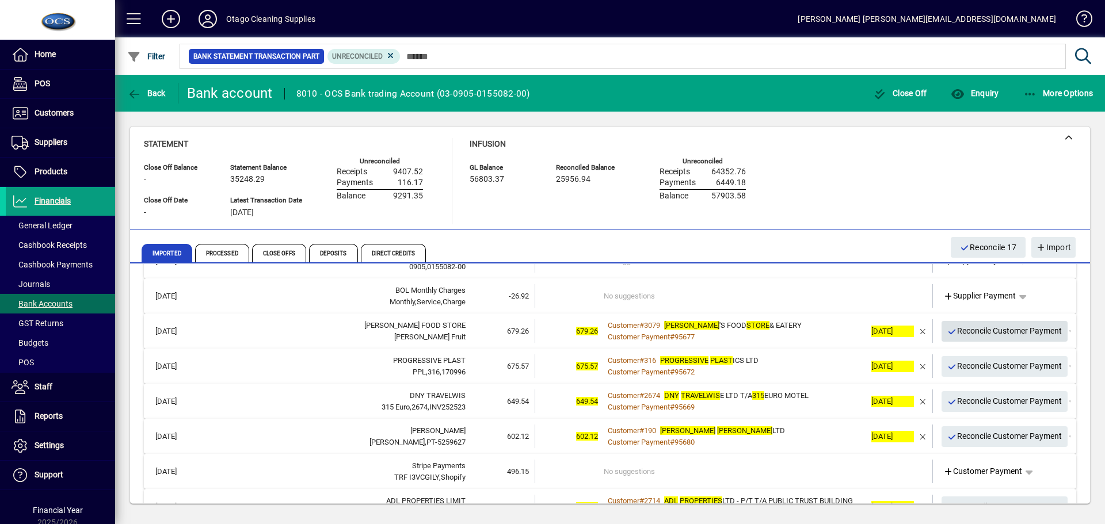
click at [967, 334] on span "Reconcile Customer Payment" at bounding box center [1004, 331] width 115 height 19
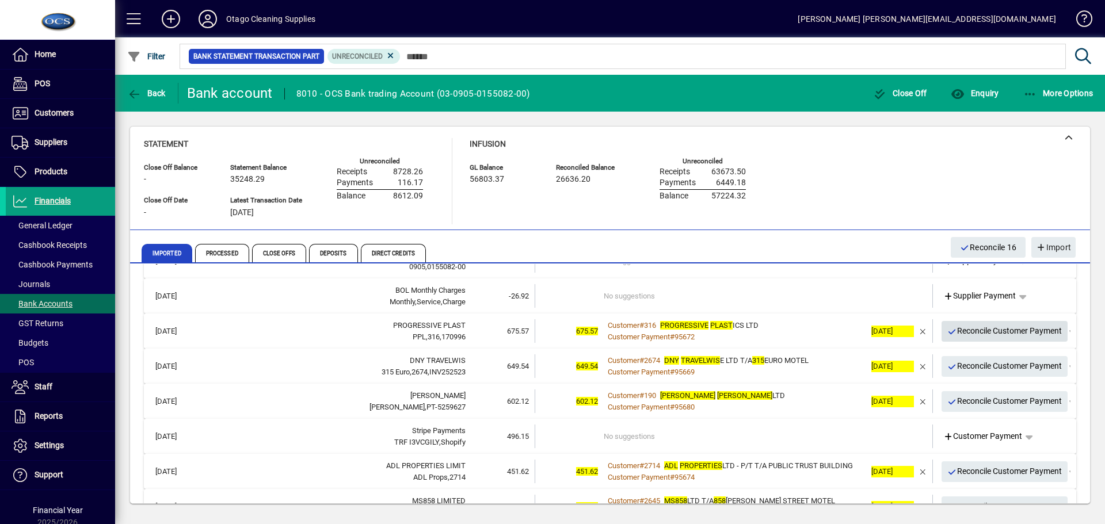
click at [967, 334] on span "Reconcile Customer Payment" at bounding box center [1004, 331] width 115 height 19
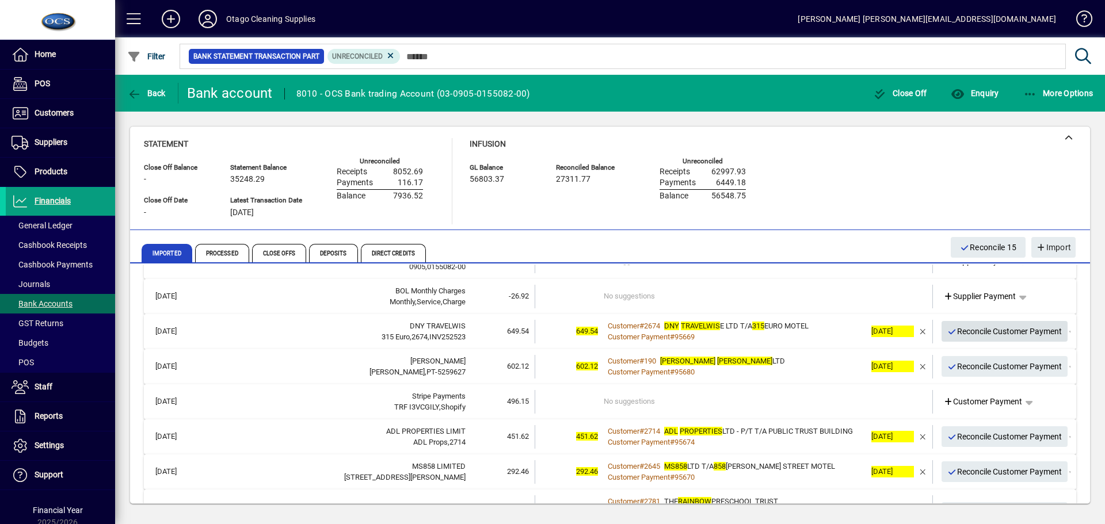
click at [967, 334] on span "Reconcile Customer Payment" at bounding box center [1004, 331] width 115 height 19
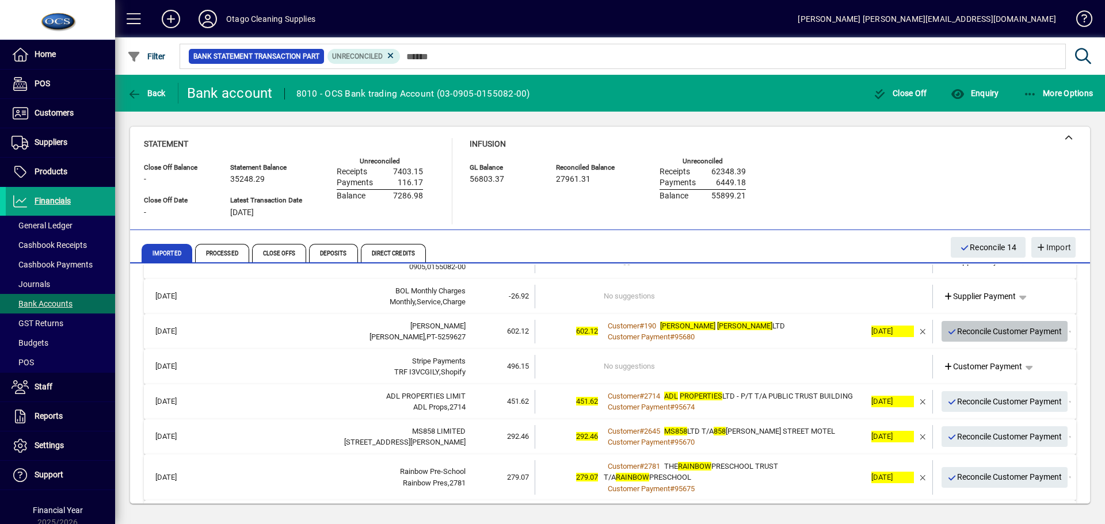
click at [967, 334] on span "Reconcile Customer Payment" at bounding box center [1004, 331] width 115 height 19
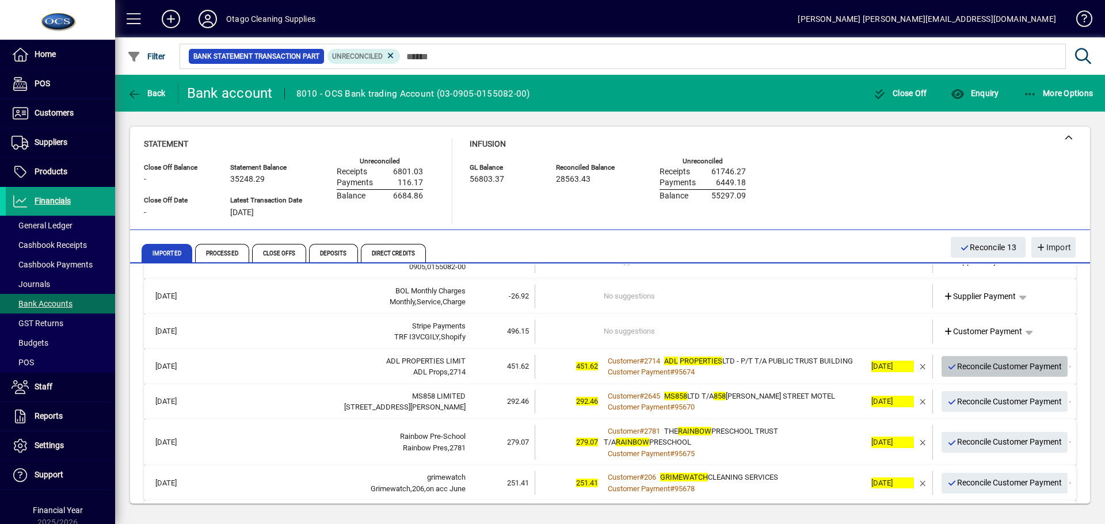
click at [977, 368] on span "Reconcile Customer Payment" at bounding box center [1004, 366] width 115 height 19
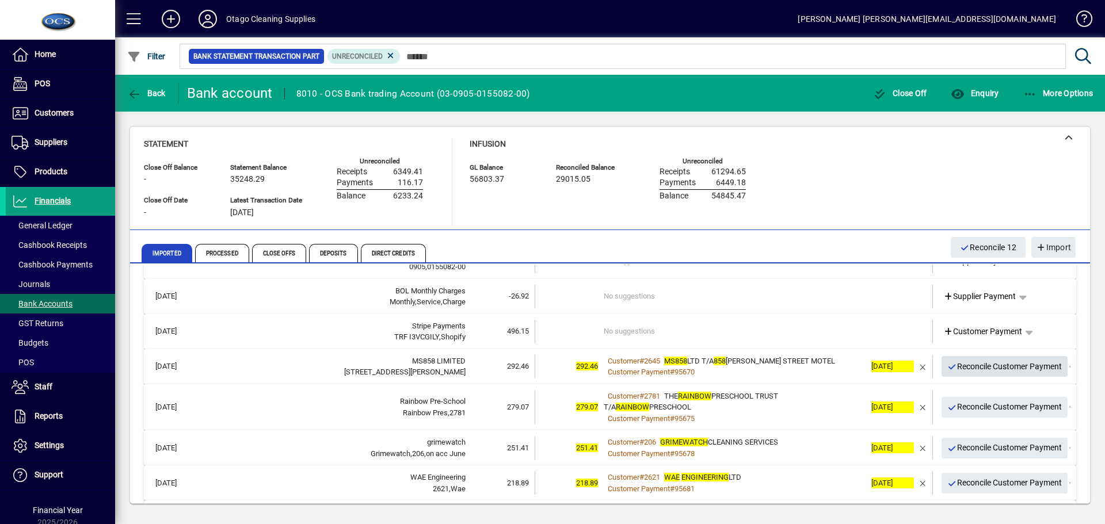
click at [977, 369] on span "Reconcile Customer Payment" at bounding box center [1004, 366] width 115 height 19
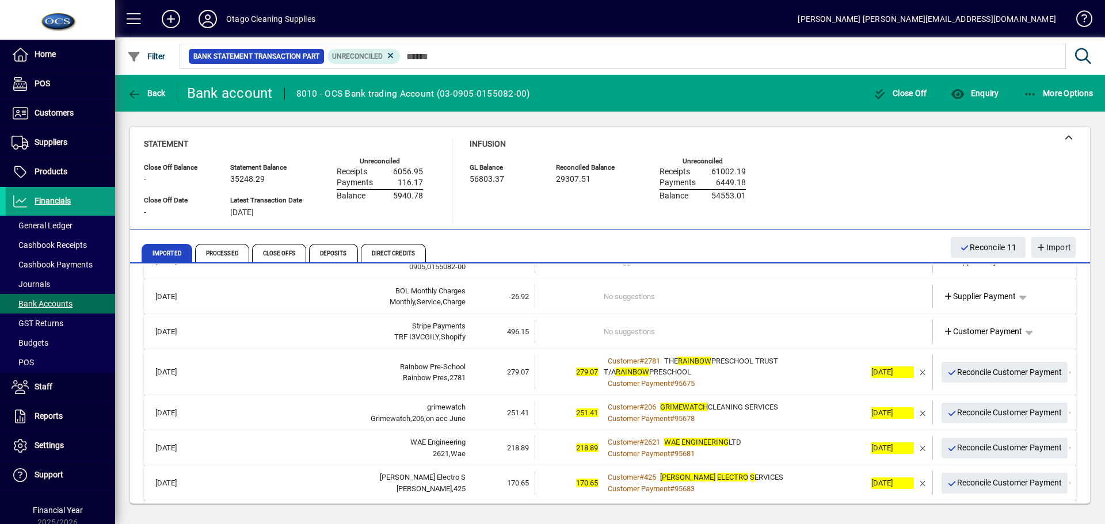
click at [981, 370] on span "Reconcile Customer Payment" at bounding box center [1004, 372] width 115 height 19
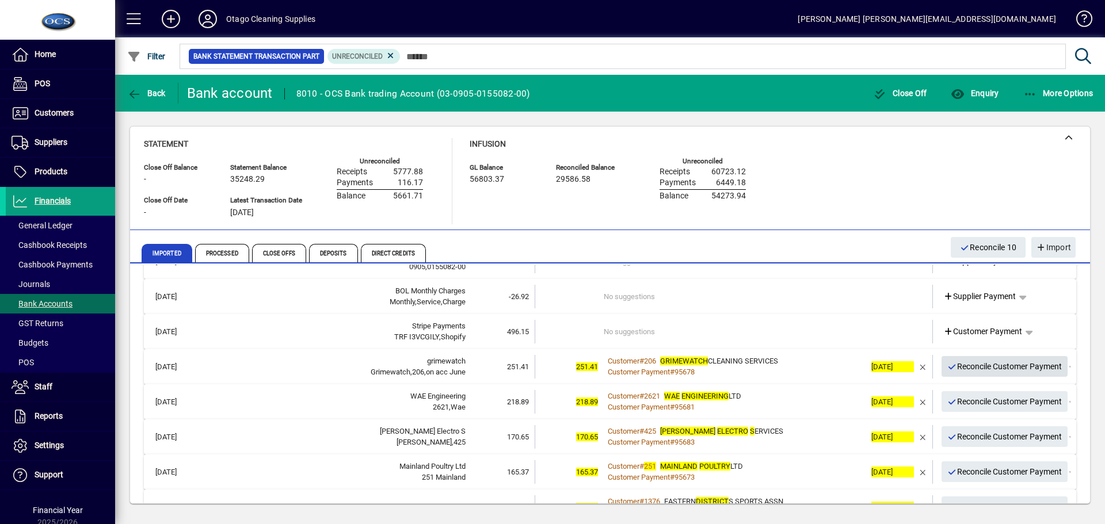
click at [972, 370] on span "Reconcile Customer Payment" at bounding box center [1004, 366] width 115 height 19
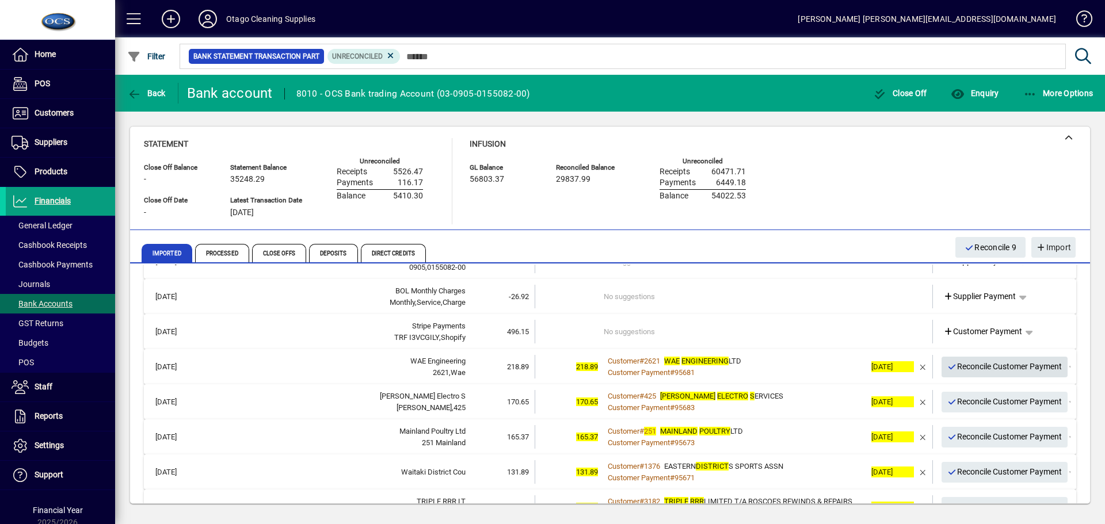
click at [972, 370] on span "Reconcile Customer Payment" at bounding box center [1004, 366] width 115 height 19
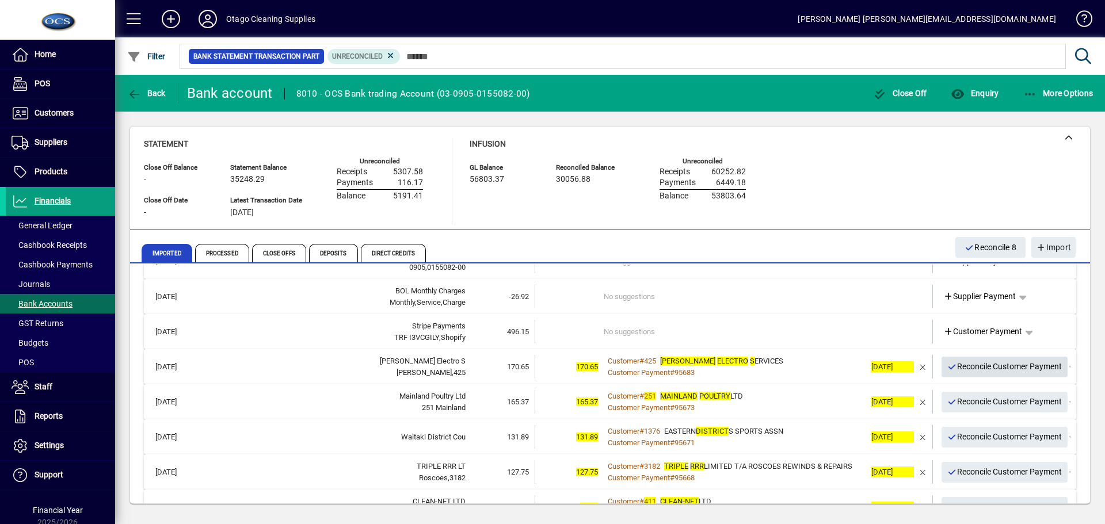
click at [972, 370] on span "Reconcile Customer Payment" at bounding box center [1004, 366] width 115 height 19
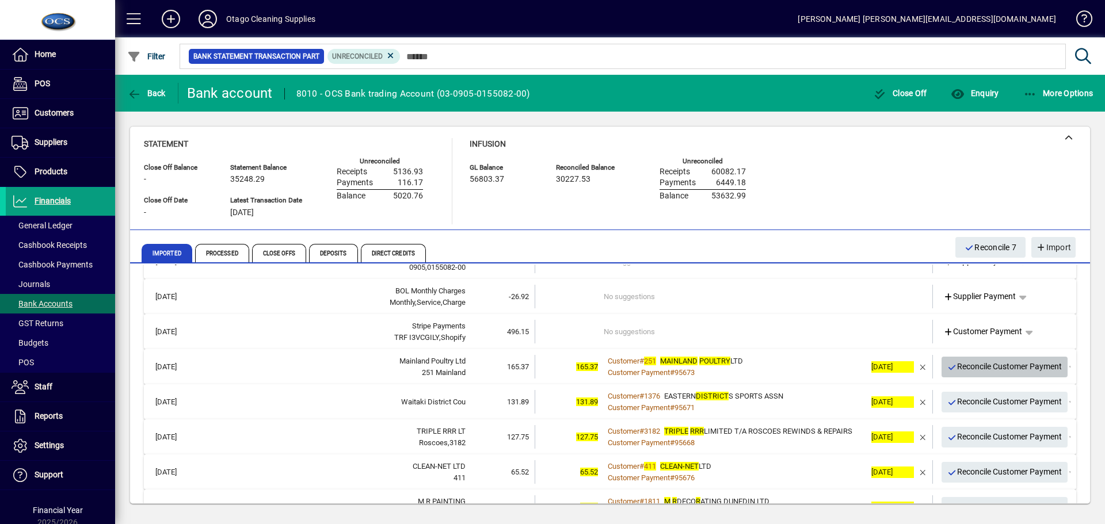
click at [972, 370] on span "Reconcile Customer Payment" at bounding box center [1004, 366] width 115 height 19
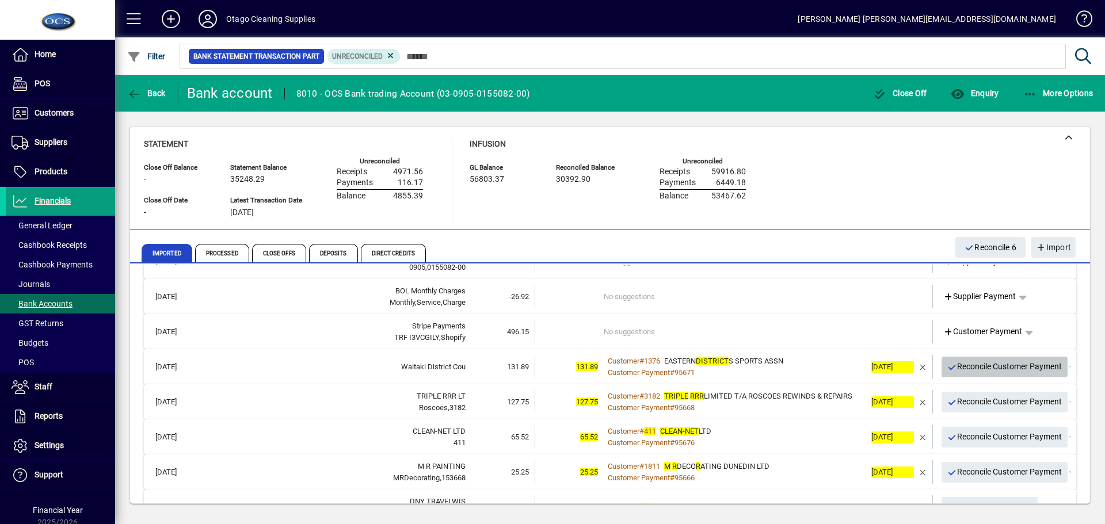
click at [972, 370] on span "Reconcile Customer Payment" at bounding box center [1004, 366] width 115 height 19
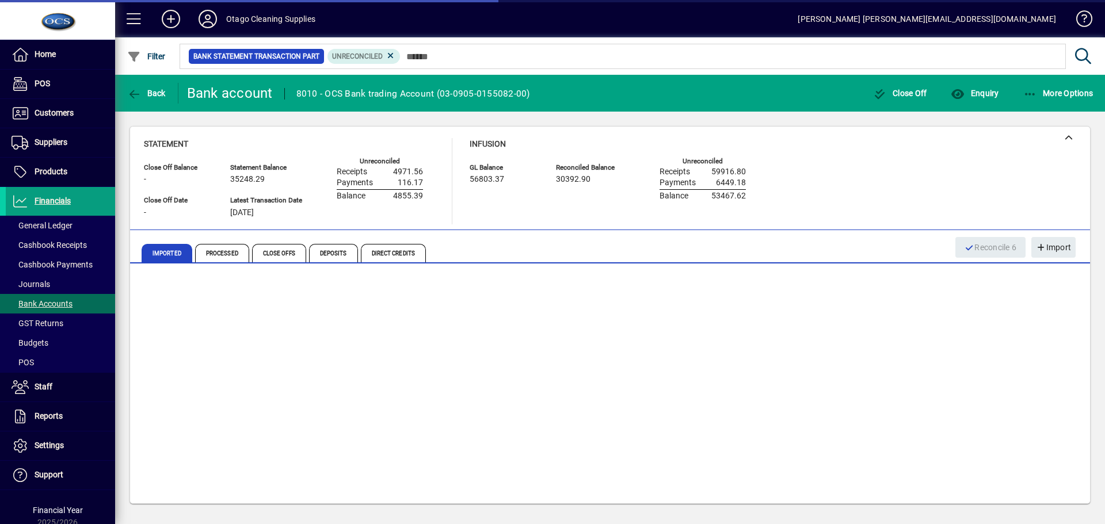
scroll to position [169, 0]
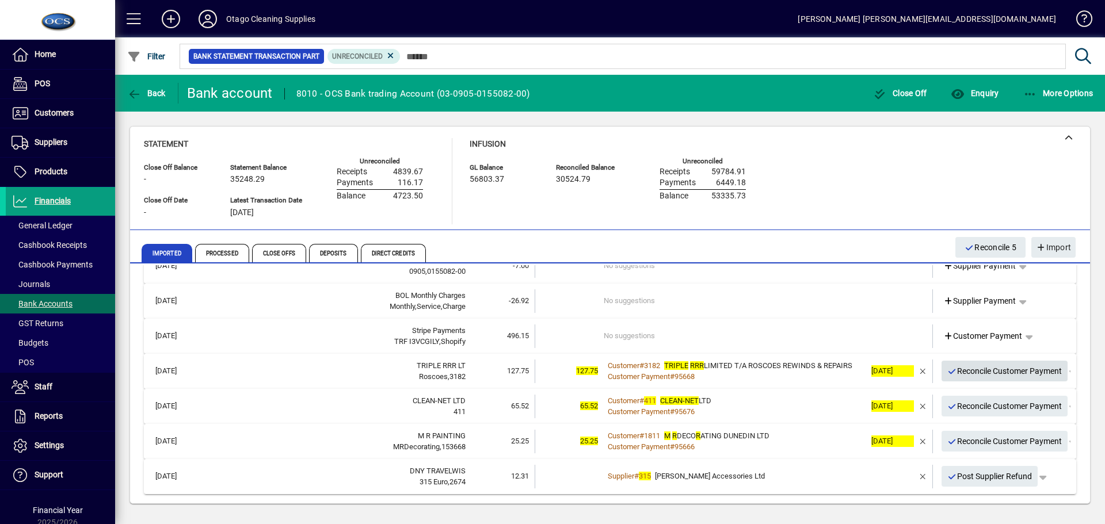
click at [972, 370] on span "Reconcile Customer Payment" at bounding box center [1004, 371] width 115 height 19
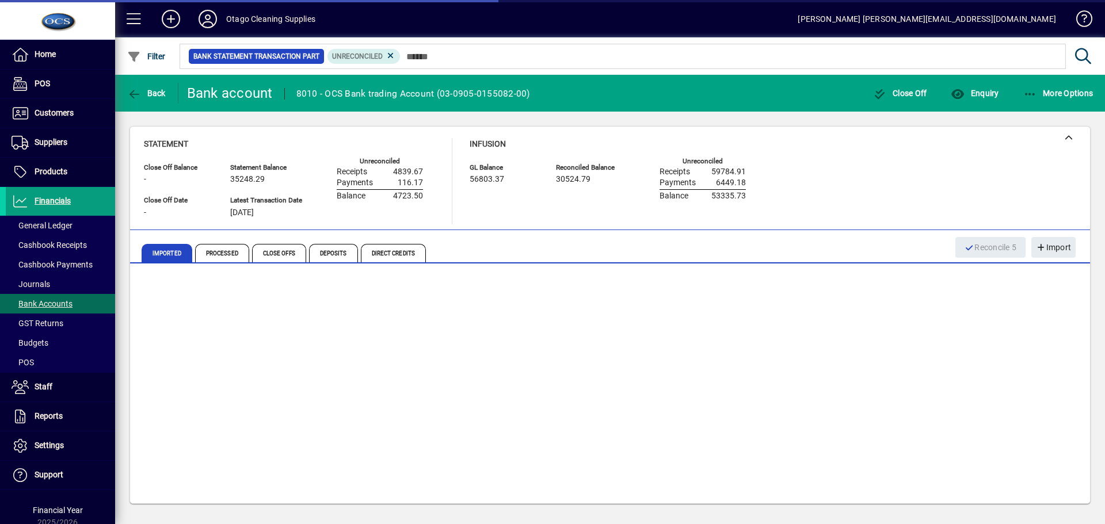
scroll to position [134, 0]
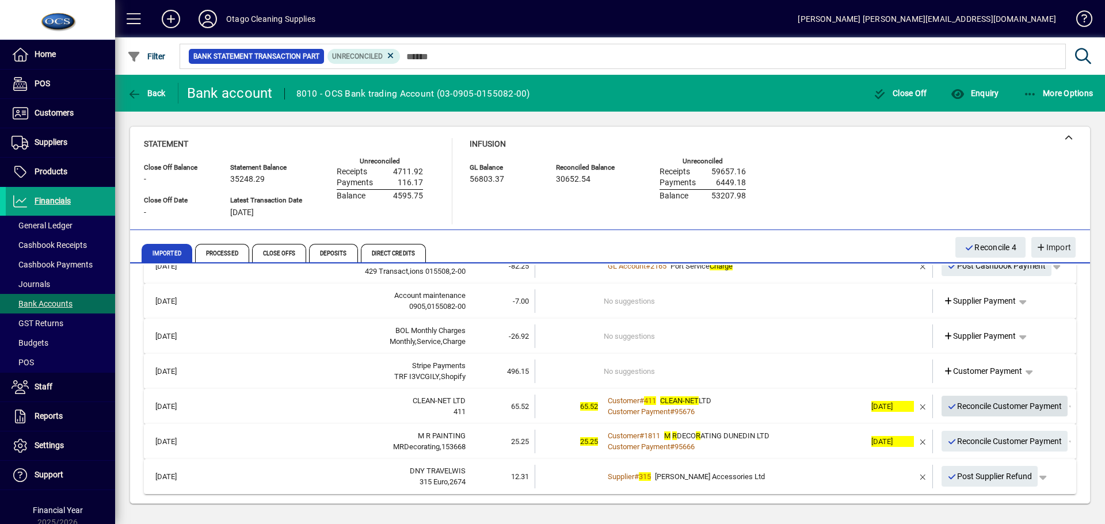
click at [985, 409] on span "Reconcile Customer Payment" at bounding box center [1004, 406] width 115 height 19
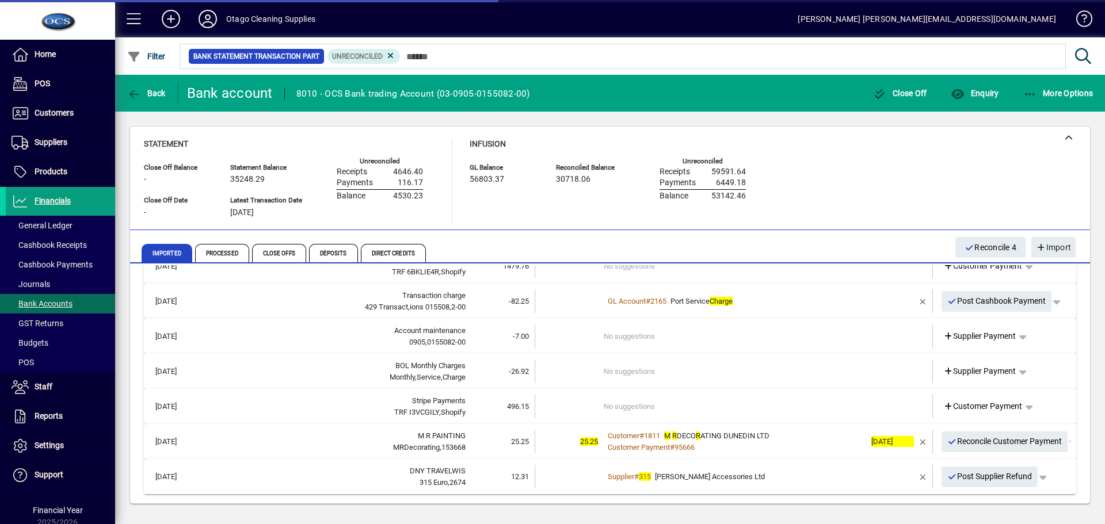
scroll to position [98, 0]
click at [977, 443] on span "Reconcile Customer Payment" at bounding box center [1004, 441] width 115 height 19
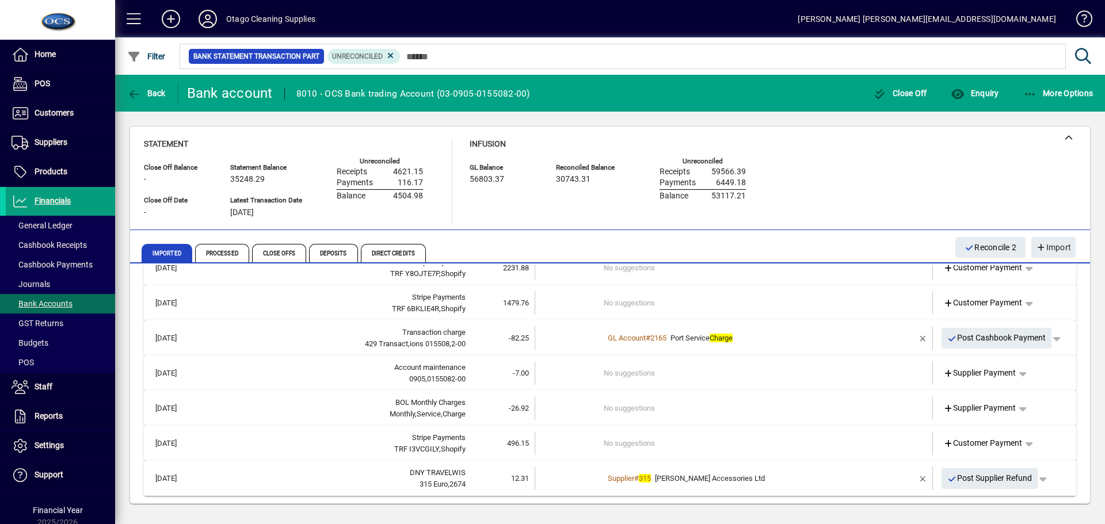
scroll to position [63, 0]
click at [139, 94] on icon "button" at bounding box center [134, 95] width 14 height 12
click at [837, 478] on div "Supplier # 315 Adams Accessories Ltd" at bounding box center [735, 477] width 262 height 12
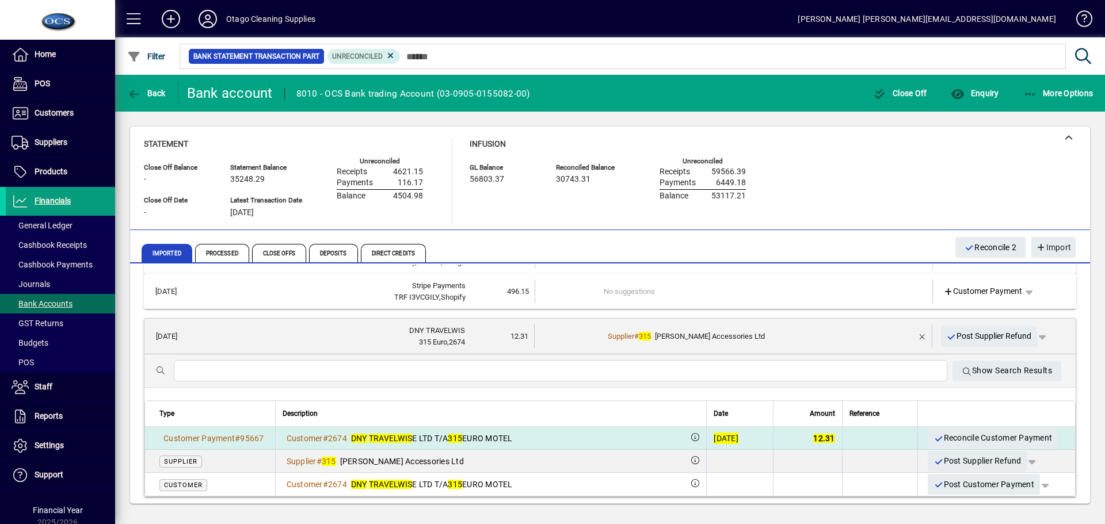
scroll to position [215, 0]
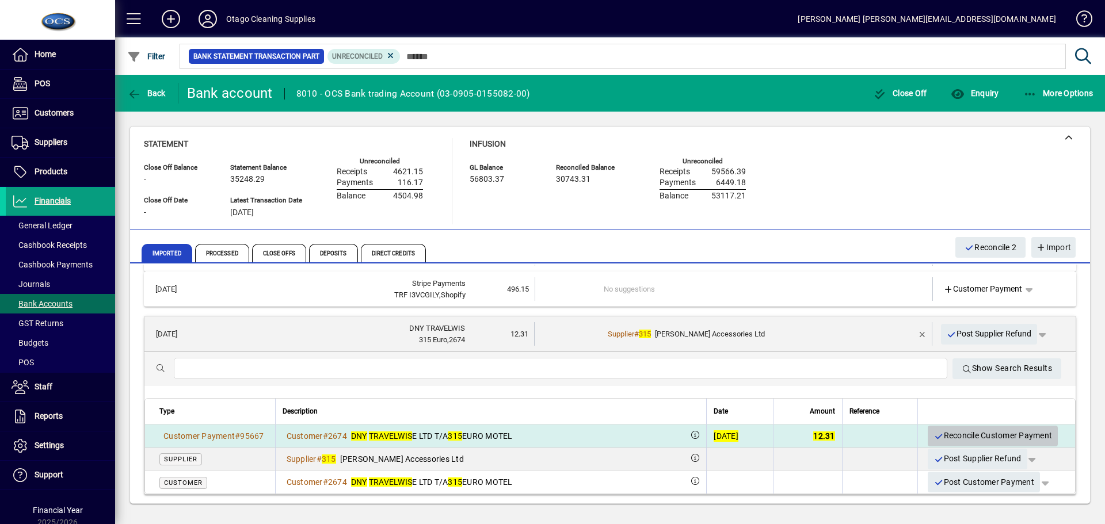
click at [933, 433] on icon "button" at bounding box center [938, 437] width 10 height 8
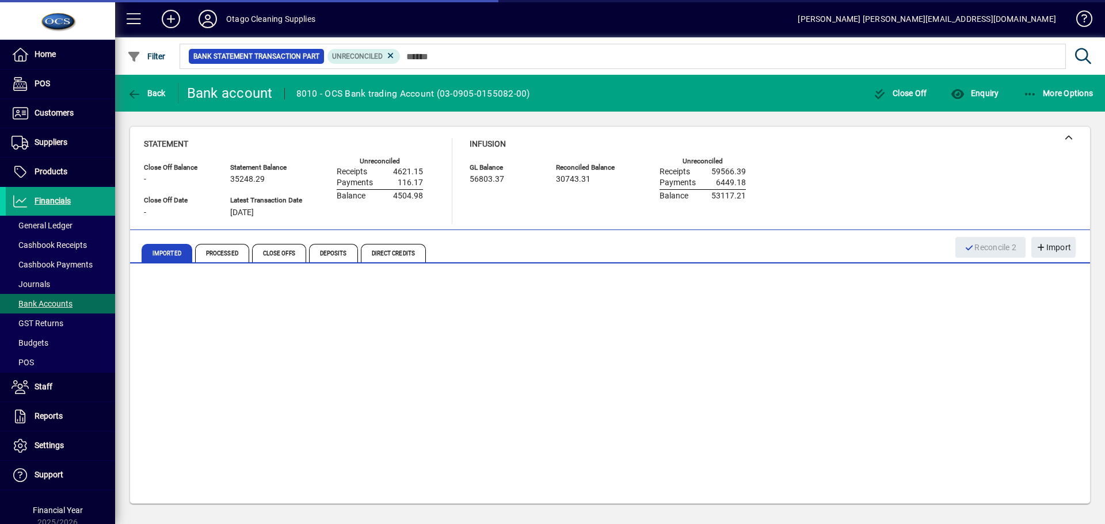
scroll to position [29, 0]
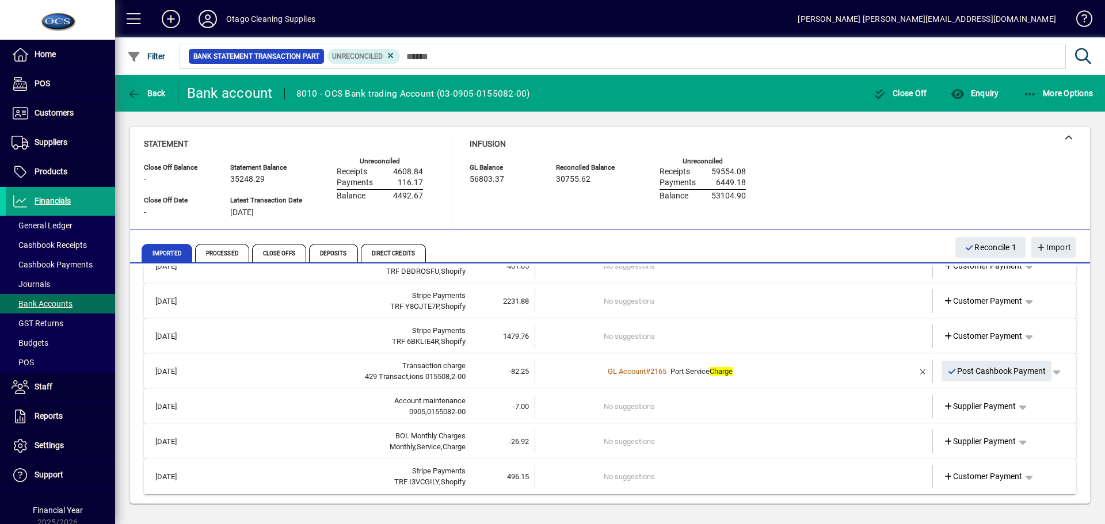
click at [761, 378] on td "GL Account # 2165 Port Service Charge" at bounding box center [735, 372] width 262 height 24
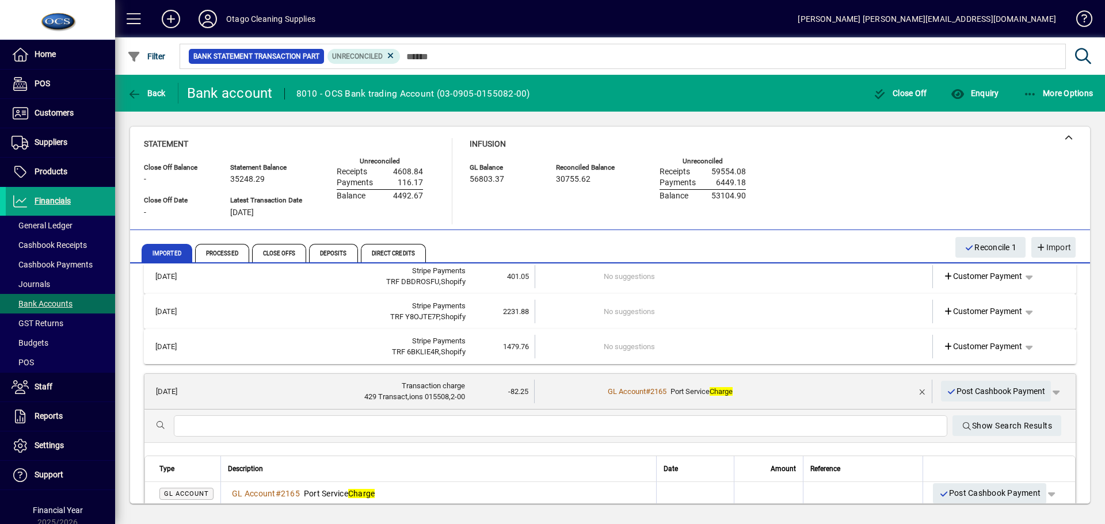
scroll to position [0, 0]
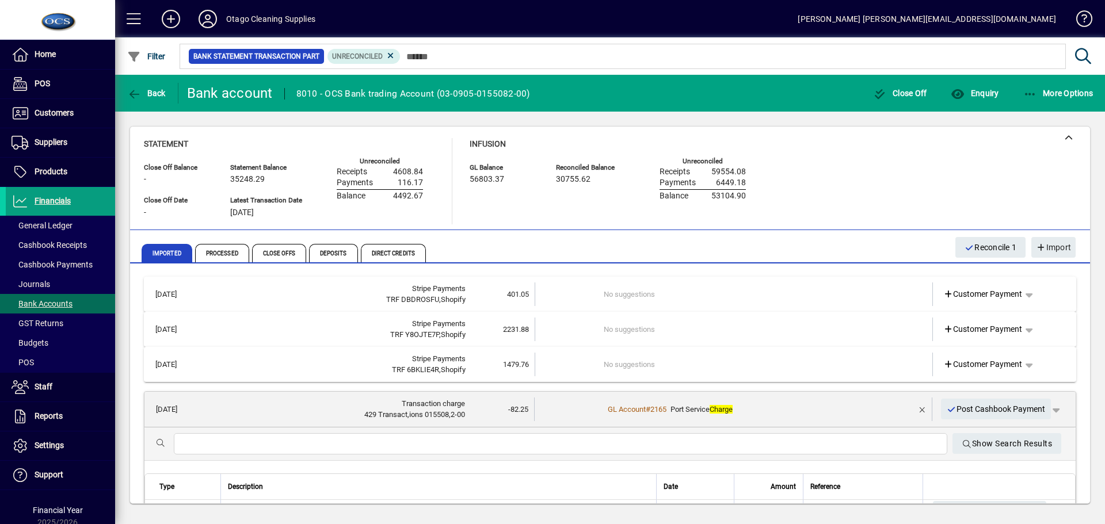
click at [786, 409] on div "GL Account # 2165 Port Service Charge" at bounding box center [734, 410] width 261 height 12
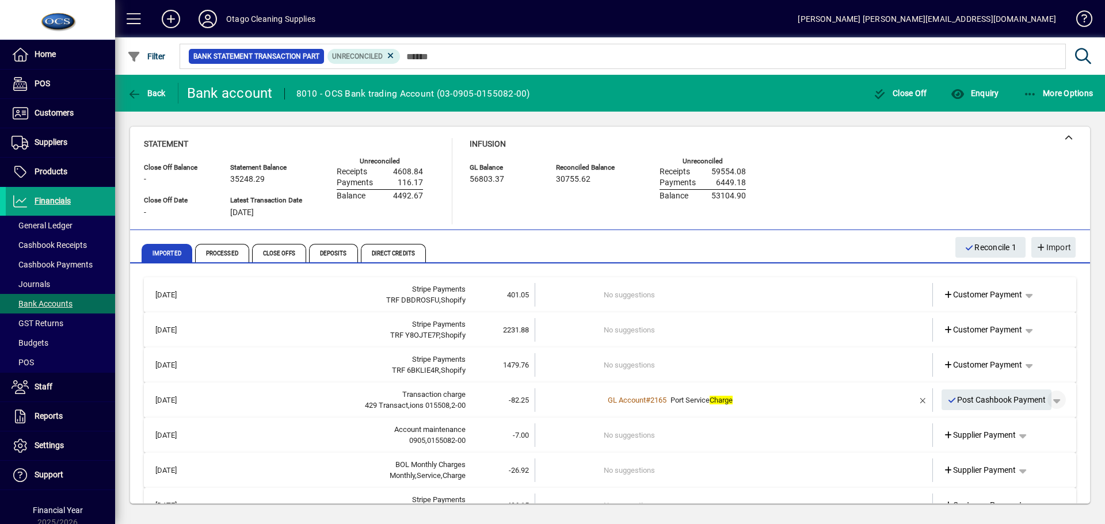
click at [1050, 398] on span "button" at bounding box center [1057, 400] width 28 height 28
click at [1026, 422] on span "Cashbook Payment" at bounding box center [1011, 424] width 85 height 14
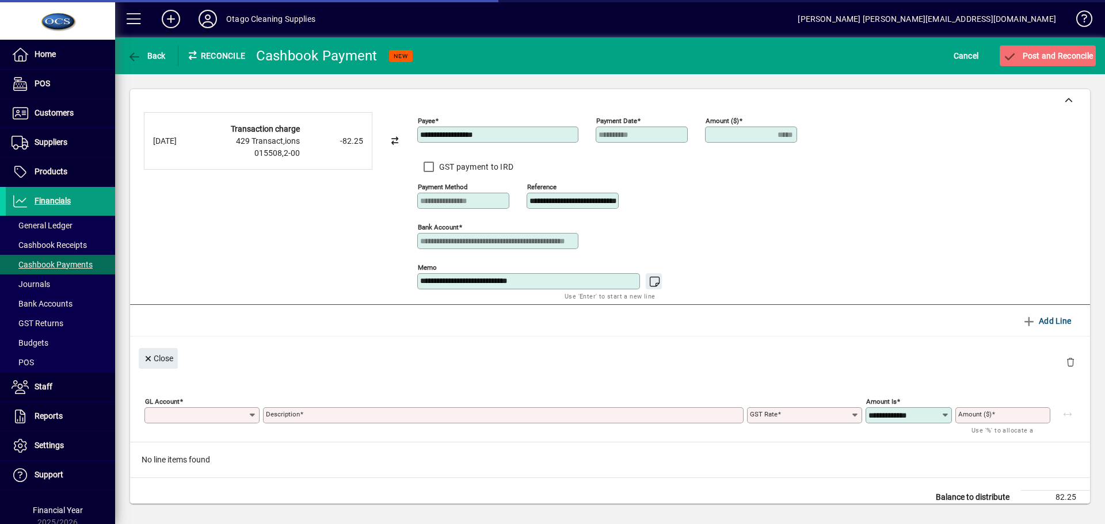
type input "*****"
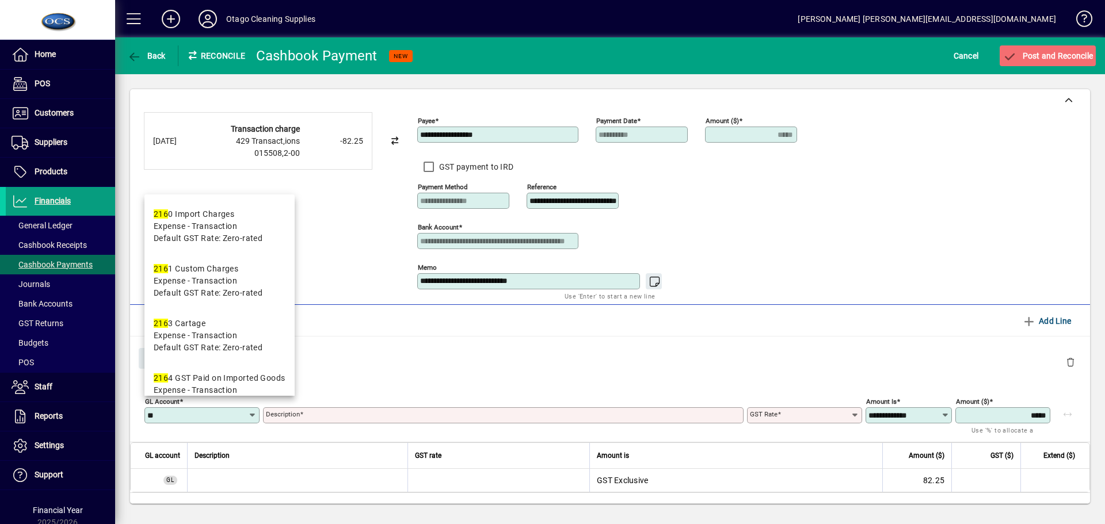
type input "*"
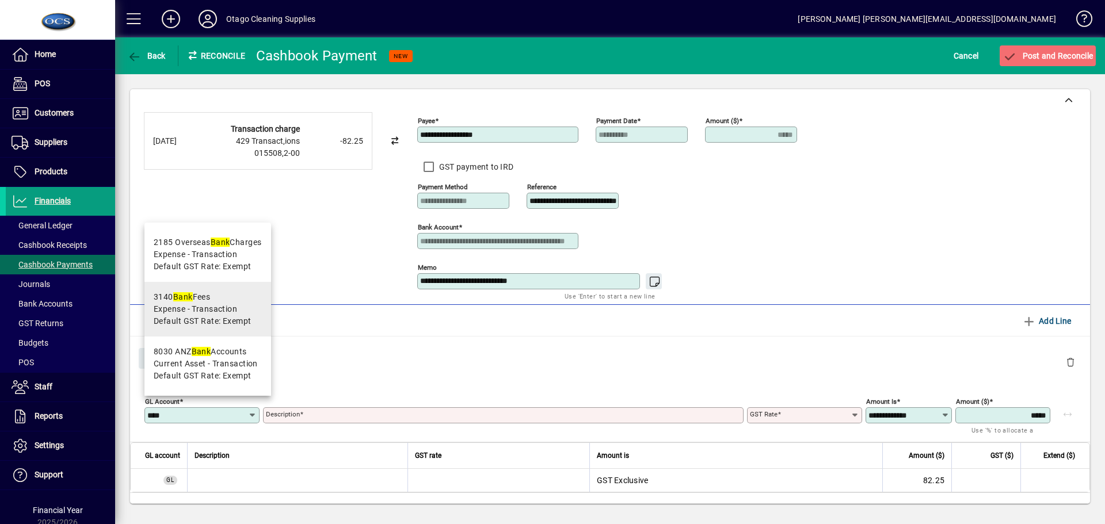
click at [194, 319] on span "Default GST Rate: Exempt" at bounding box center [203, 321] width 98 height 12
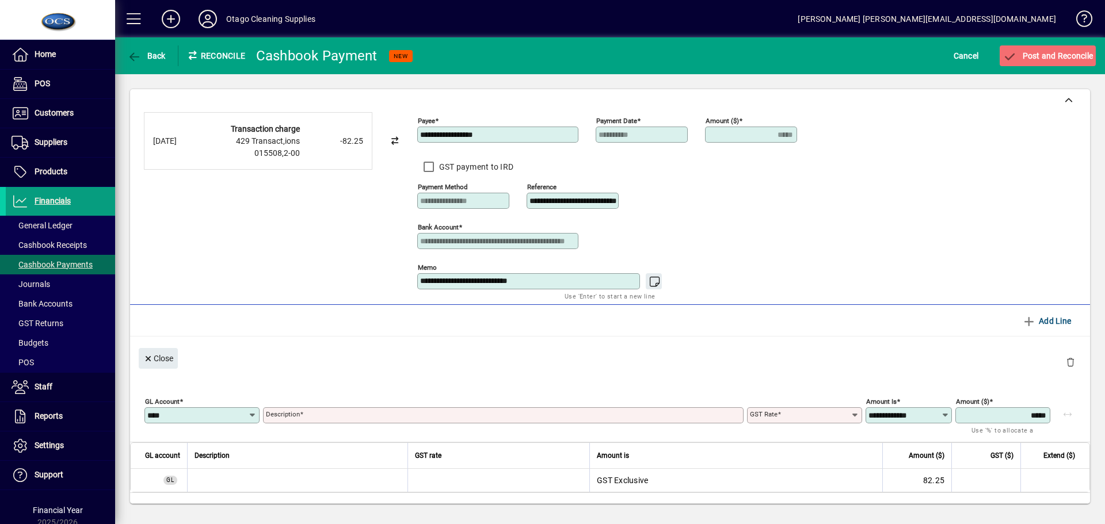
type input "****"
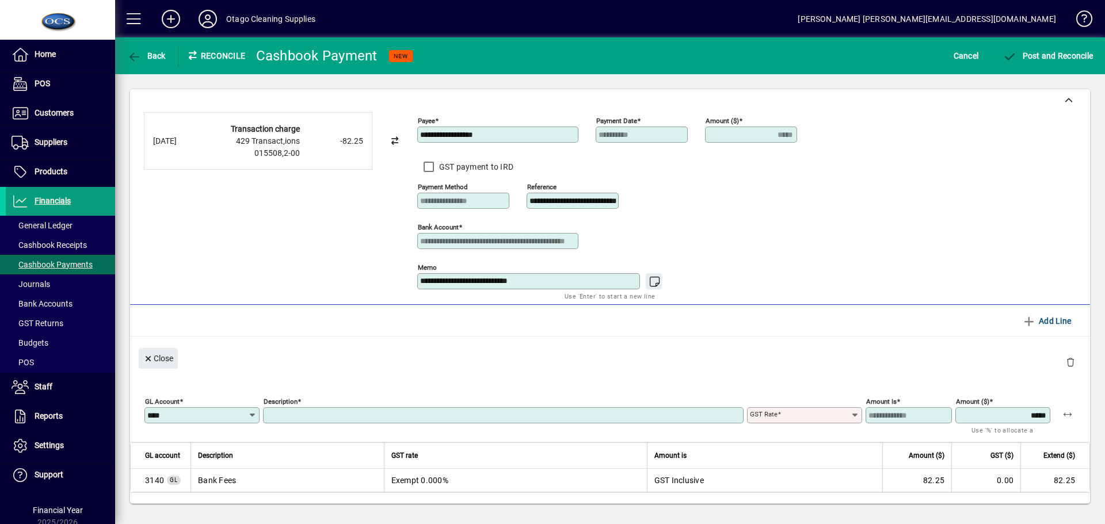
type input "*********"
type input "******"
type input "**********"
click at [1051, 57] on span "Post and Reconcile" at bounding box center [1048, 55] width 90 height 9
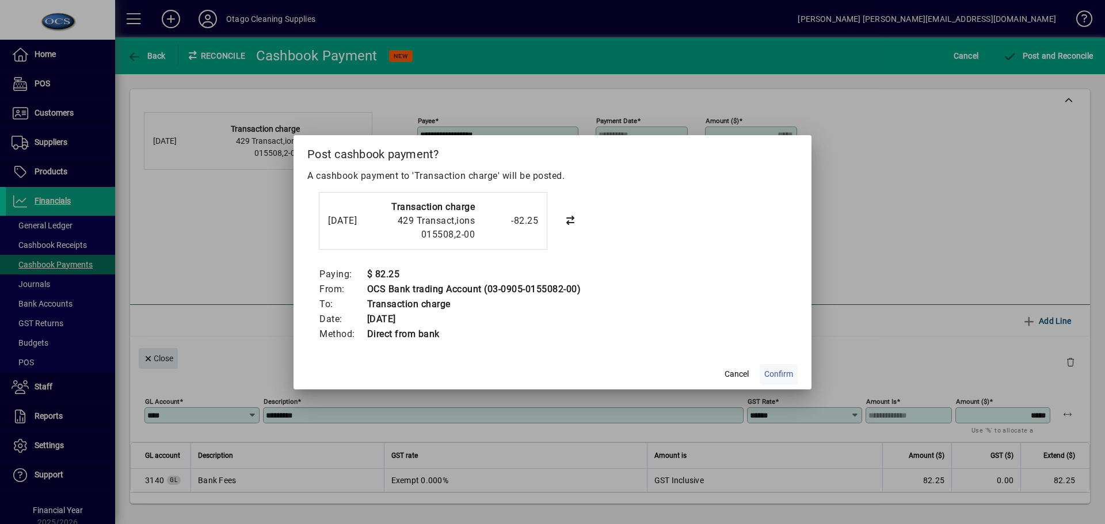
click at [784, 372] on span "Confirm" at bounding box center [778, 374] width 29 height 12
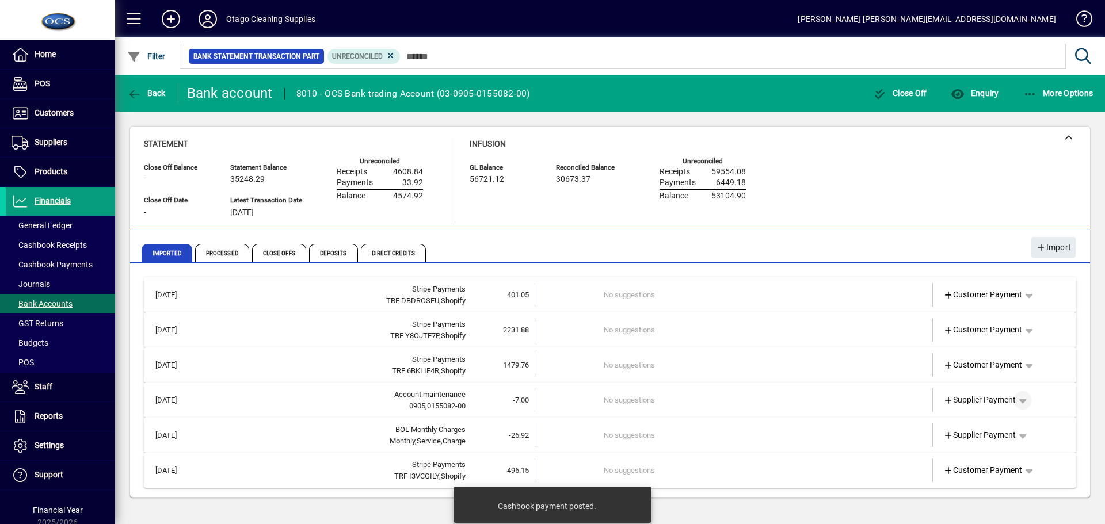
click at [1026, 400] on span "button" at bounding box center [1023, 401] width 28 height 28
click at [993, 443] on span "Cashbook Payment" at bounding box center [986, 446] width 85 height 14
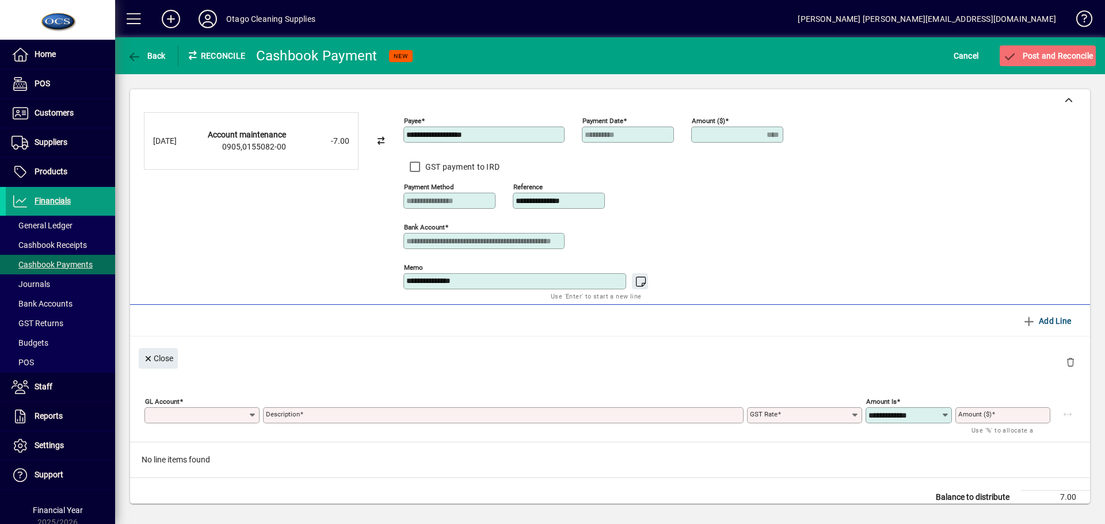
type input "****"
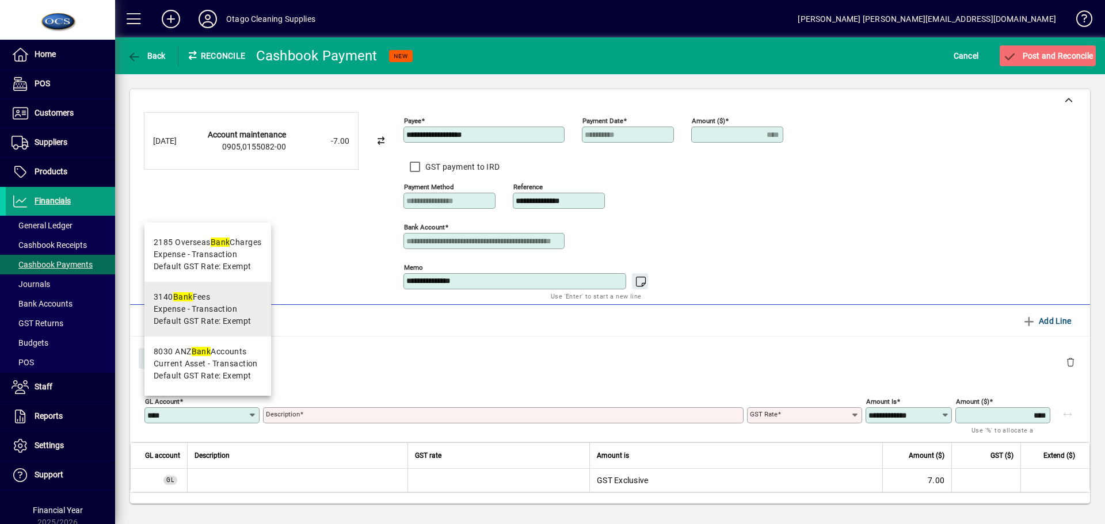
click at [180, 313] on span "Expense - Transaction" at bounding box center [195, 309] width 83 height 12
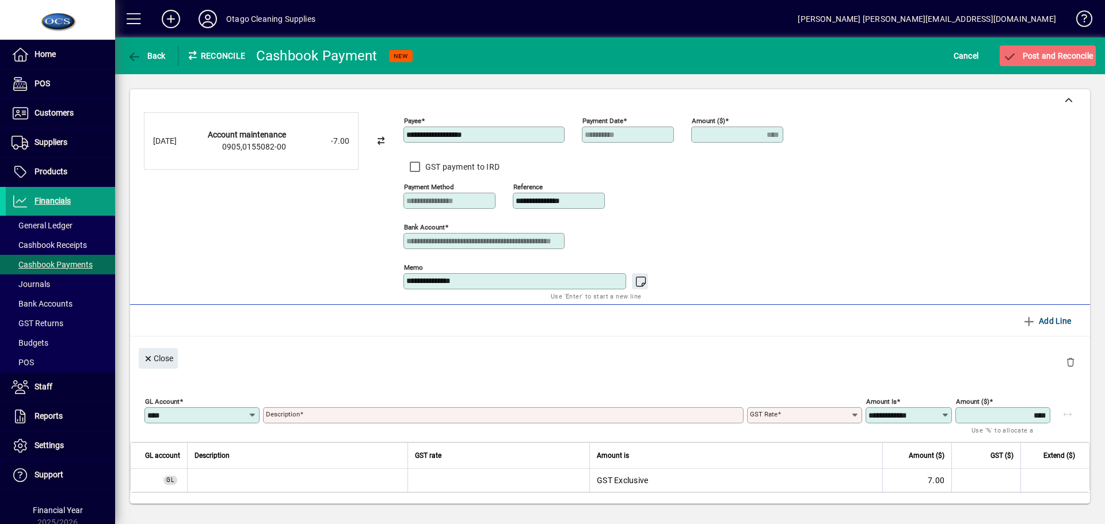
type input "****"
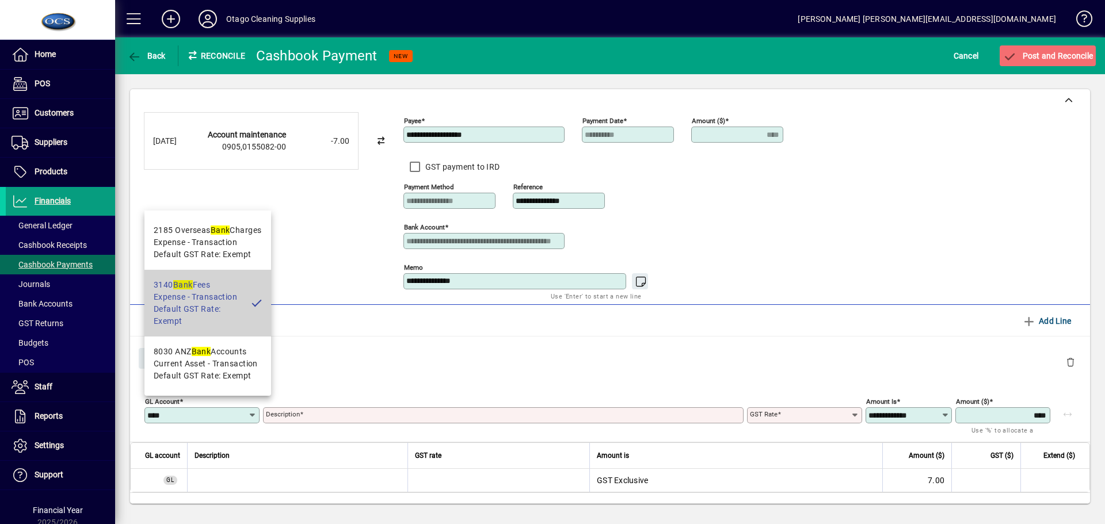
type input "*********"
type input "******"
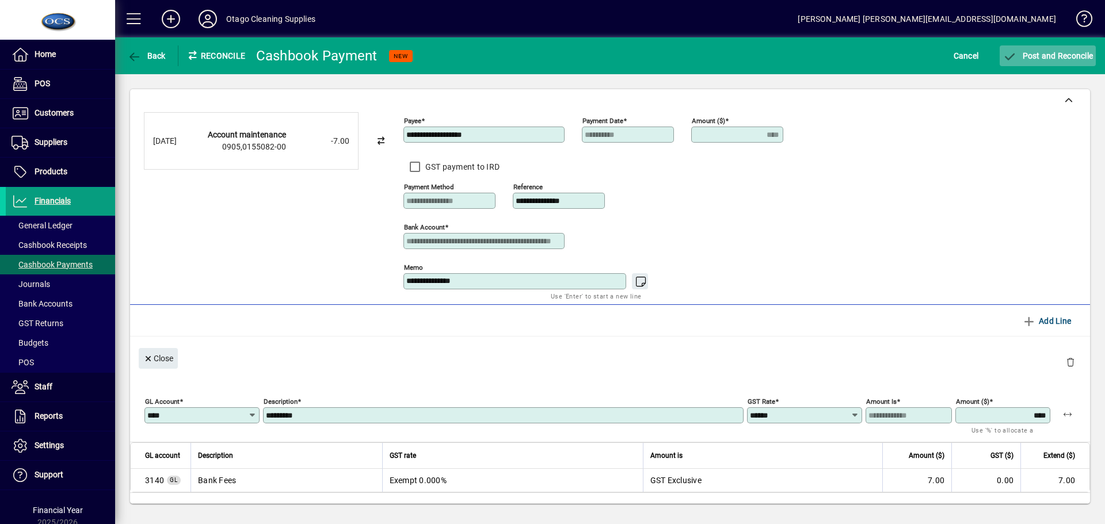
click at [1068, 56] on span "Post and Reconcile" at bounding box center [1048, 55] width 90 height 9
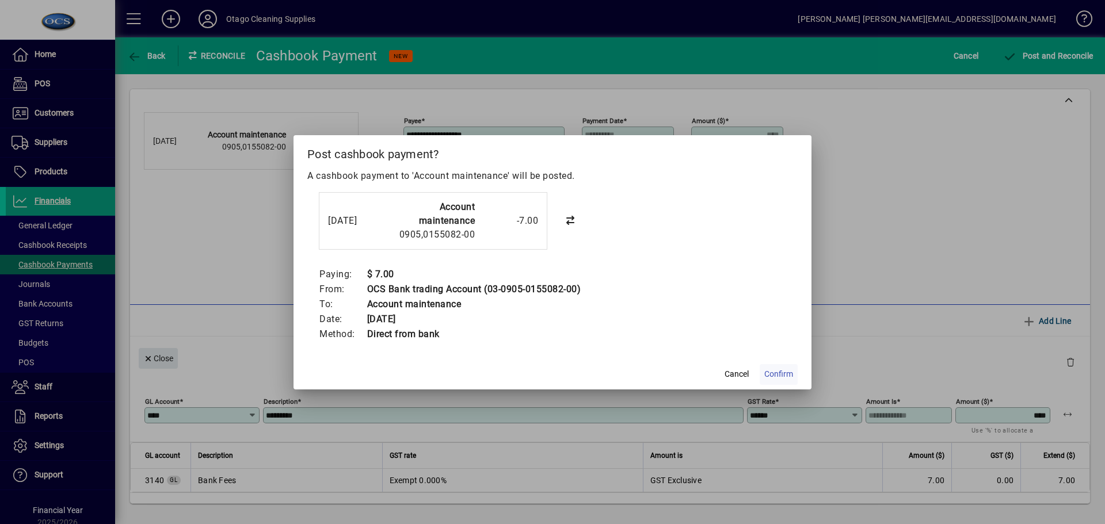
click at [786, 376] on span "Confirm" at bounding box center [778, 374] width 29 height 12
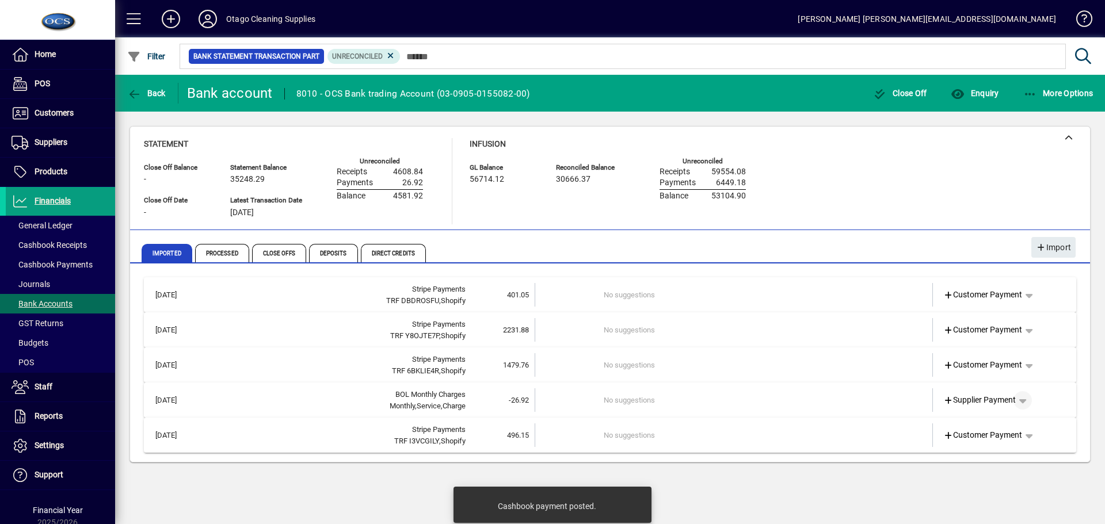
click at [1028, 399] on span "button" at bounding box center [1023, 401] width 28 height 28
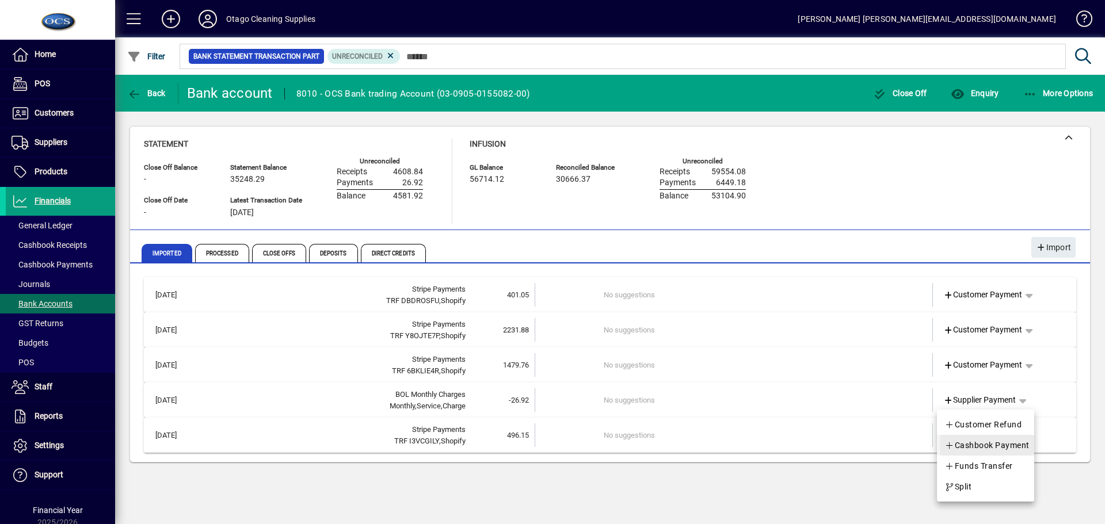
click at [1002, 443] on span "Cashbook Payment" at bounding box center [986, 446] width 85 height 14
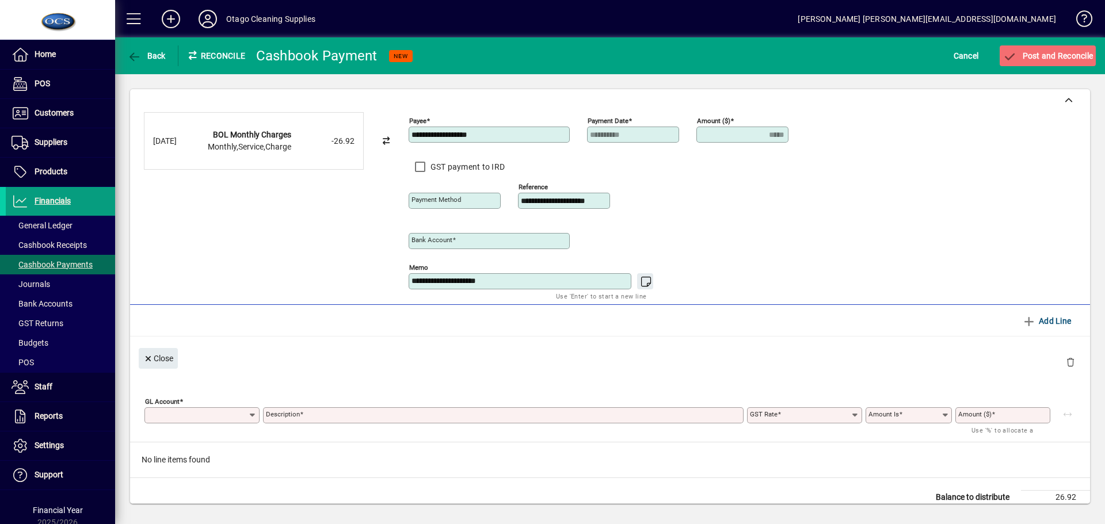
type input "**********"
type input "*****"
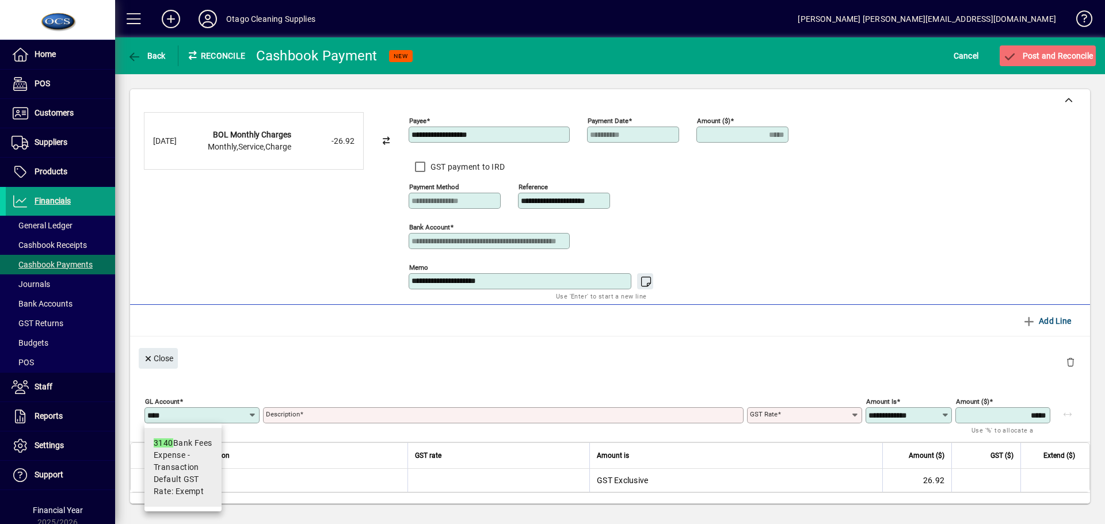
type input "****"
click at [188, 470] on span "Expense - Transaction" at bounding box center [183, 461] width 59 height 24
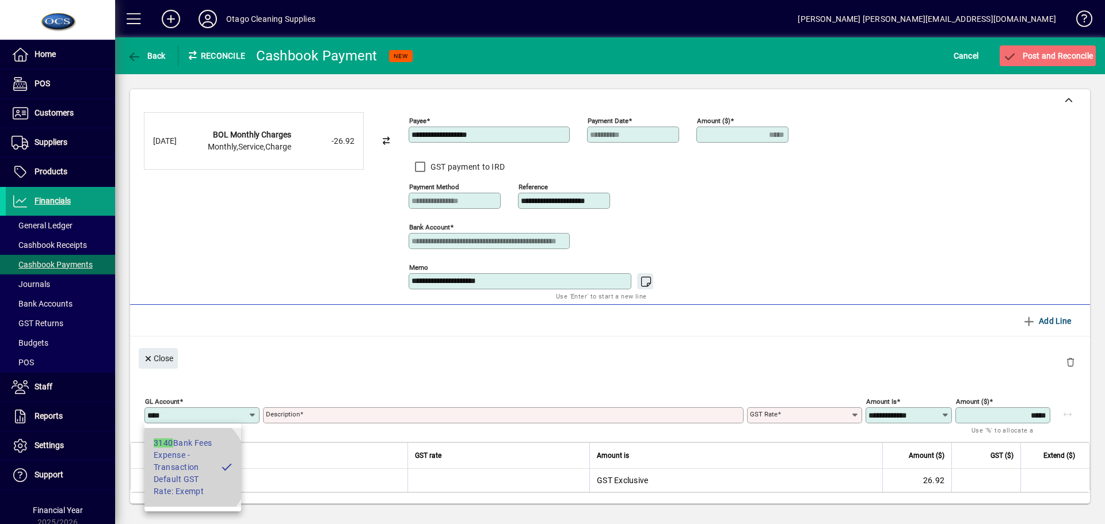
type input "*********"
type input "******"
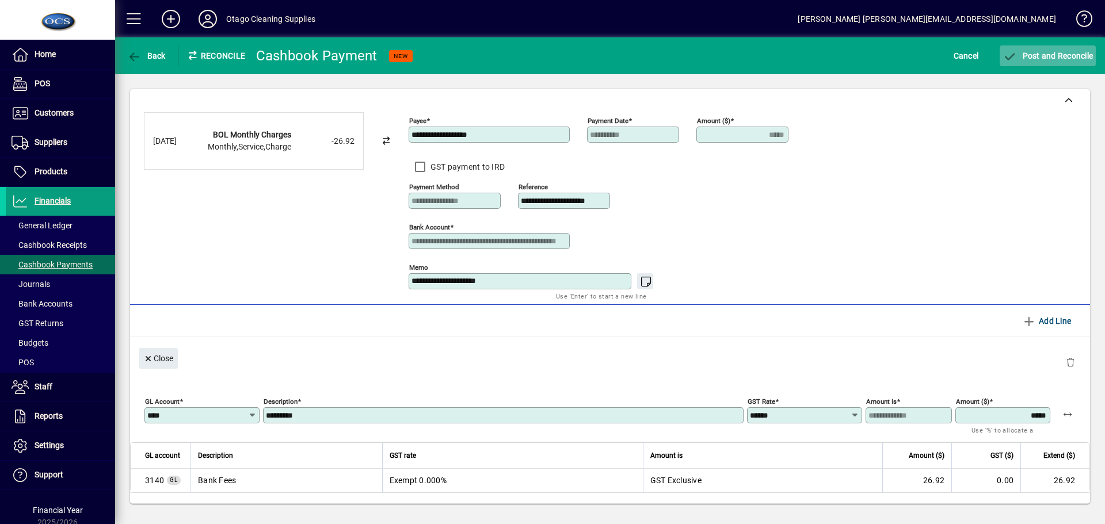
click at [1063, 51] on span "Post and Reconcile" at bounding box center [1048, 55] width 90 height 9
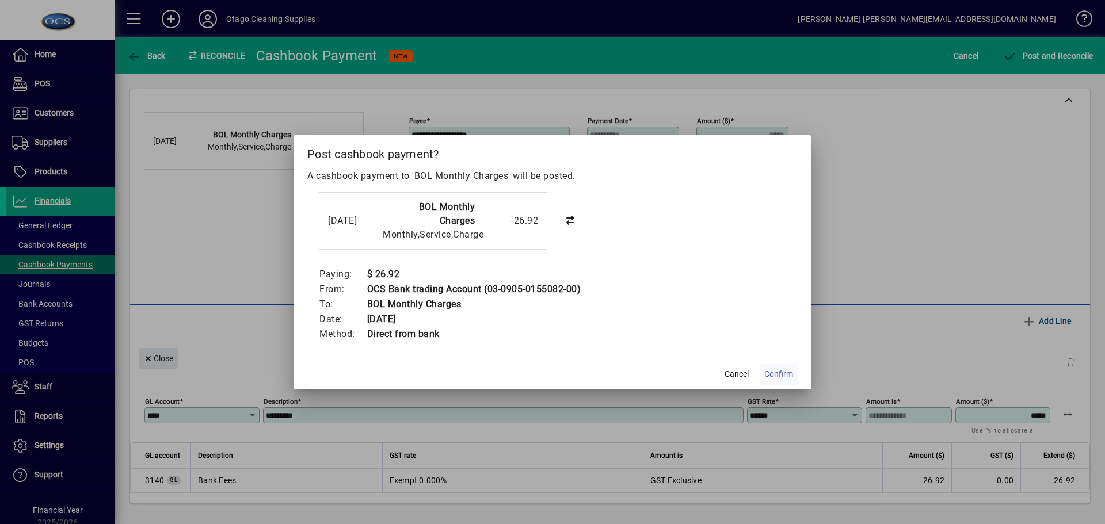
click at [780, 372] on span "Confirm" at bounding box center [778, 374] width 29 height 12
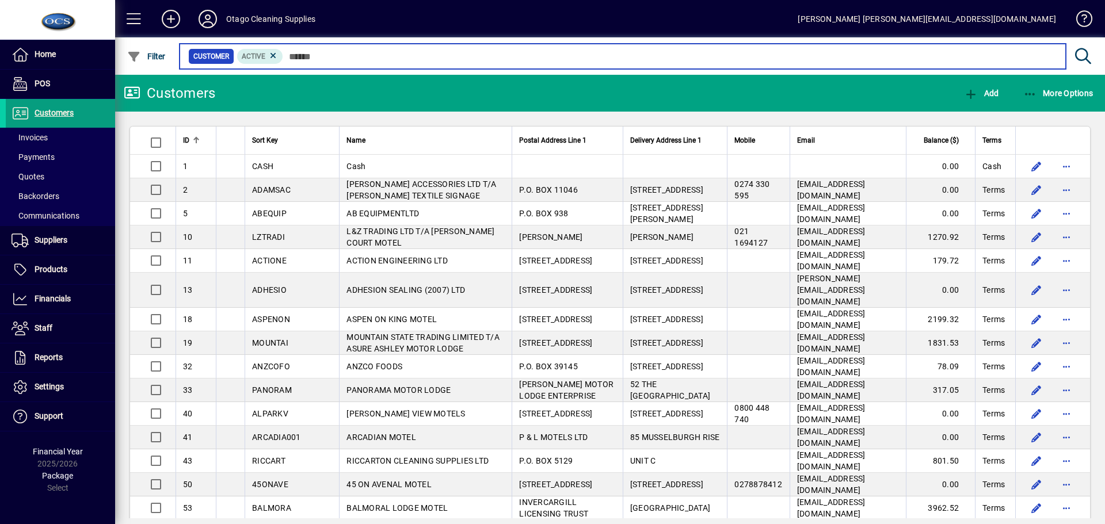
click at [307, 55] on input "text" at bounding box center [669, 56] width 773 height 16
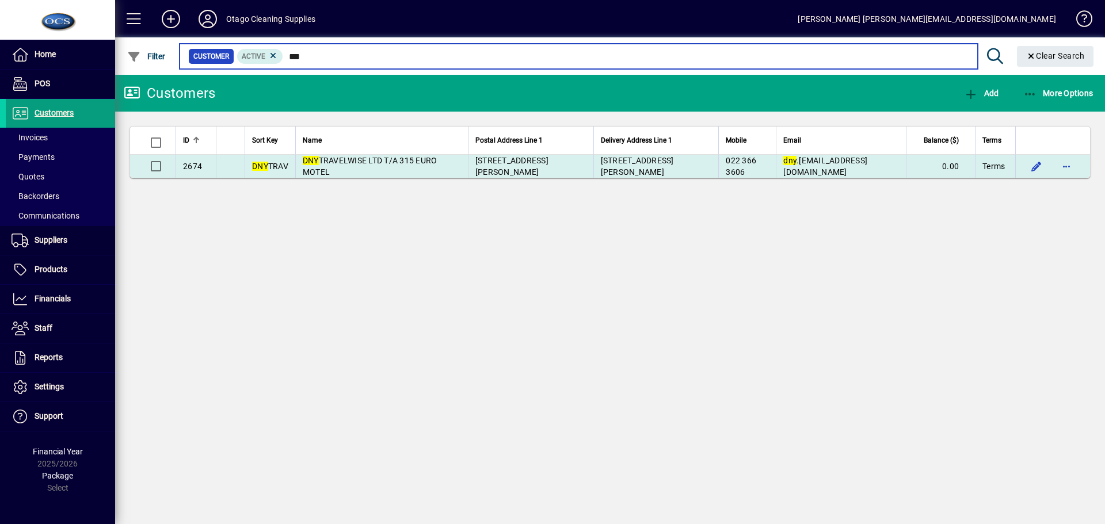
type input "***"
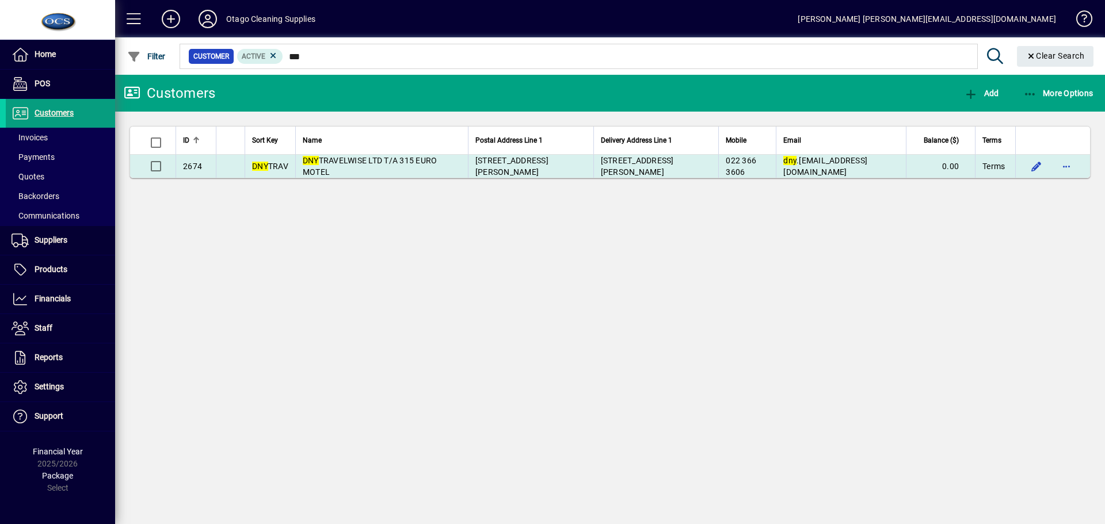
click at [406, 161] on span "DNY TRAVELWISE LTD T/A 315 EURO MOTEL" at bounding box center [370, 166] width 135 height 21
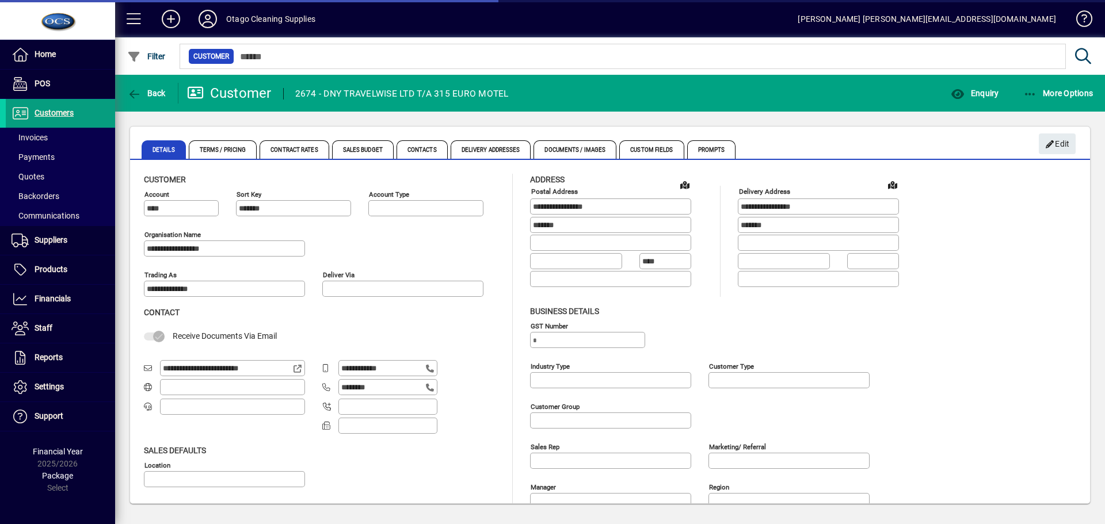
type input "**********"
type input "*******"
type input "**********"
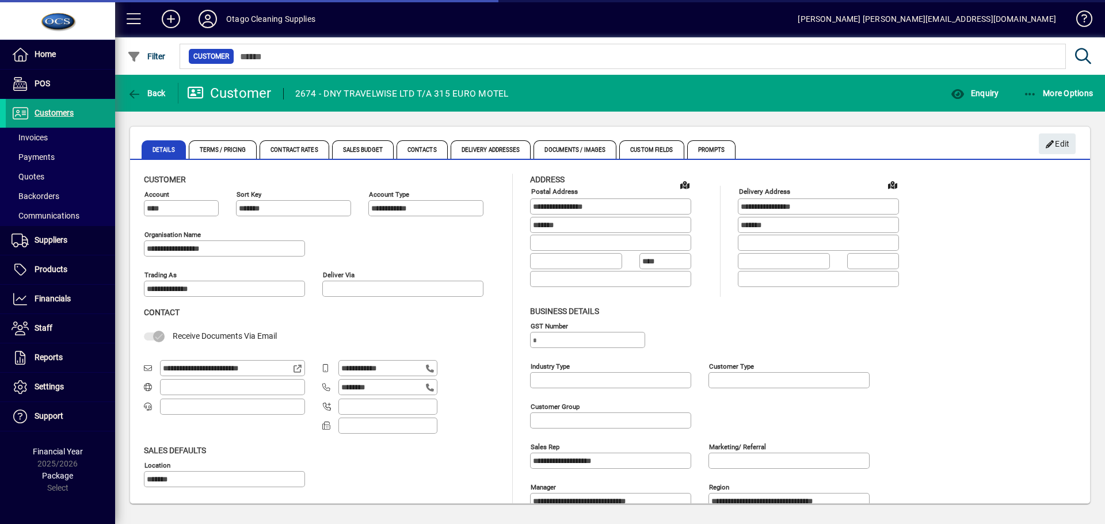
type input "**********"
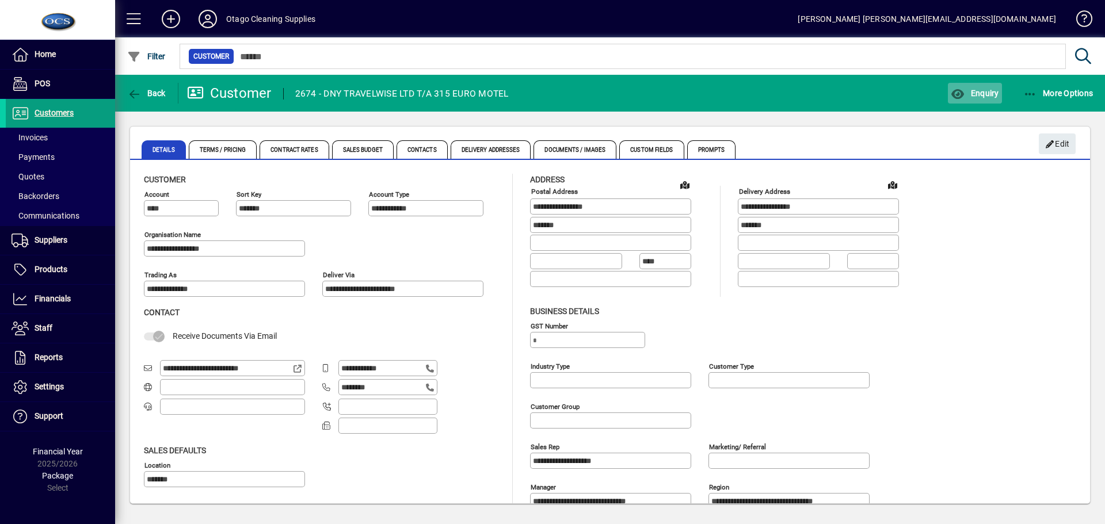
click at [988, 90] on span "Enquiry" at bounding box center [975, 93] width 48 height 9
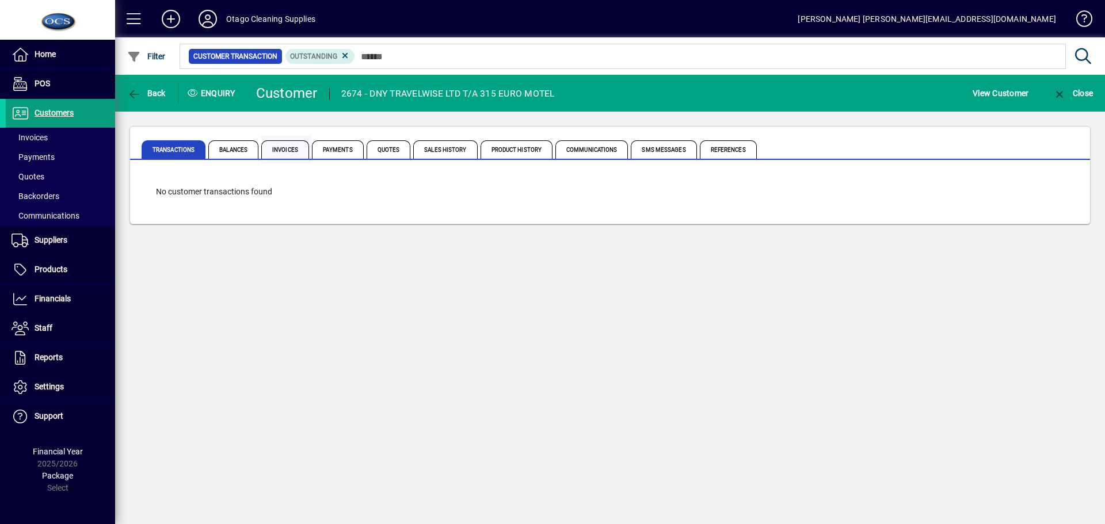
click at [305, 150] on span "Invoices" at bounding box center [285, 149] width 48 height 18
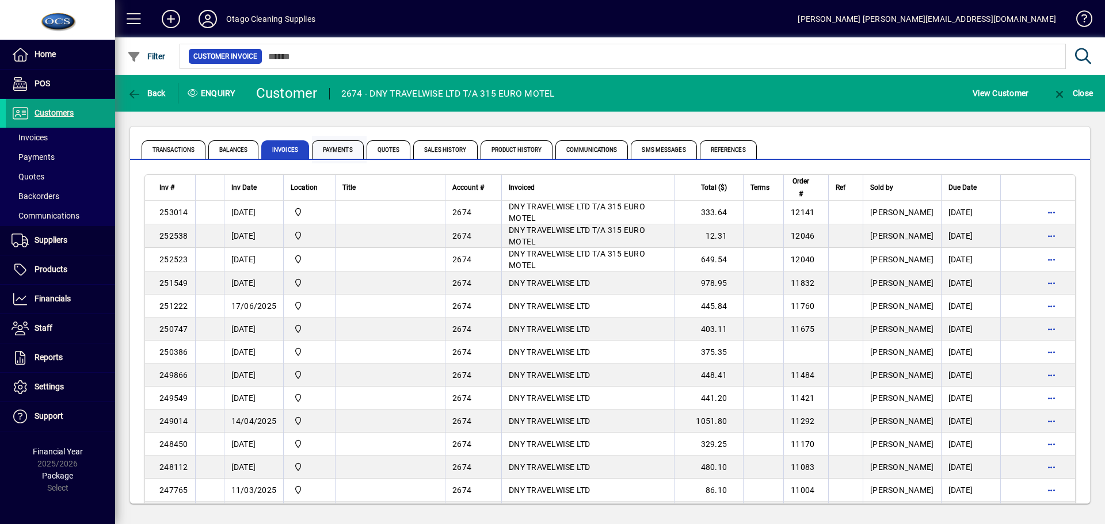
click at [334, 147] on span "Payments" at bounding box center [338, 149] width 52 height 18
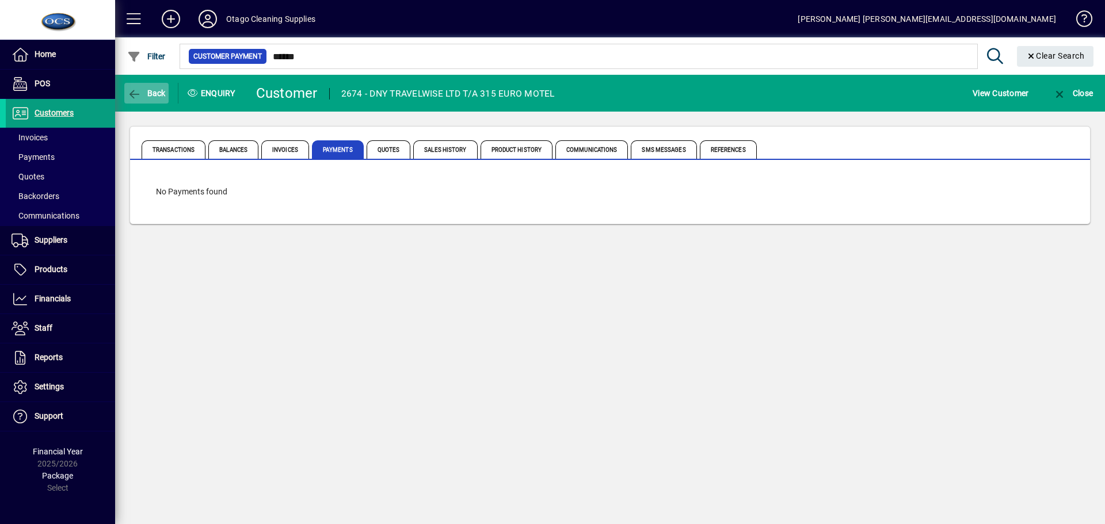
type input "******"
click at [141, 86] on span "button" at bounding box center [146, 93] width 44 height 28
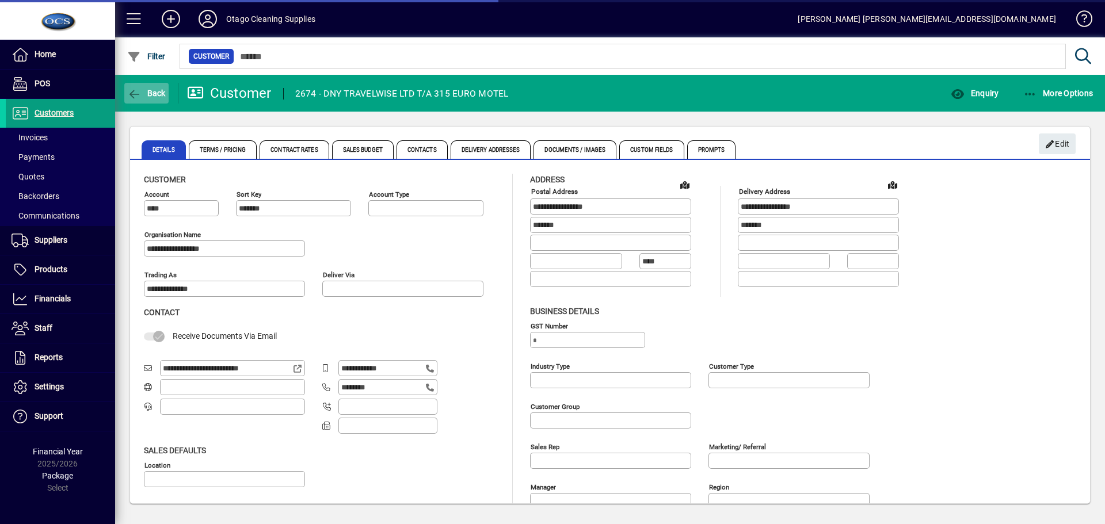
type input "**********"
type input "*******"
type input "**********"
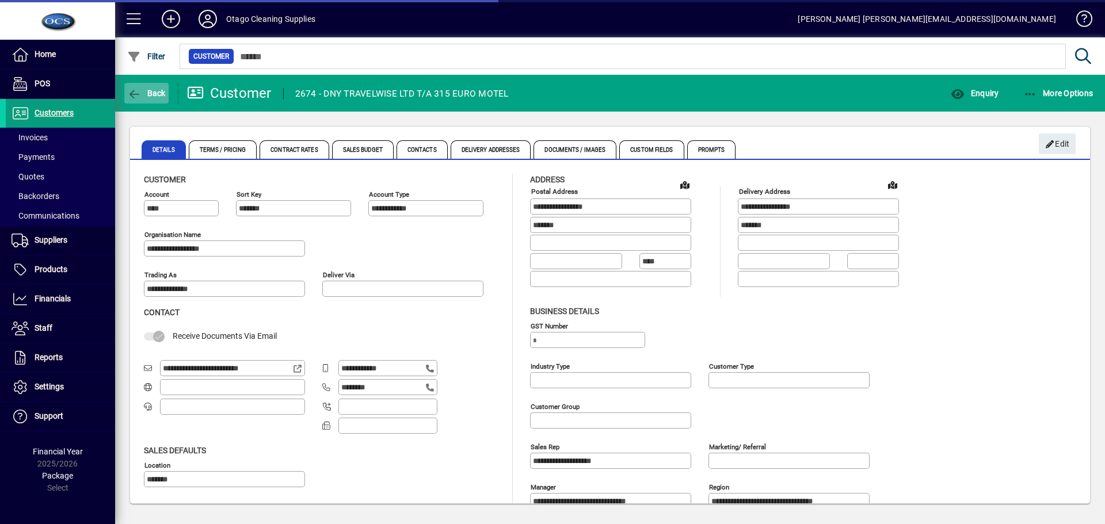
type input "**********"
click at [142, 97] on span "Back" at bounding box center [146, 93] width 39 height 9
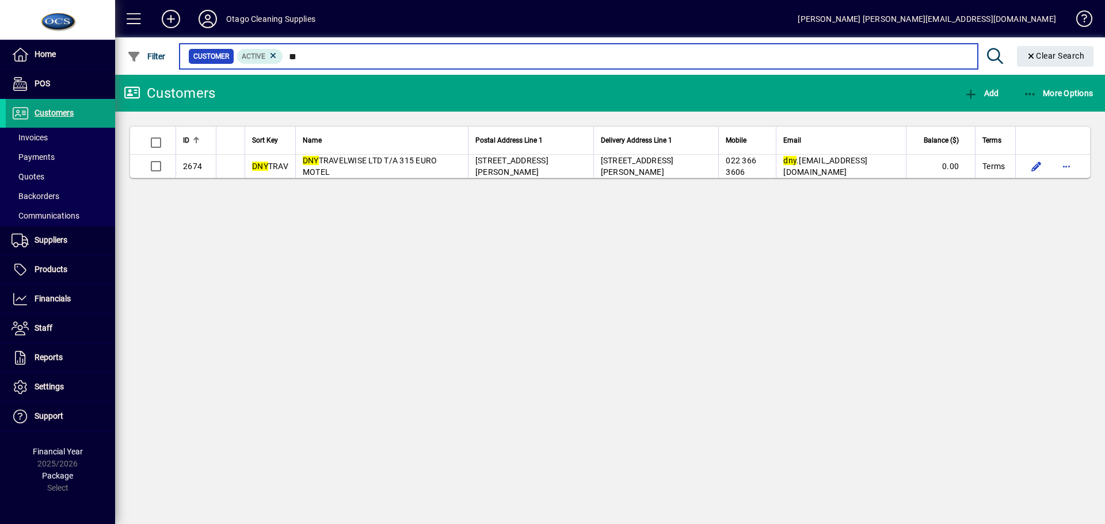
type input "*"
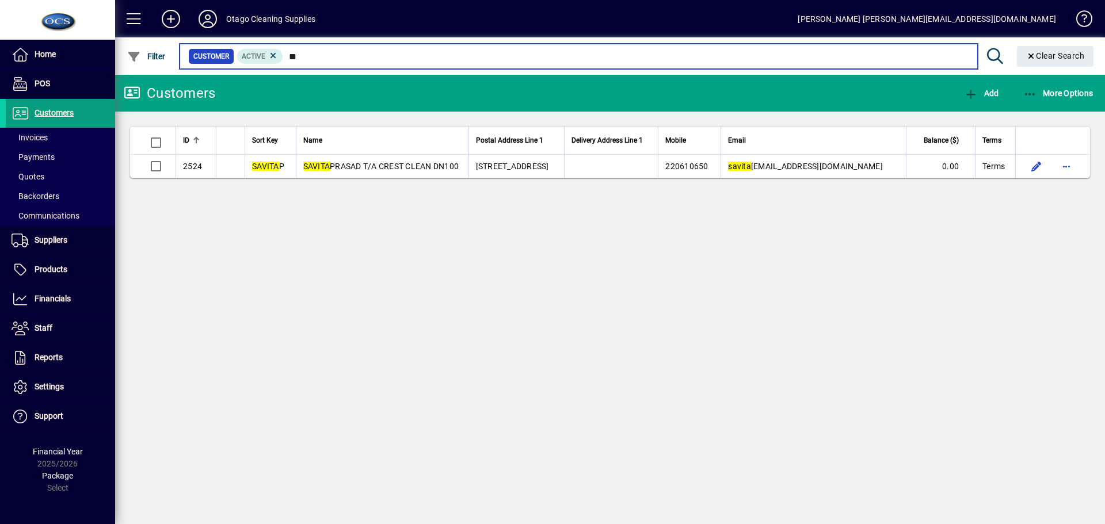
type input "*"
